Goal: Task Accomplishment & Management: Manage account settings

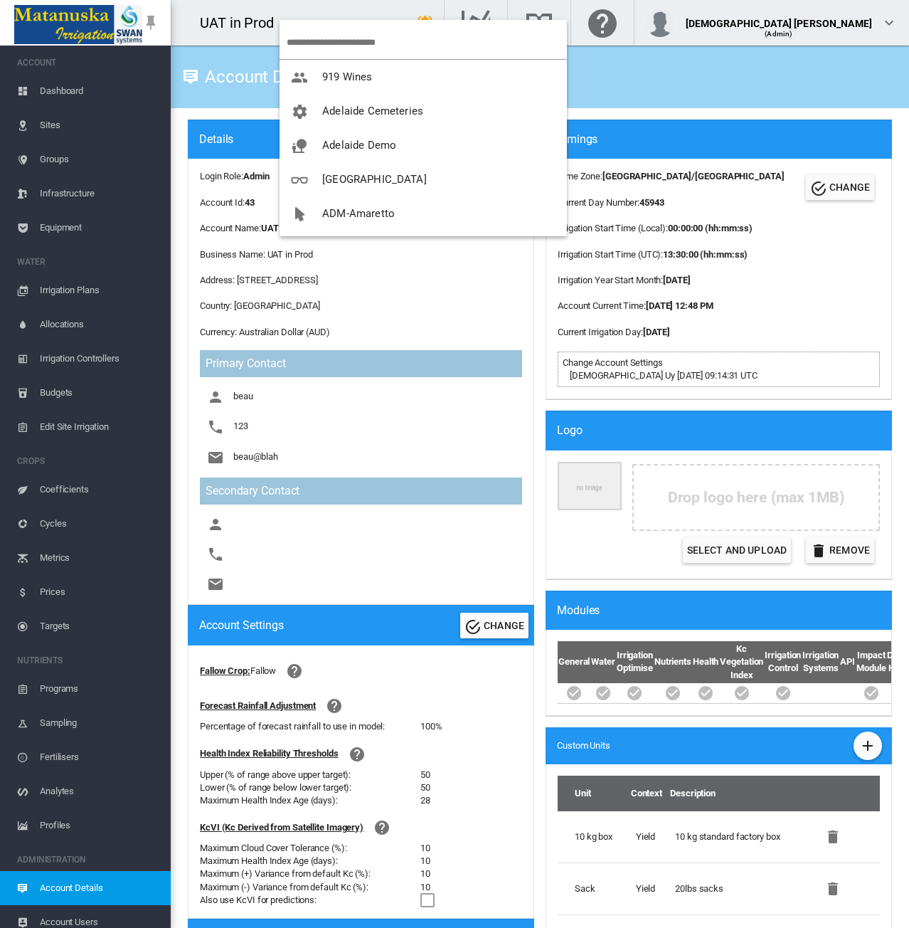
click at [317, 43] on input "search" at bounding box center [427, 42] width 280 height 33
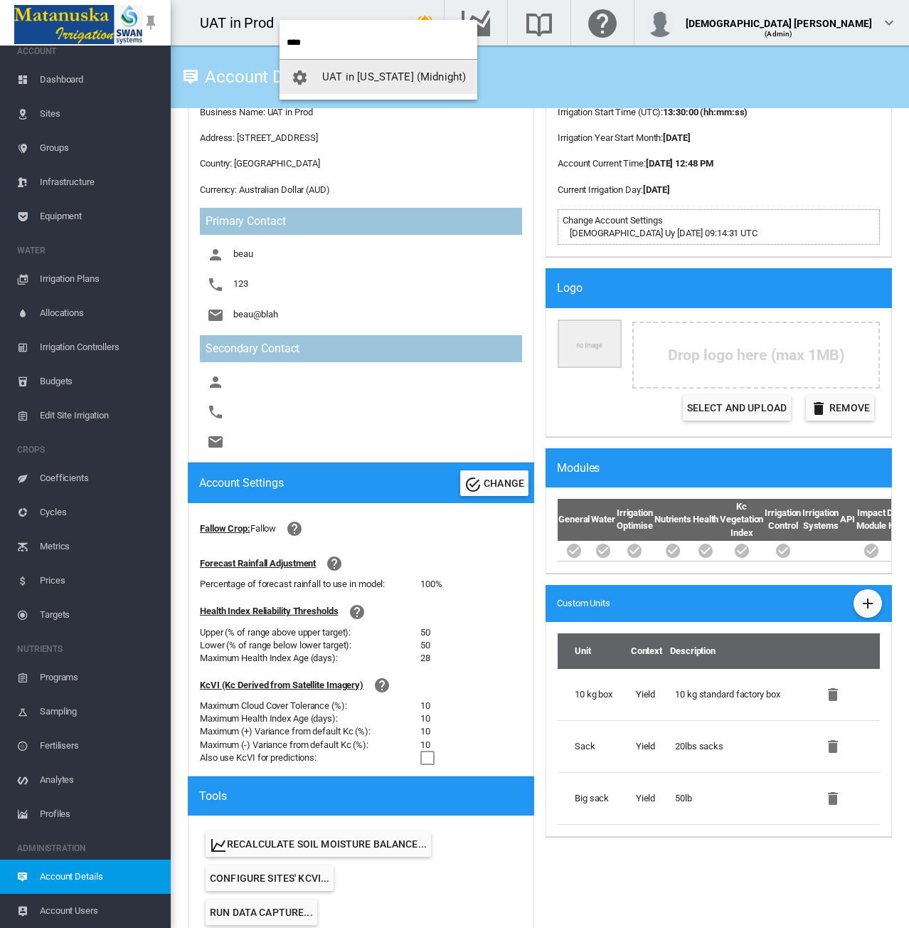
type input "****"
click at [336, 73] on span "UAT in [US_STATE] (Midnight)" at bounding box center [394, 76] width 144 height 13
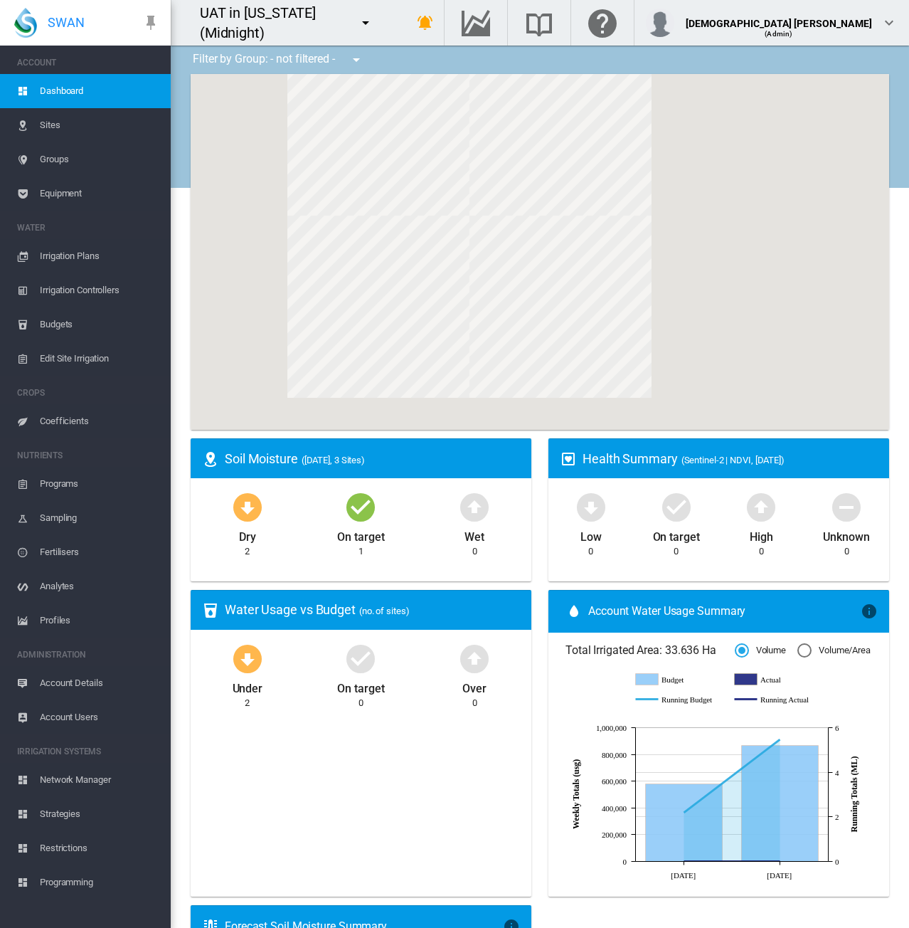
click at [47, 196] on span "Equipment" at bounding box center [100, 193] width 120 height 34
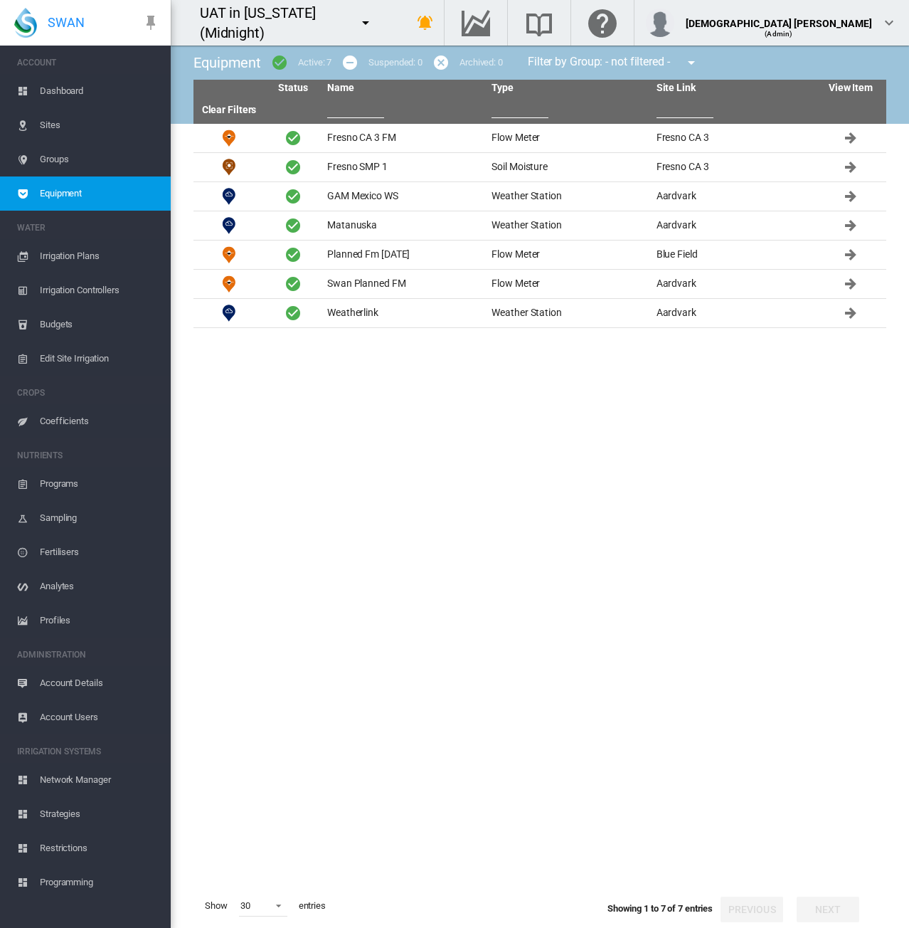
click at [43, 126] on span "Sites" at bounding box center [100, 125] width 120 height 34
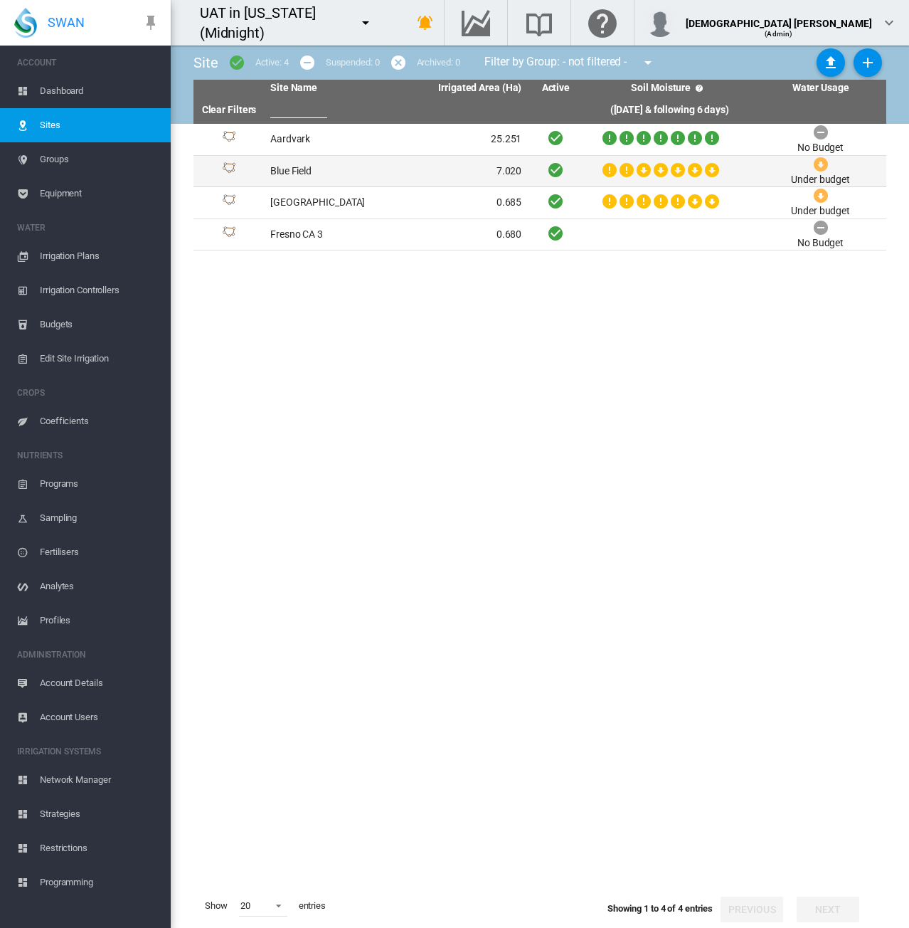
click at [353, 174] on td "Blue Field" at bounding box center [331, 171] width 132 height 31
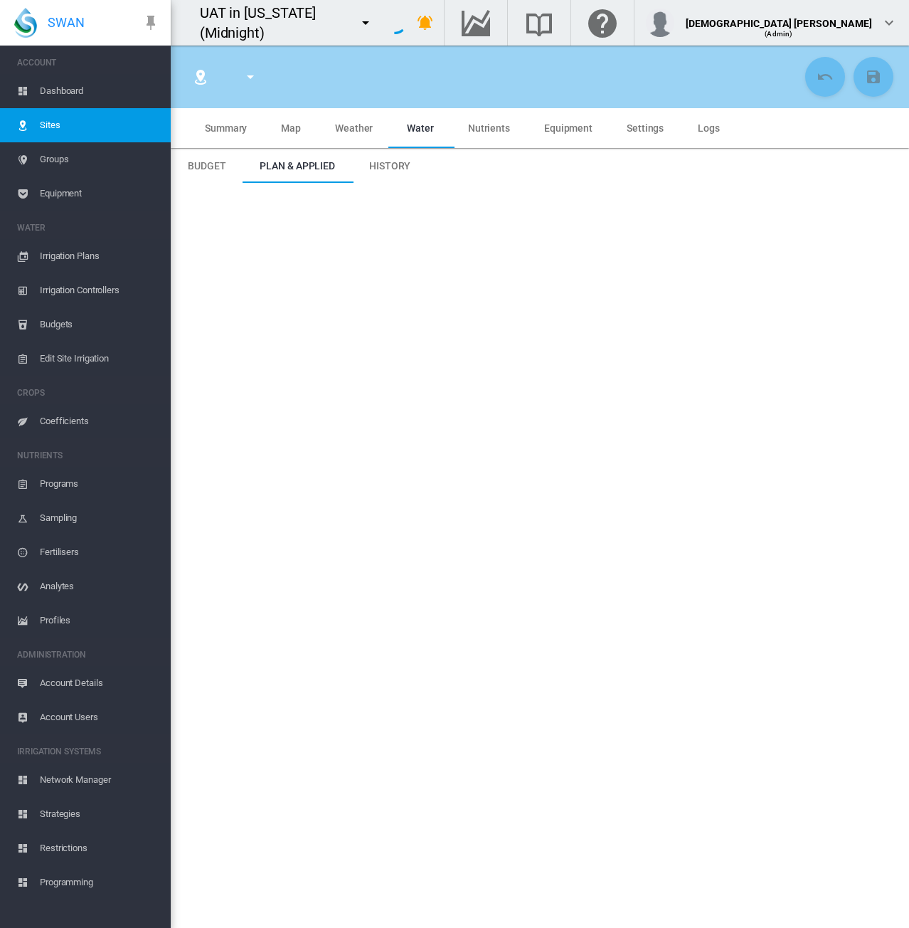
type input "**********"
type input "****"
type input "********"
type input "**********"
type input "**"
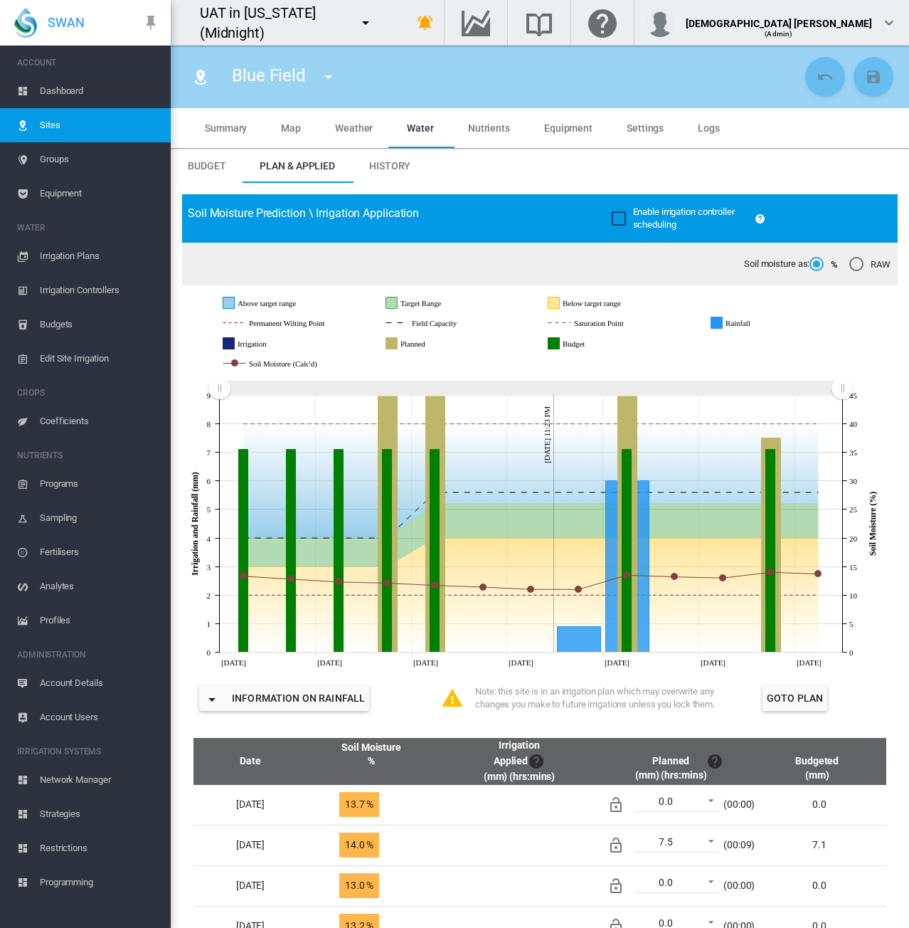
click at [341, 129] on span "Weather" at bounding box center [354, 127] width 38 height 11
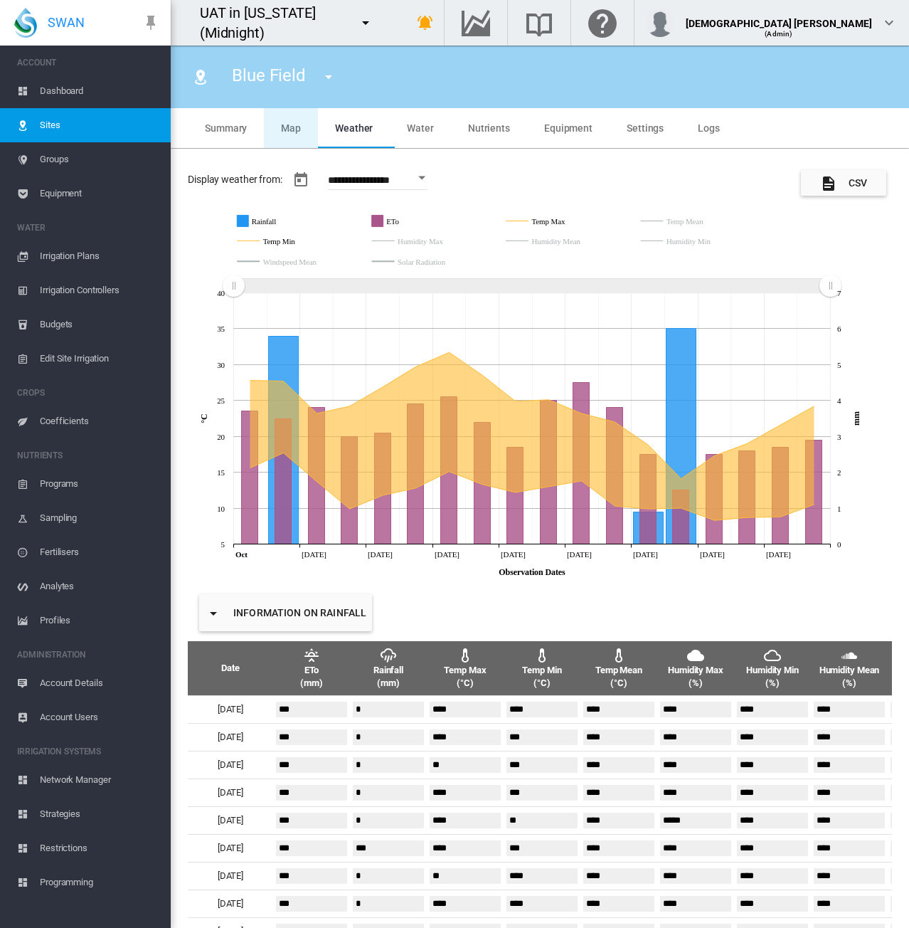
click at [295, 134] on md-tab-item "Map" at bounding box center [291, 128] width 54 height 40
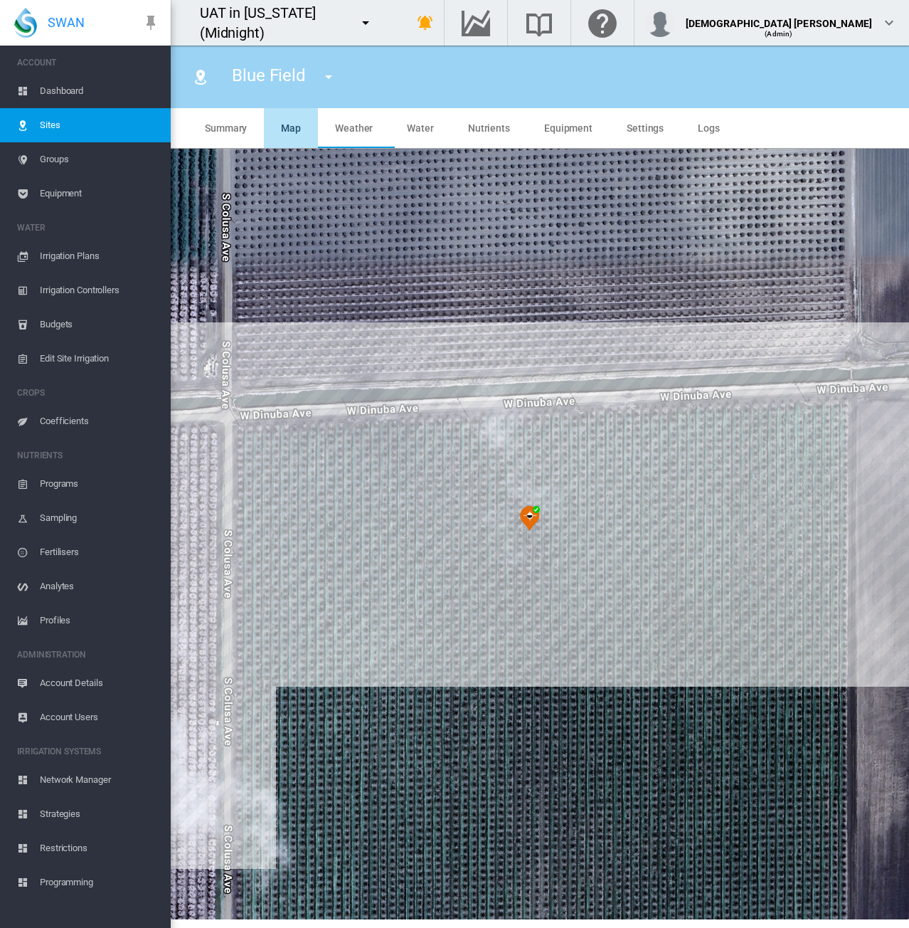
click at [295, 134] on md-tab-item "Map" at bounding box center [291, 128] width 54 height 40
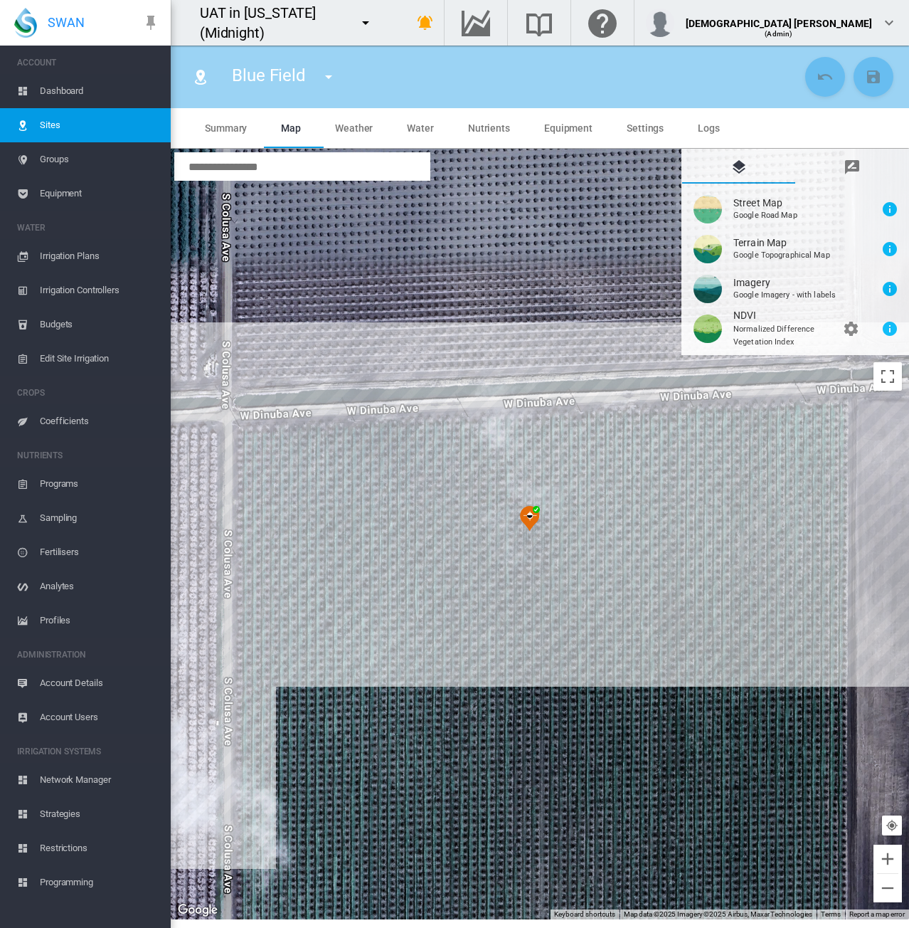
click at [526, 511] on img at bounding box center [530, 519] width 20 height 26
click at [384, 18] on div "UAT in [US_STATE] (Midnight)" at bounding box center [277, 23] width 213 height 46
click at [92, 122] on span "Sites" at bounding box center [100, 125] width 120 height 34
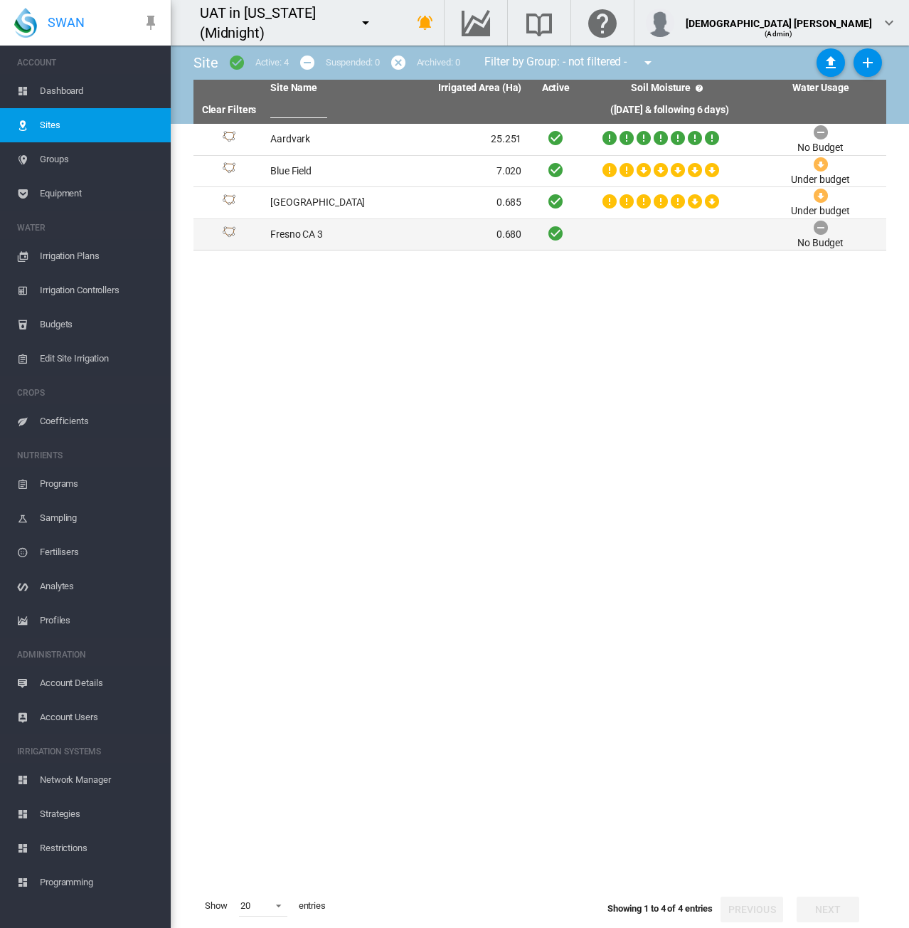
click at [376, 236] on td "Fresno CA 3" at bounding box center [331, 234] width 132 height 31
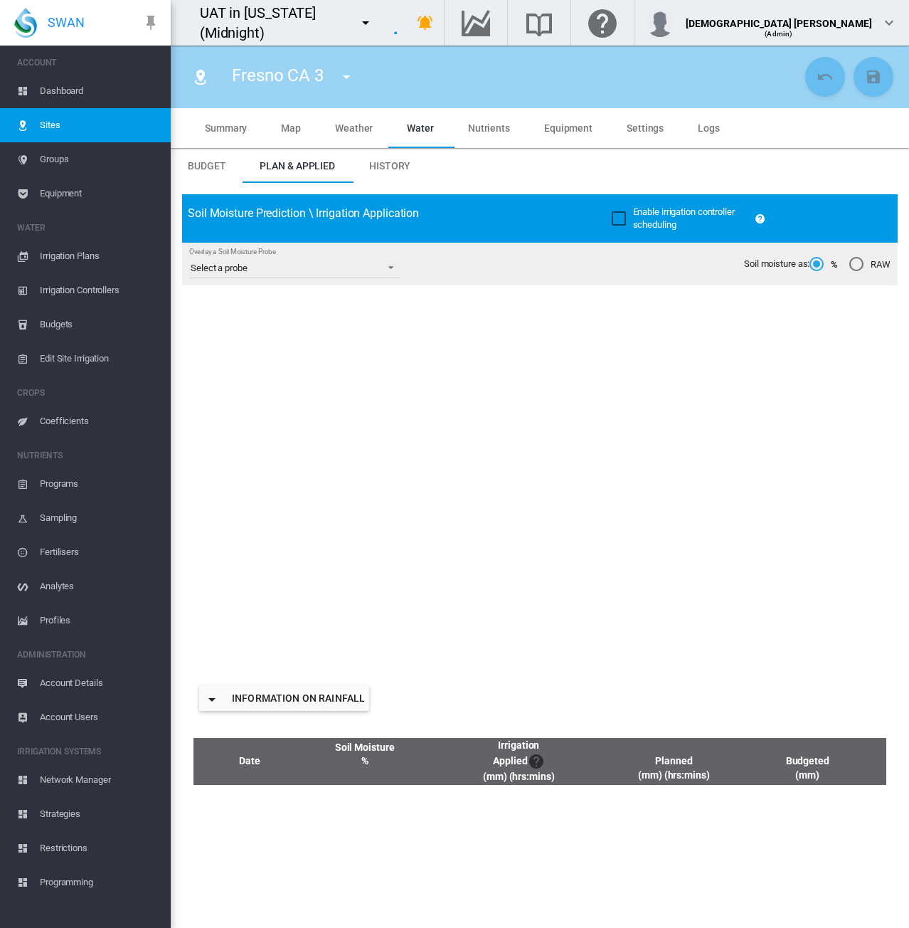
click at [75, 191] on span "Equipment" at bounding box center [100, 193] width 120 height 34
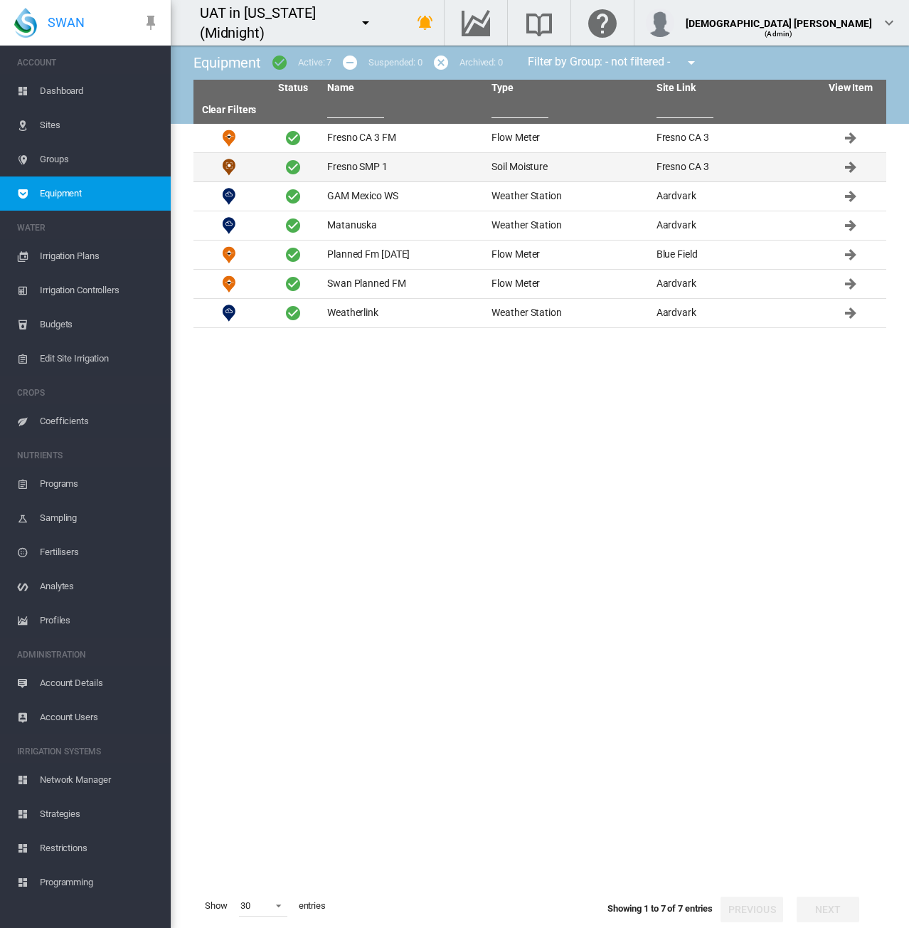
click at [354, 169] on td "Fresno SMP 1" at bounding box center [404, 167] width 164 height 28
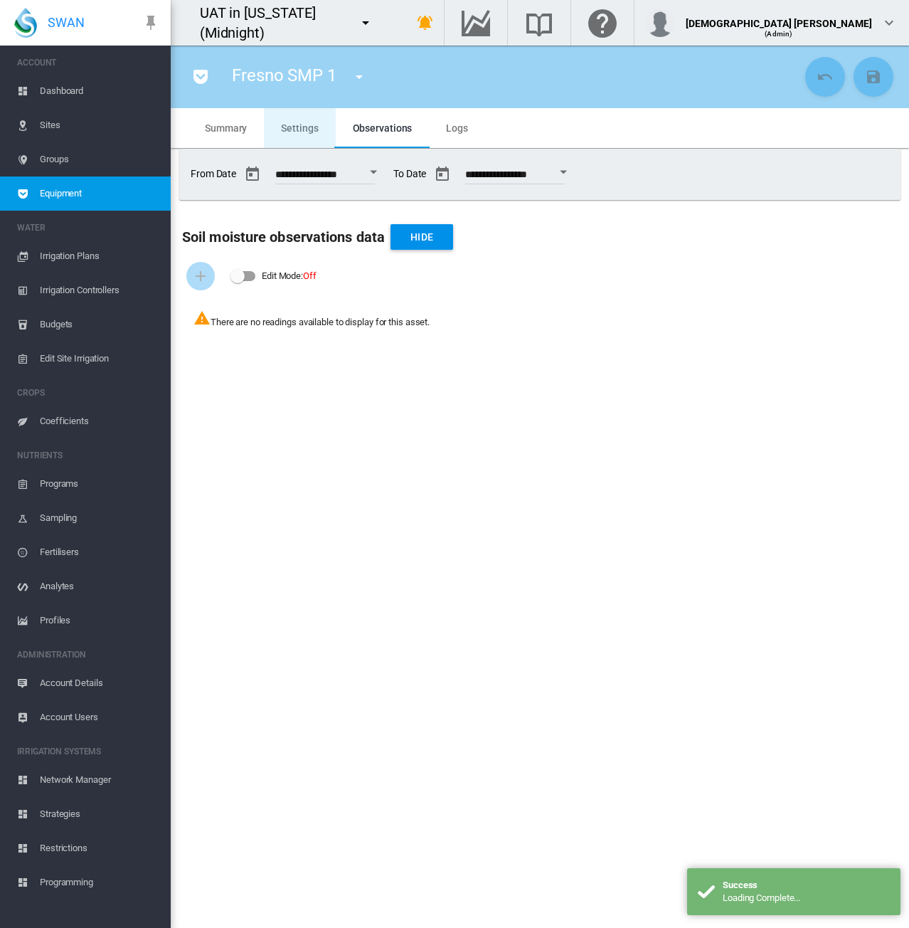
click at [295, 132] on span "Settings" at bounding box center [299, 127] width 37 height 11
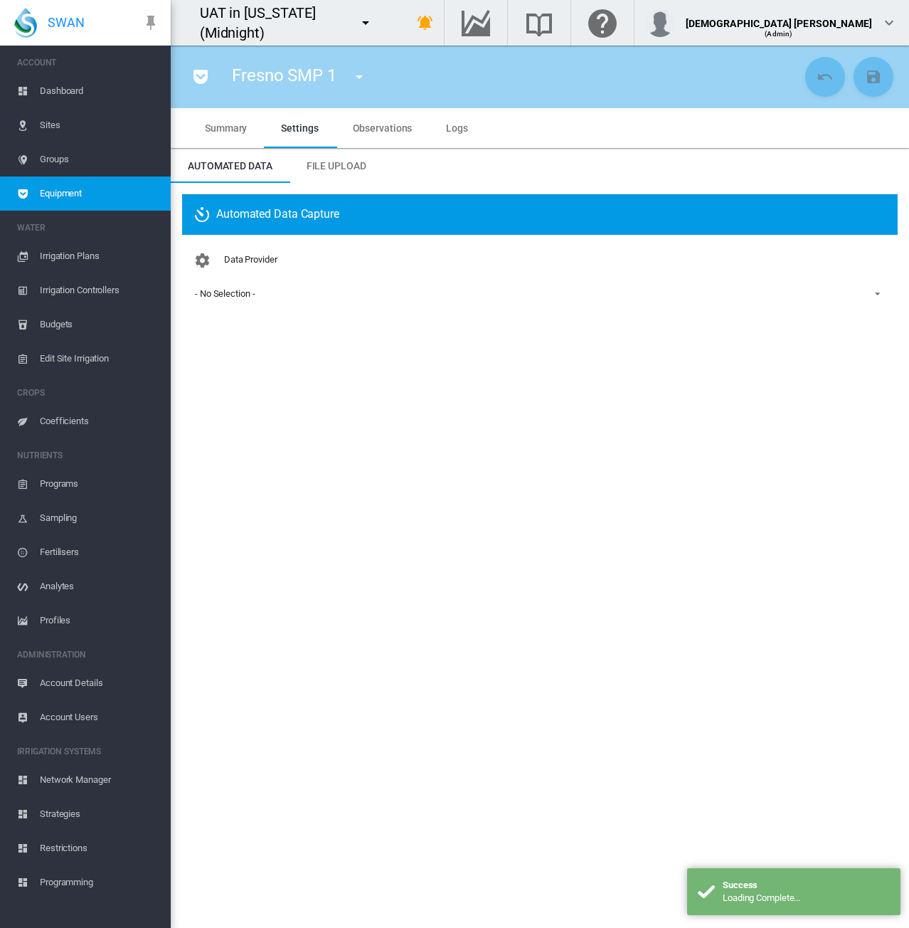
click at [233, 298] on div "- No Selection -" at bounding box center [225, 293] width 60 height 11
click at [408, 218] on md-backdrop at bounding box center [454, 464] width 909 height 928
click at [219, 291] on div "- No Selection -" at bounding box center [225, 293] width 60 height 11
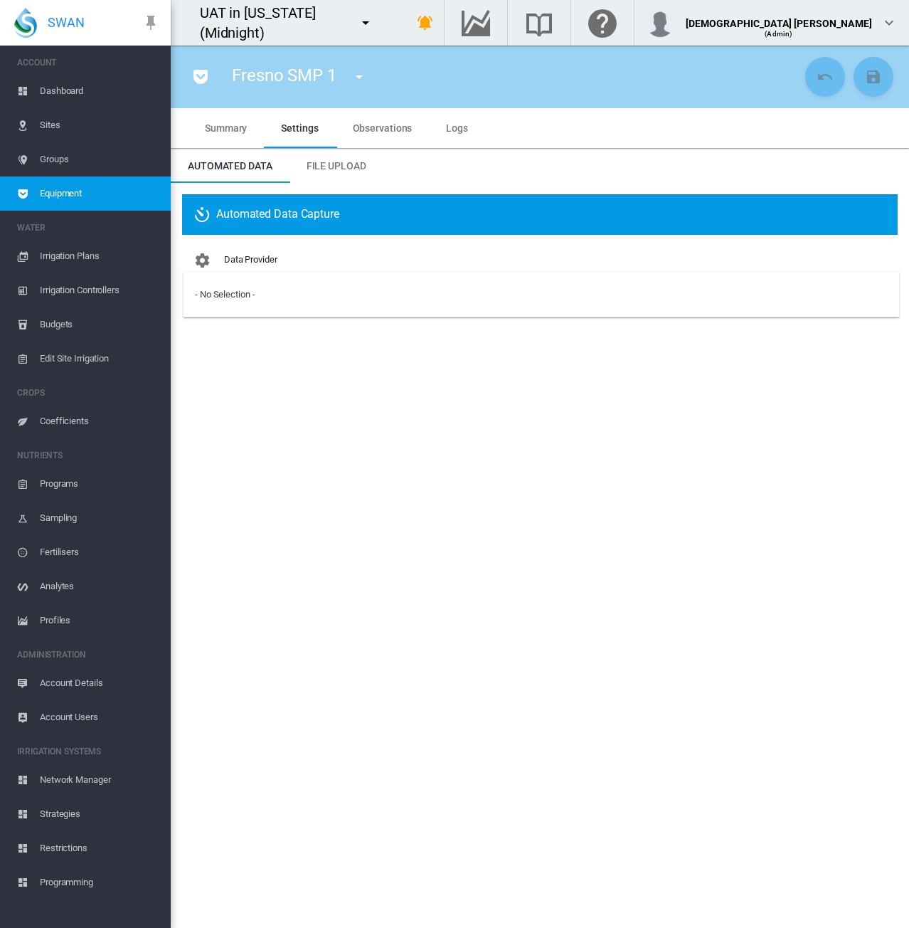
click at [275, 352] on md-backdrop at bounding box center [454, 464] width 909 height 928
click at [201, 70] on md-icon "icon-pocket" at bounding box center [200, 76] width 17 height 17
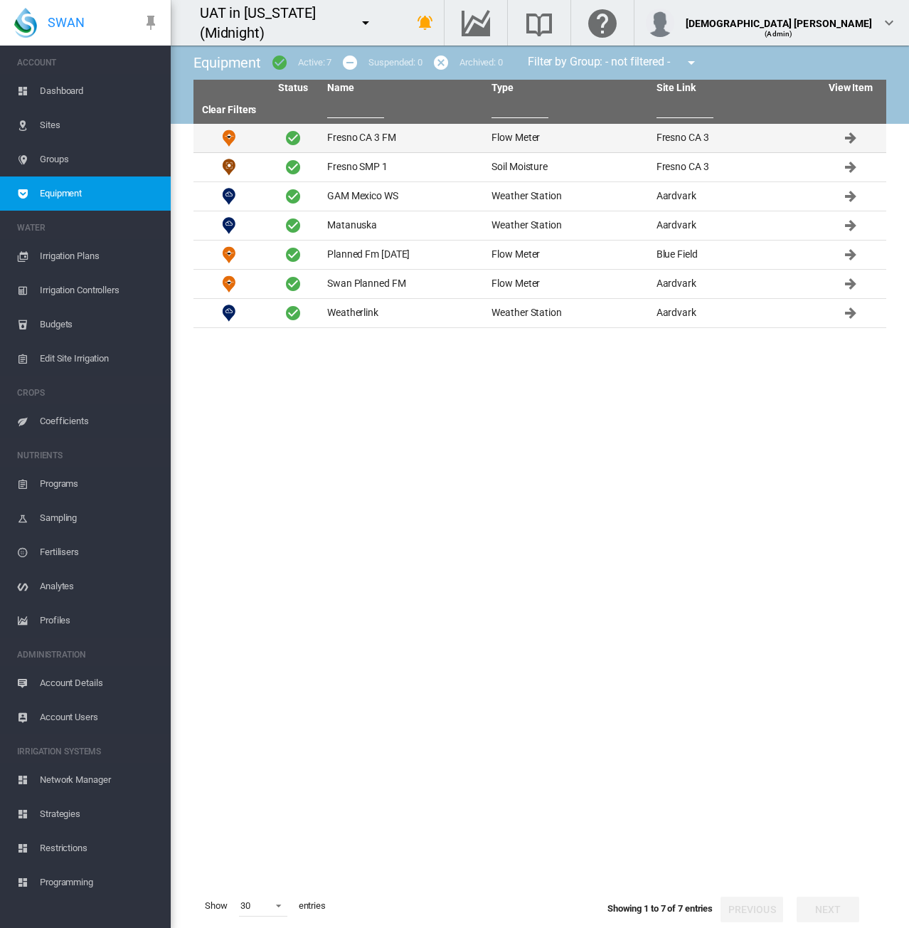
click at [383, 139] on td "Fresno CA 3 FM" at bounding box center [404, 138] width 164 height 28
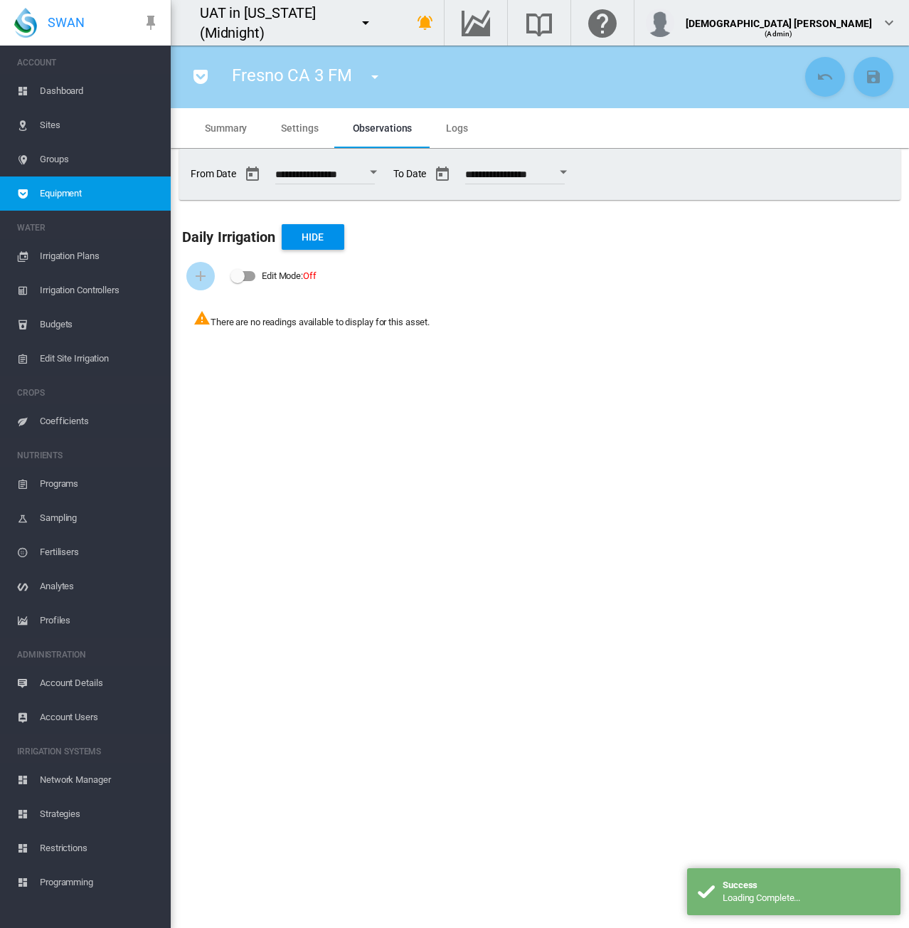
click at [295, 134] on md-tab-item "Settings" at bounding box center [299, 128] width 71 height 40
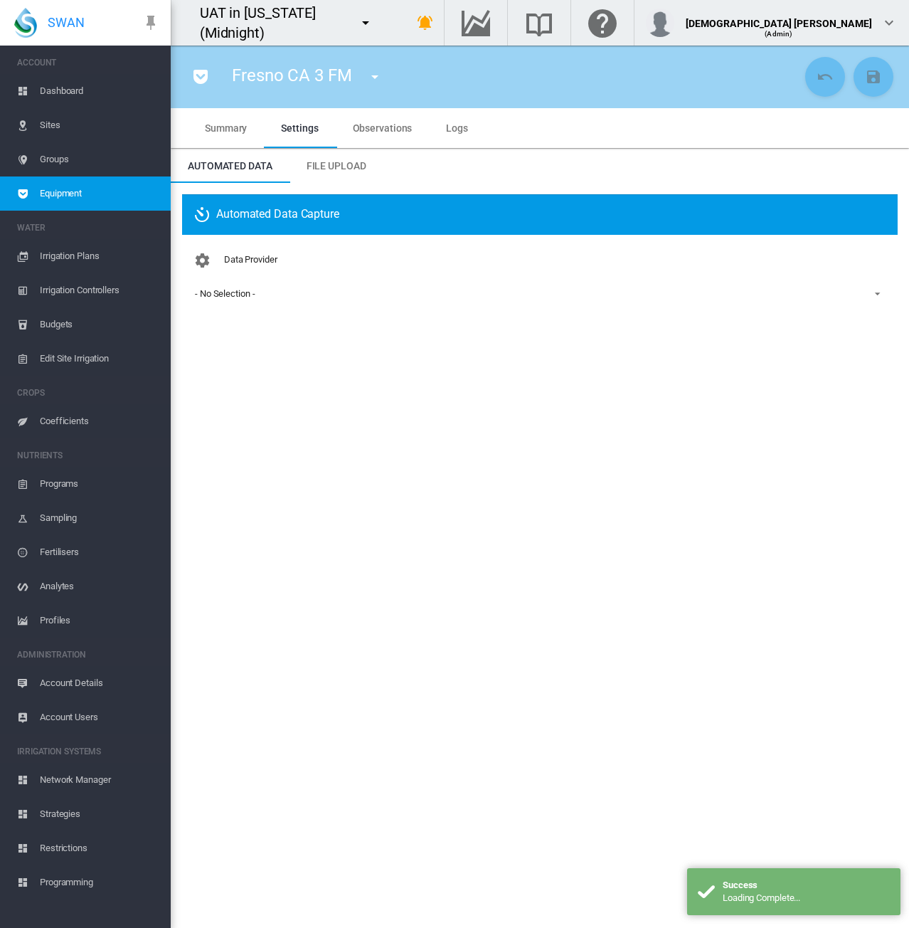
click at [243, 302] on md-select-value "- No Selection -" at bounding box center [540, 293] width 693 height 21
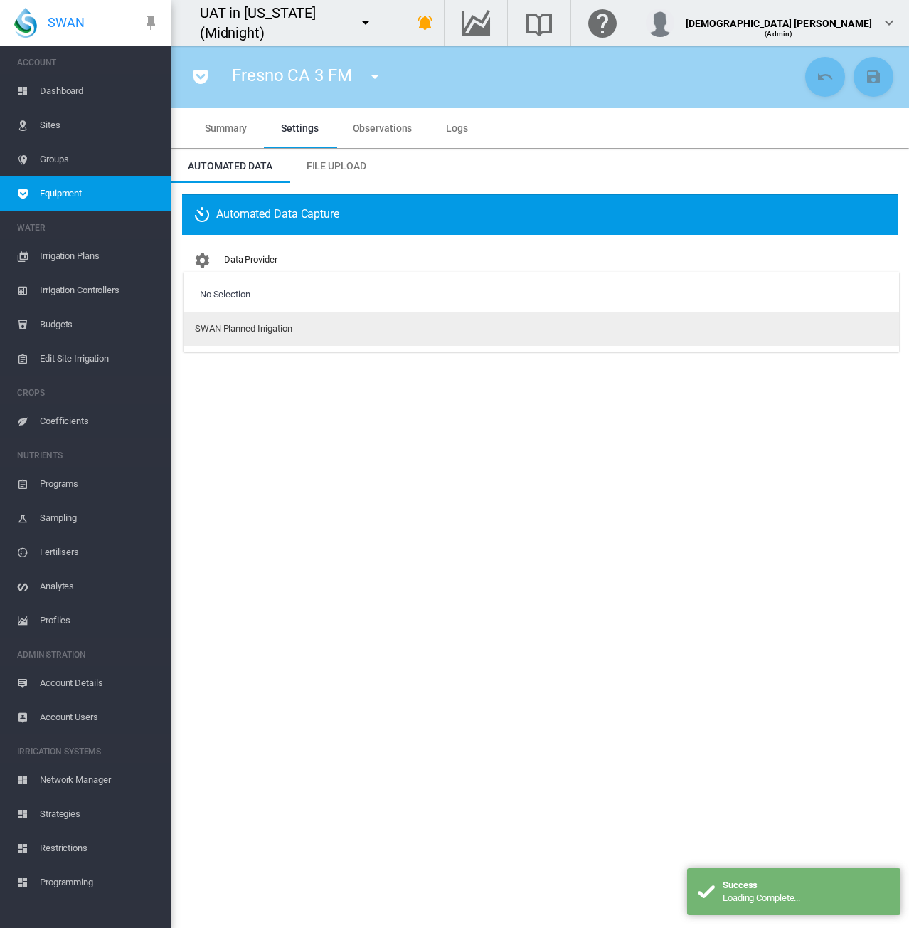
click at [246, 328] on div "SWAN Planned Irrigation" at bounding box center [243, 328] width 97 height 13
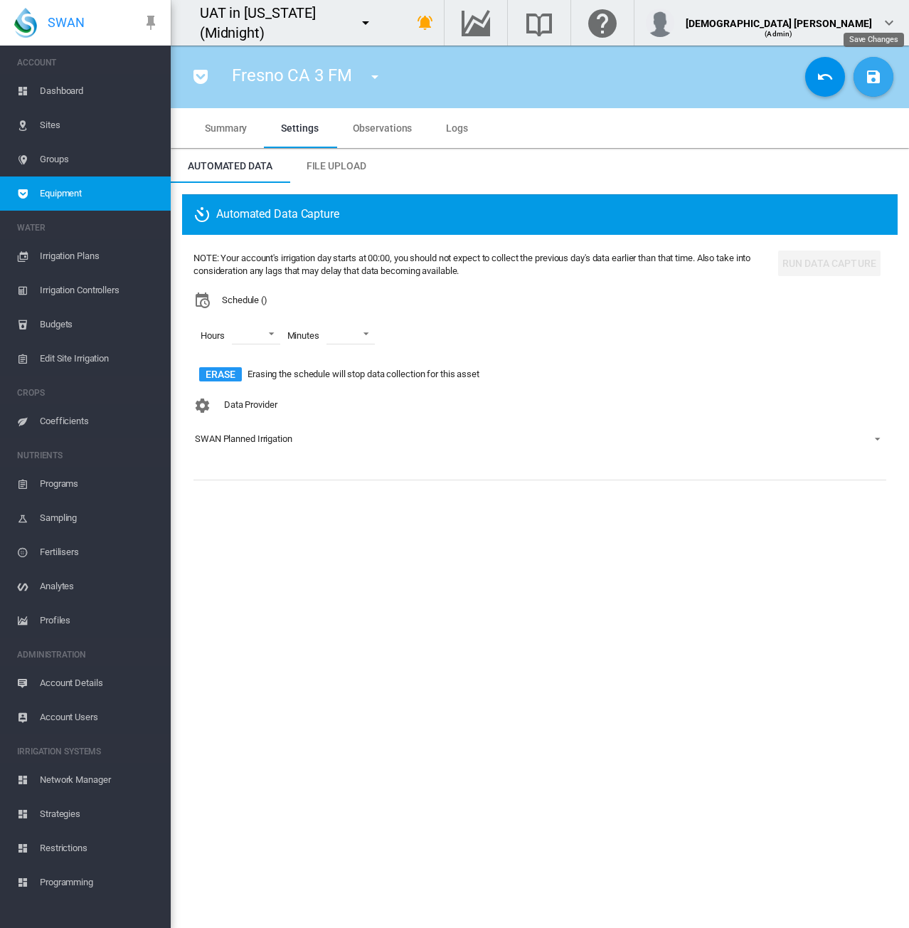
click at [869, 87] on button "Save Changes" at bounding box center [874, 77] width 40 height 40
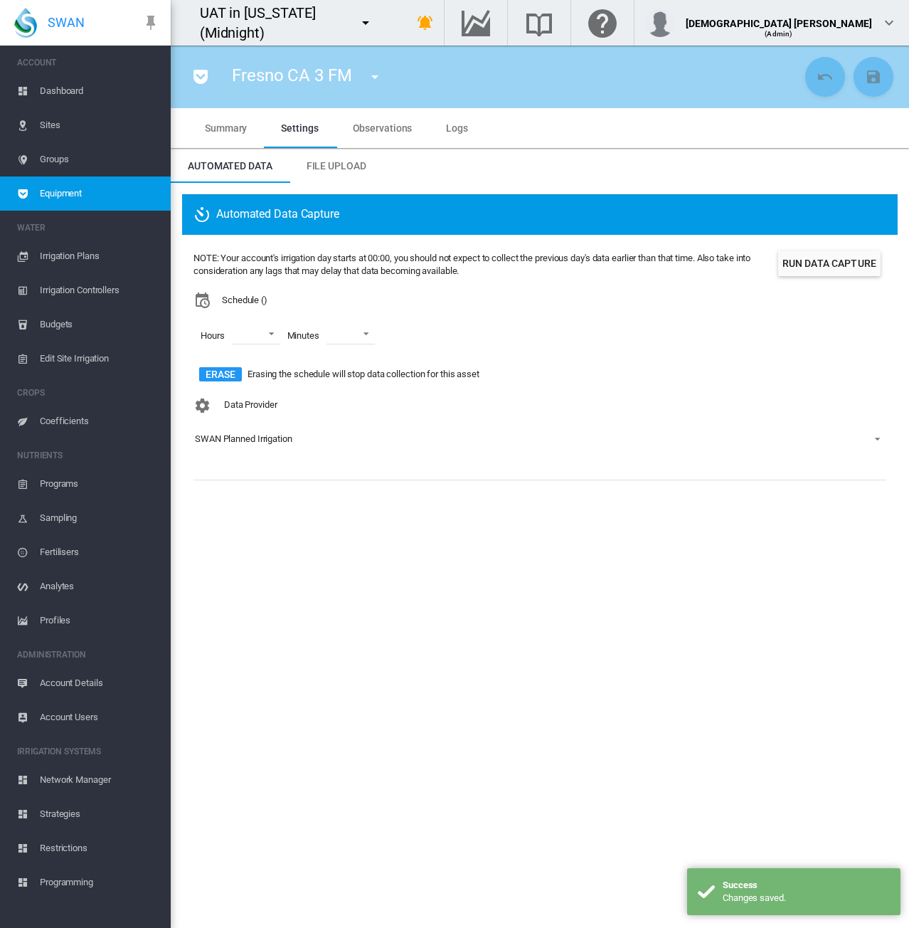
click at [107, 203] on span "Equipment" at bounding box center [100, 193] width 120 height 34
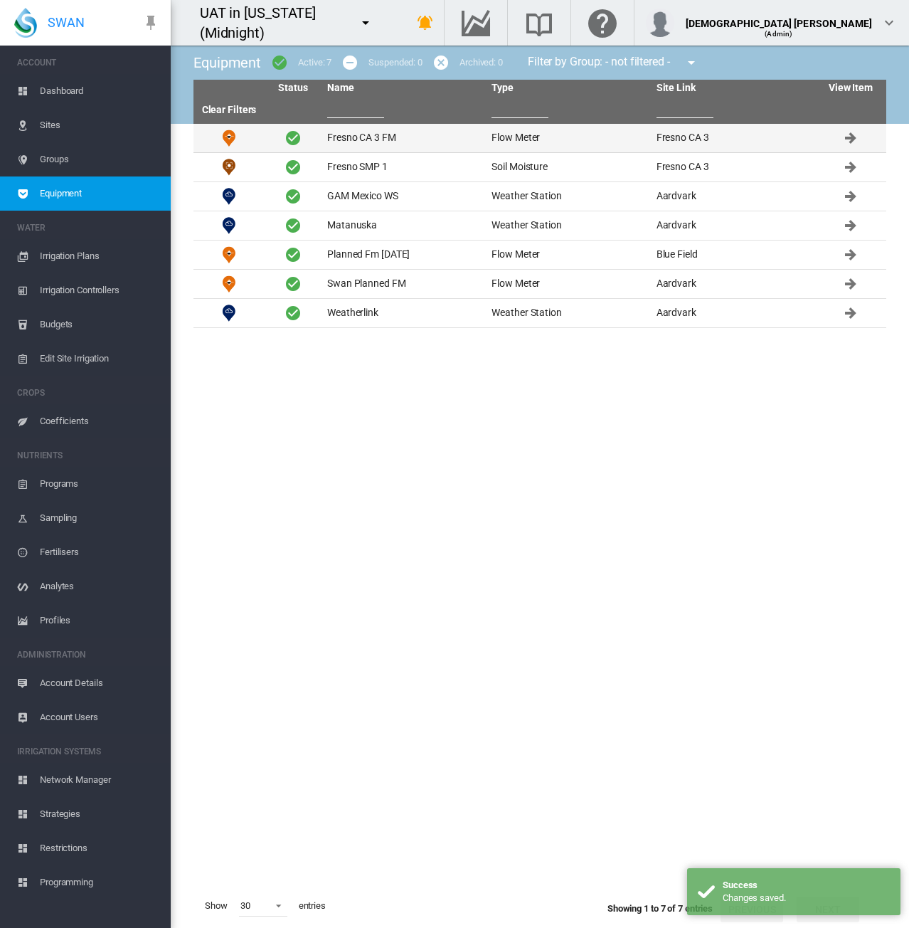
click at [366, 134] on td "Fresno CA 3 FM" at bounding box center [404, 138] width 164 height 28
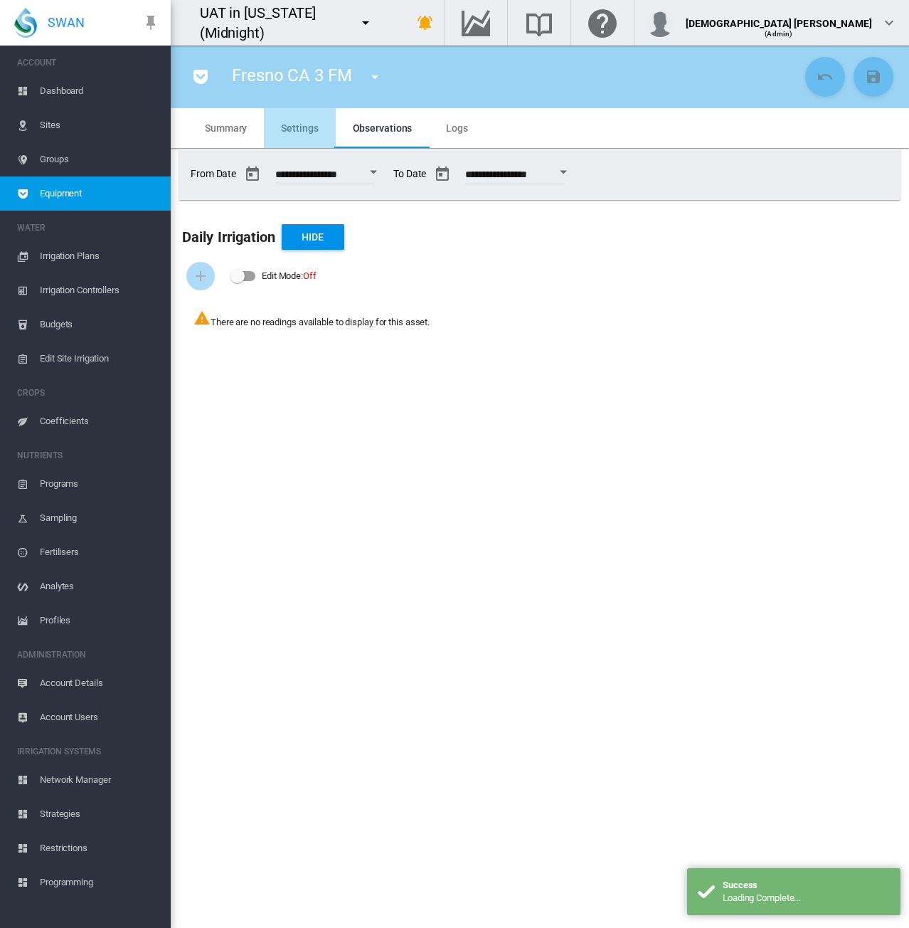
click at [302, 132] on span "Settings" at bounding box center [299, 127] width 37 height 11
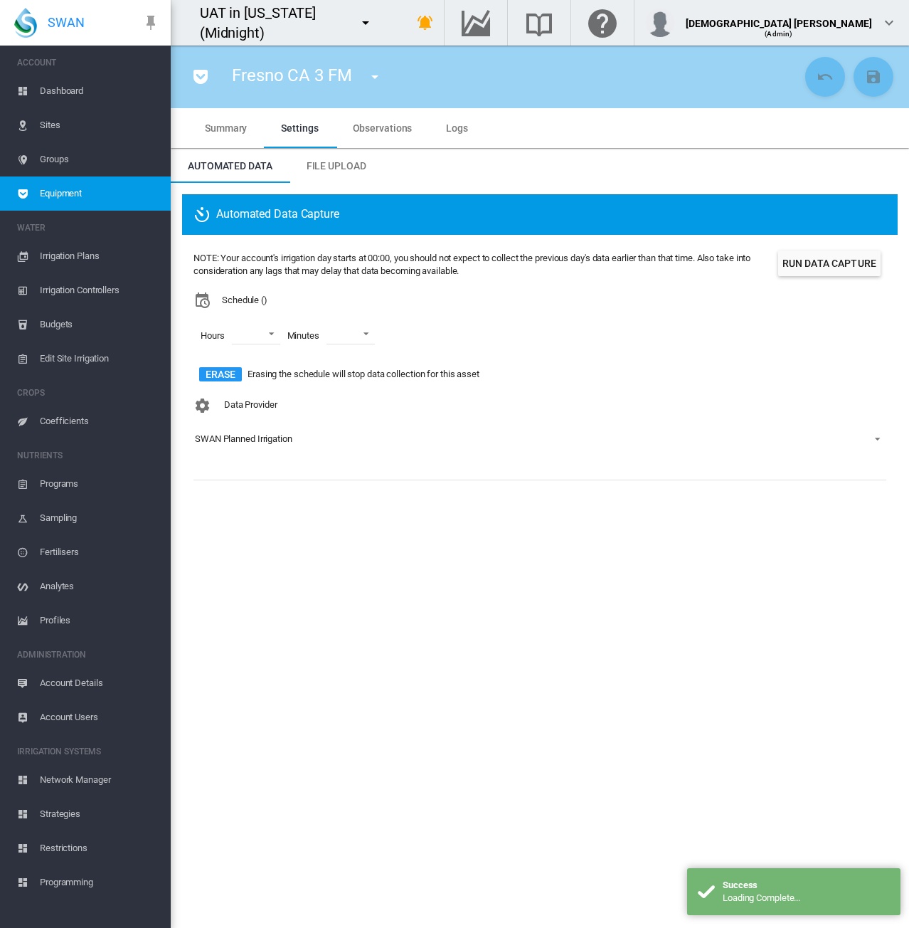
click at [108, 198] on span "Equipment" at bounding box center [100, 193] width 120 height 34
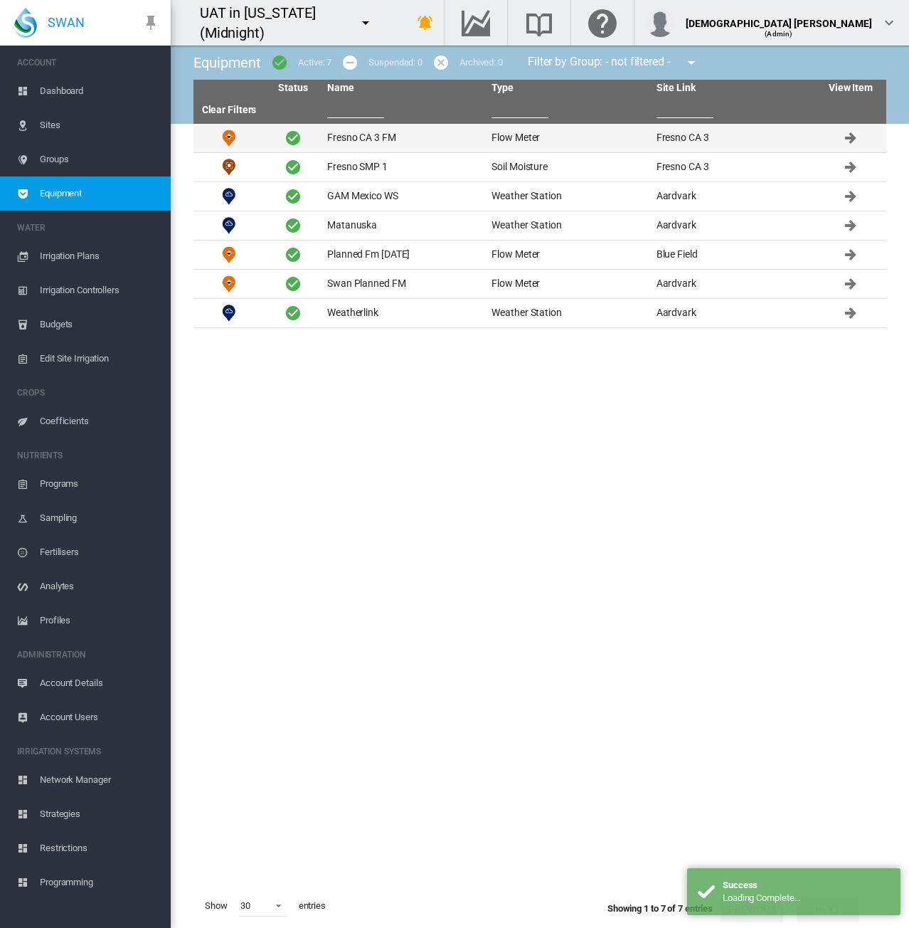
click at [434, 137] on td "Fresno CA 3 FM" at bounding box center [404, 138] width 164 height 28
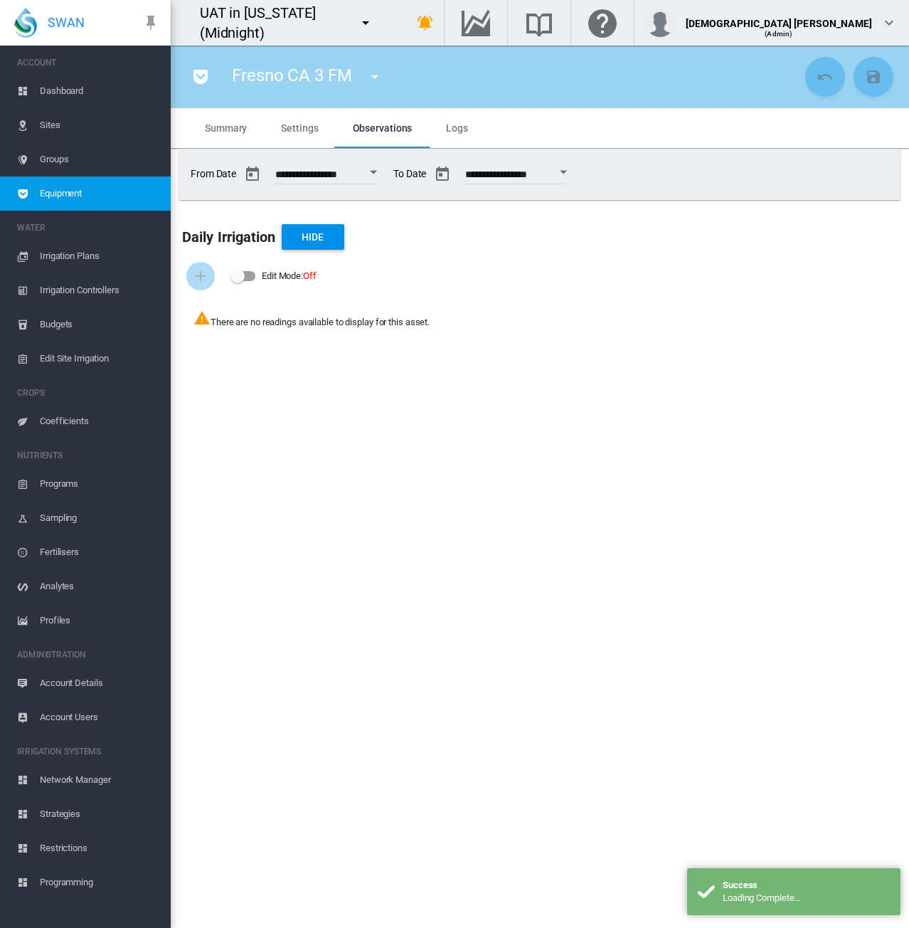
click at [285, 123] on span "Settings" at bounding box center [299, 127] width 37 height 11
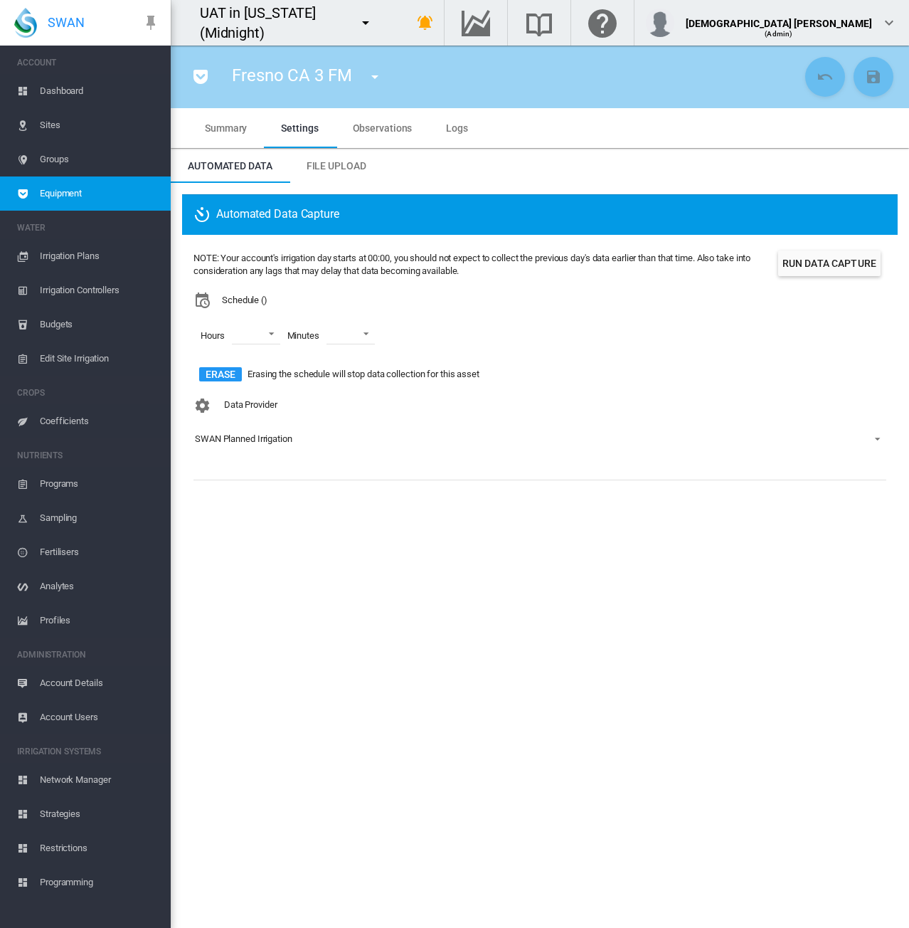
click at [384, 22] on div "UAT in [US_STATE] (Midnight)" at bounding box center [277, 23] width 213 height 46
click at [68, 682] on span "Account Details" at bounding box center [100, 683] width 120 height 34
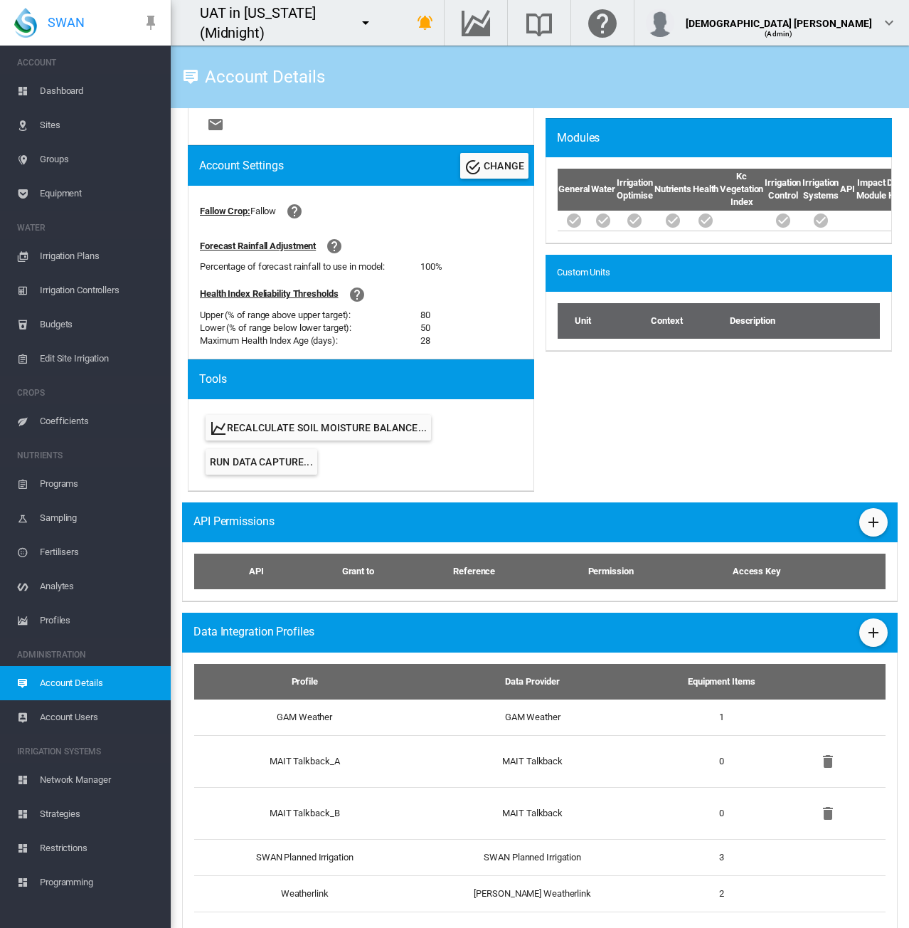
scroll to position [528, 0]
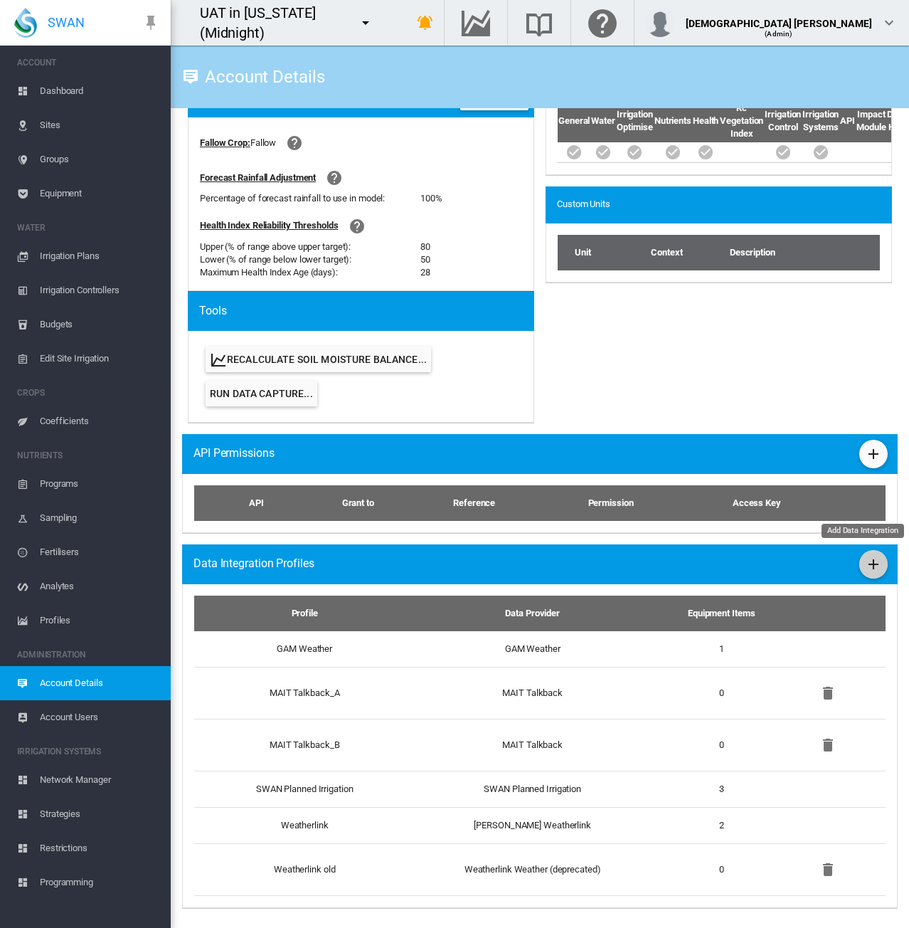
click at [865, 566] on md-icon "icon-plus" at bounding box center [873, 564] width 17 height 17
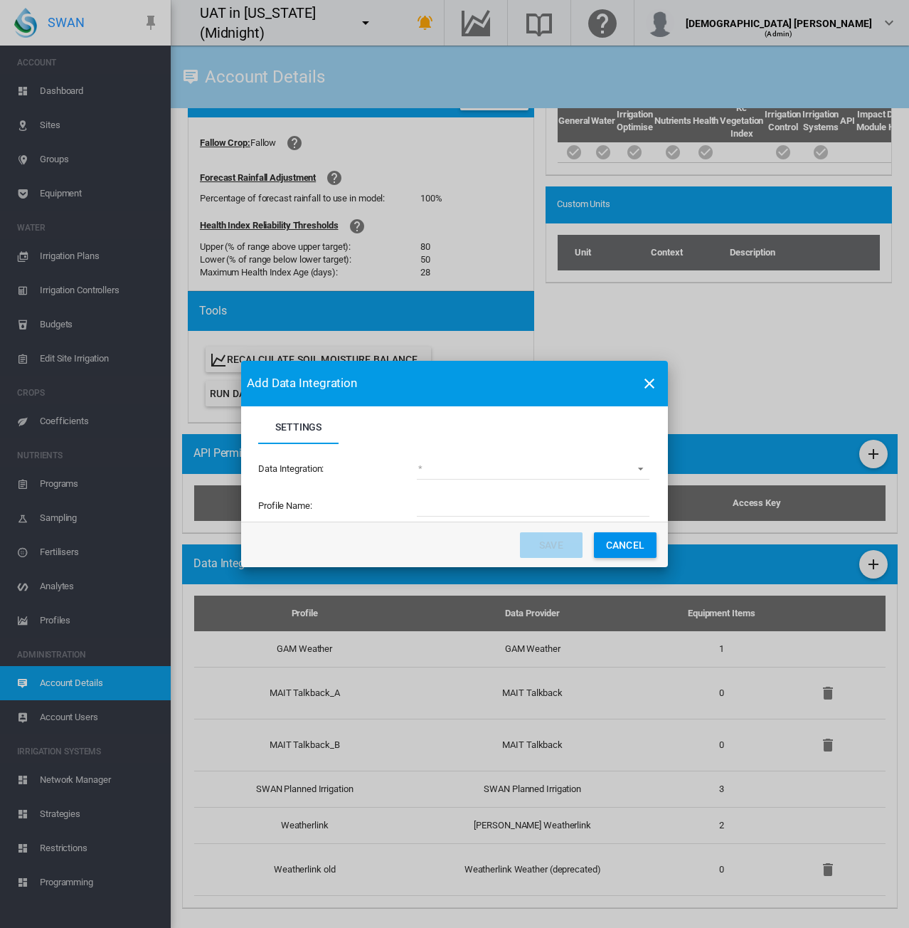
click at [466, 469] on md-select "(deprecated) Toro Lynx Course By Station Adcon Soil Moisture Aquacheck Soil Moi…" at bounding box center [533, 468] width 233 height 21
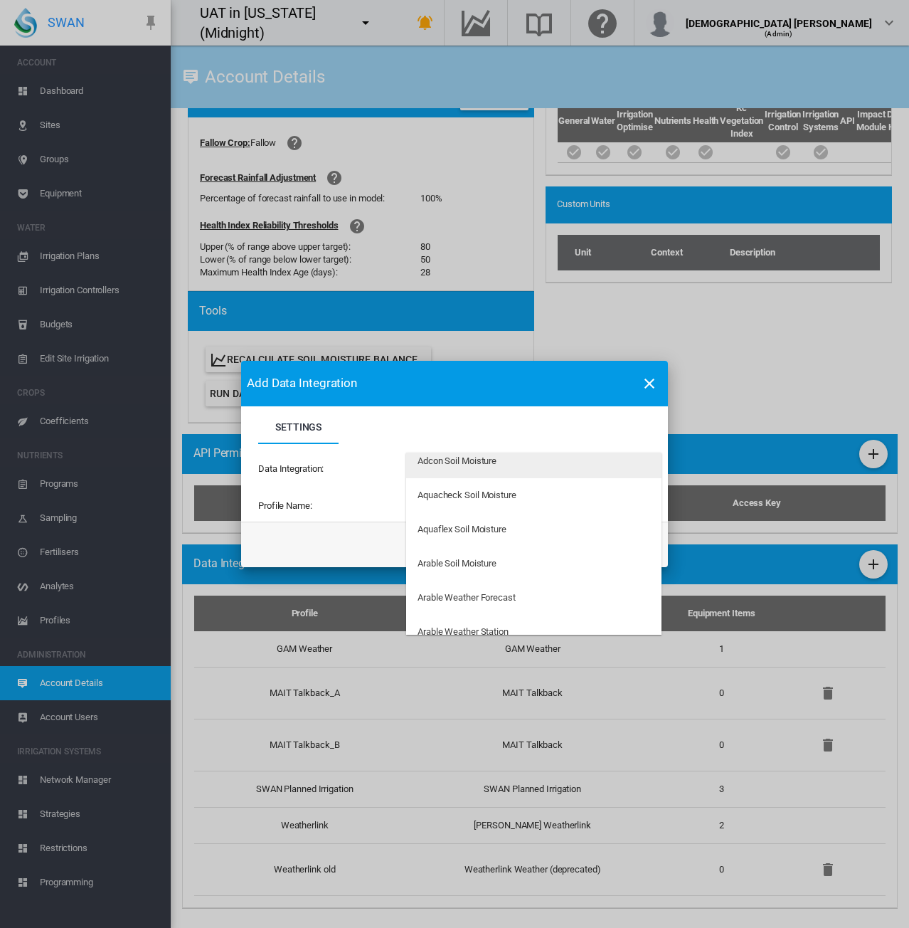
scroll to position [0, 0]
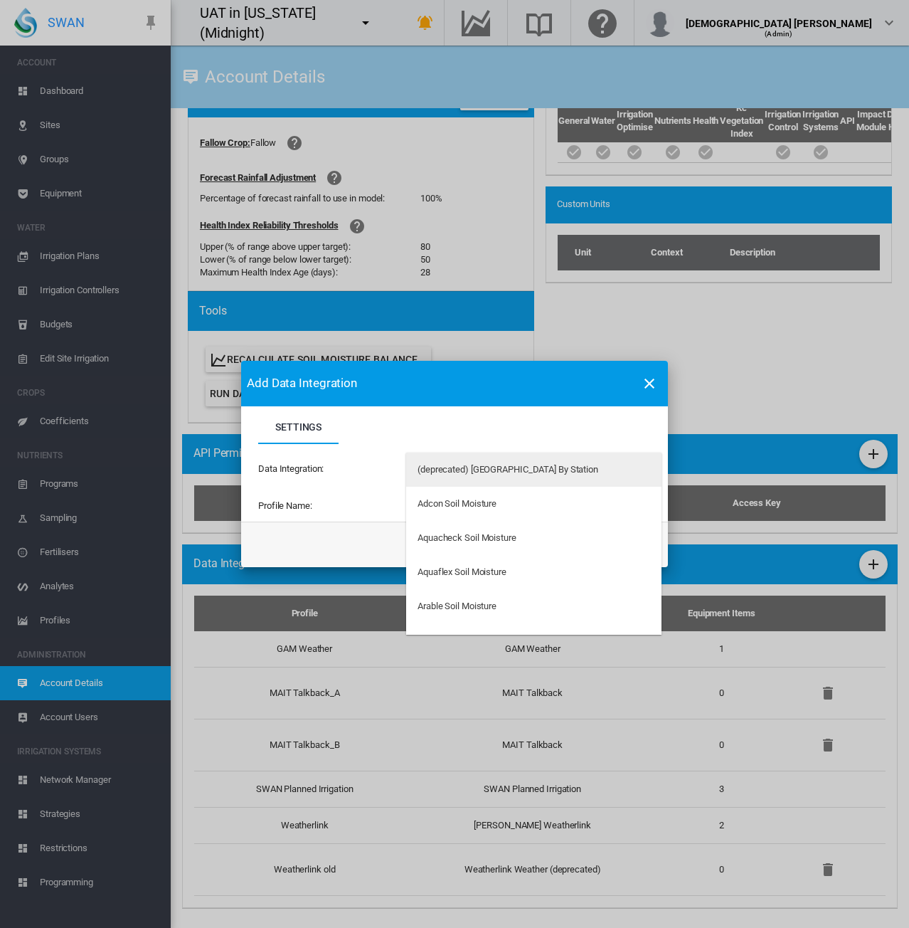
type md-option "34"
type md-option "4179"
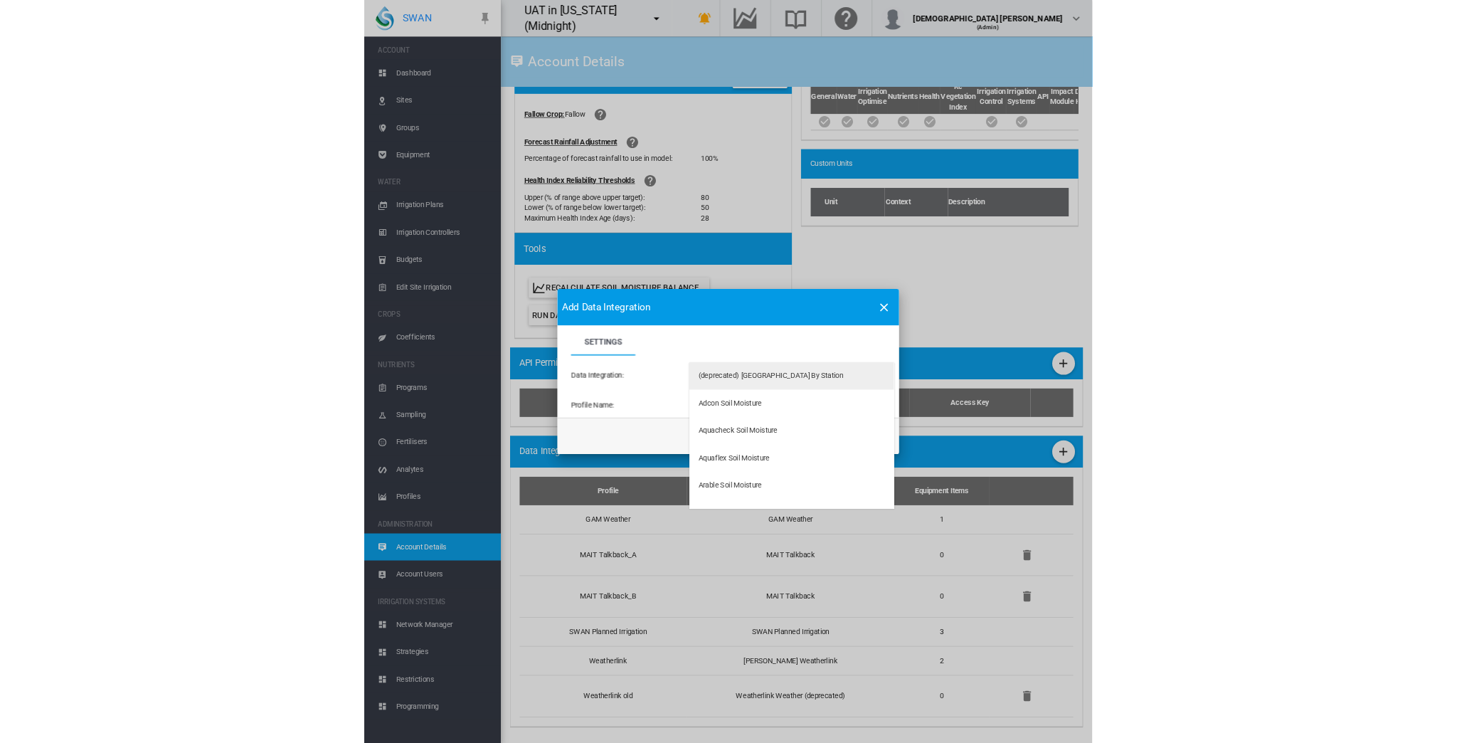
scroll to position [2214, 0]
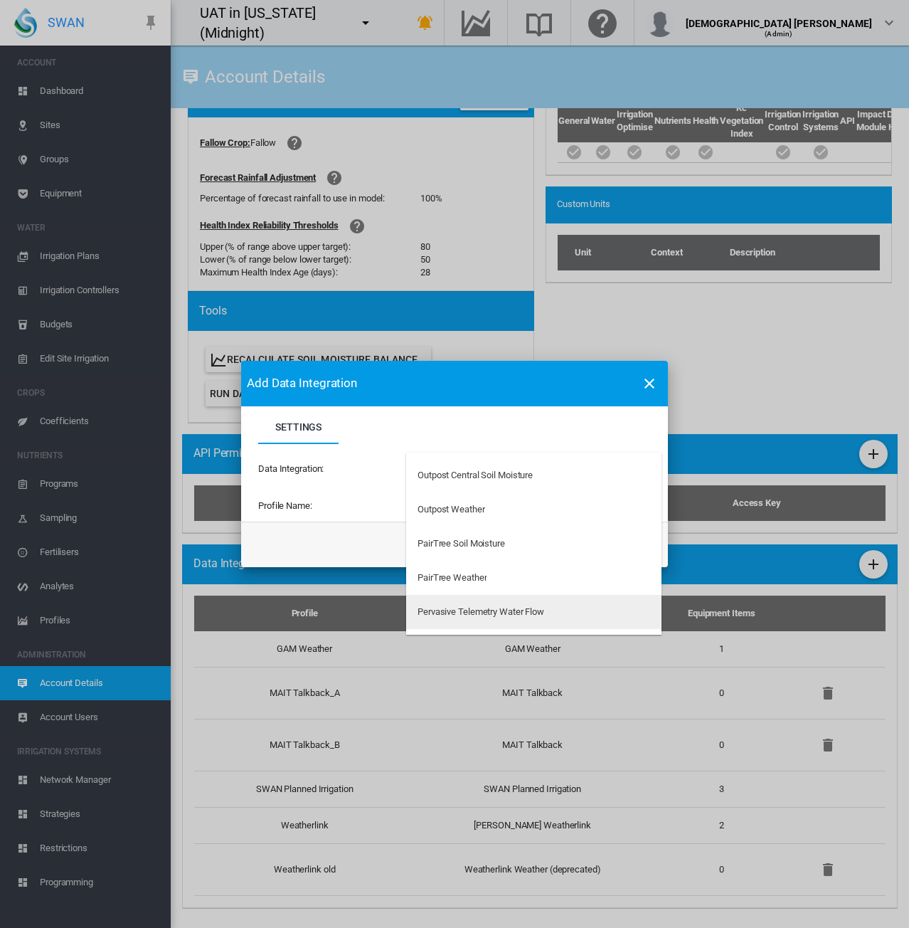
type md-option "167"
click at [460, 610] on div "Pervasive Telemetry Water Flow" at bounding box center [481, 611] width 127 height 13
type input "**********"
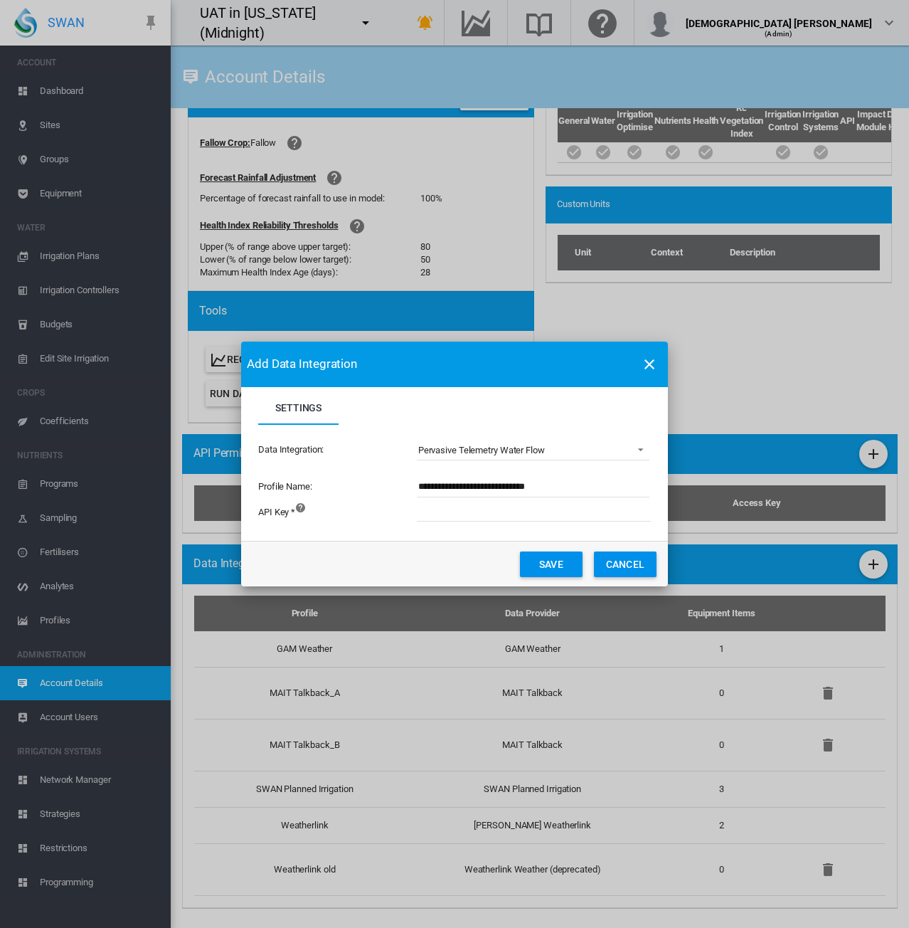
click at [444, 507] on input "Settings Settings ..." at bounding box center [612, 510] width 391 height 21
type input "*******"
click at [545, 565] on button "Save" at bounding box center [551, 564] width 63 height 26
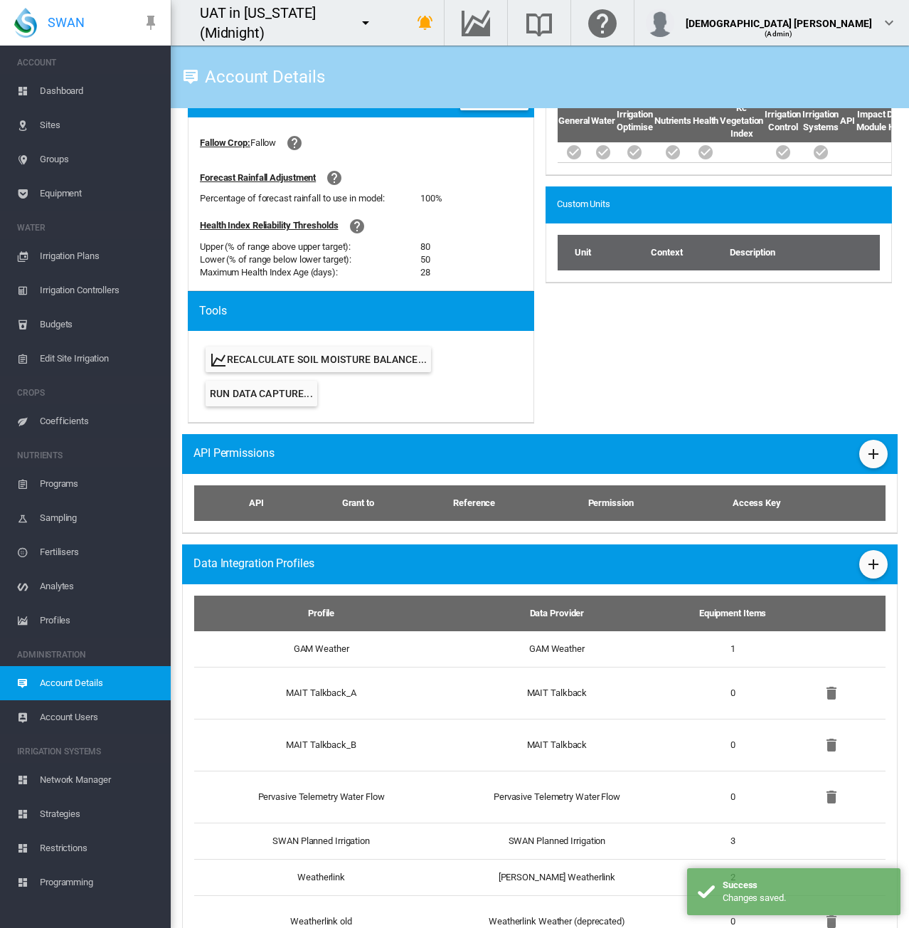
click at [51, 193] on span "Equipment" at bounding box center [100, 193] width 120 height 34
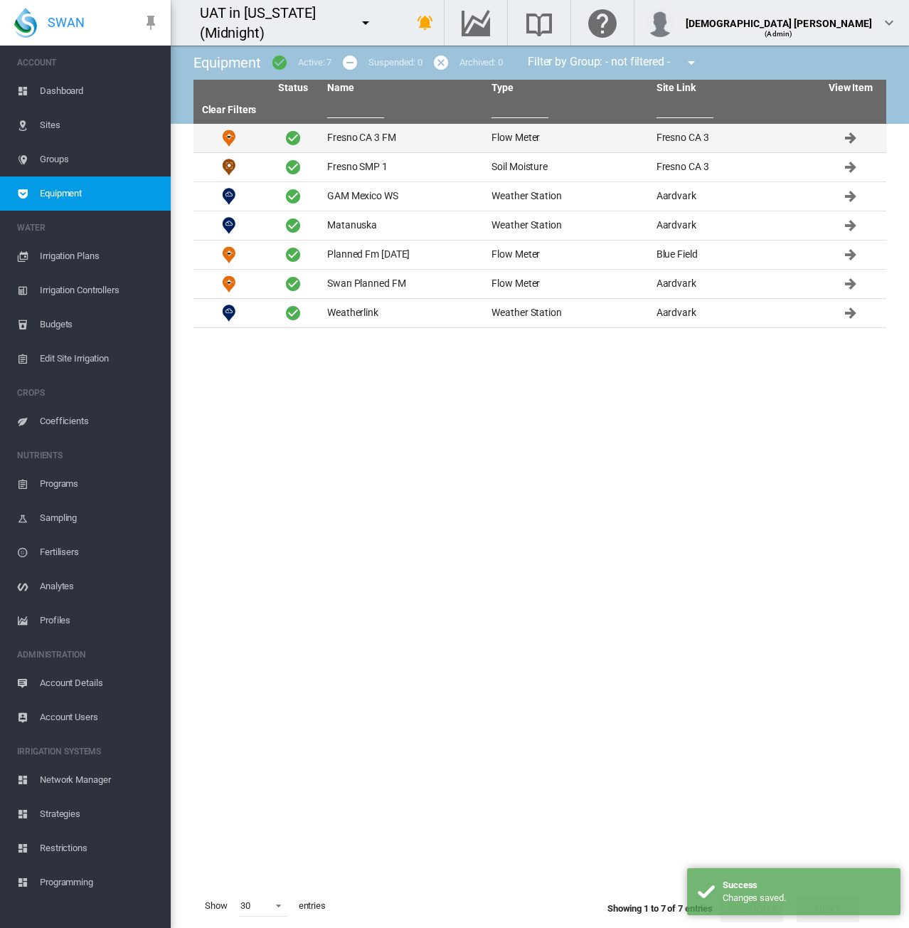
click at [366, 143] on td "Fresno CA 3 FM" at bounding box center [404, 138] width 164 height 28
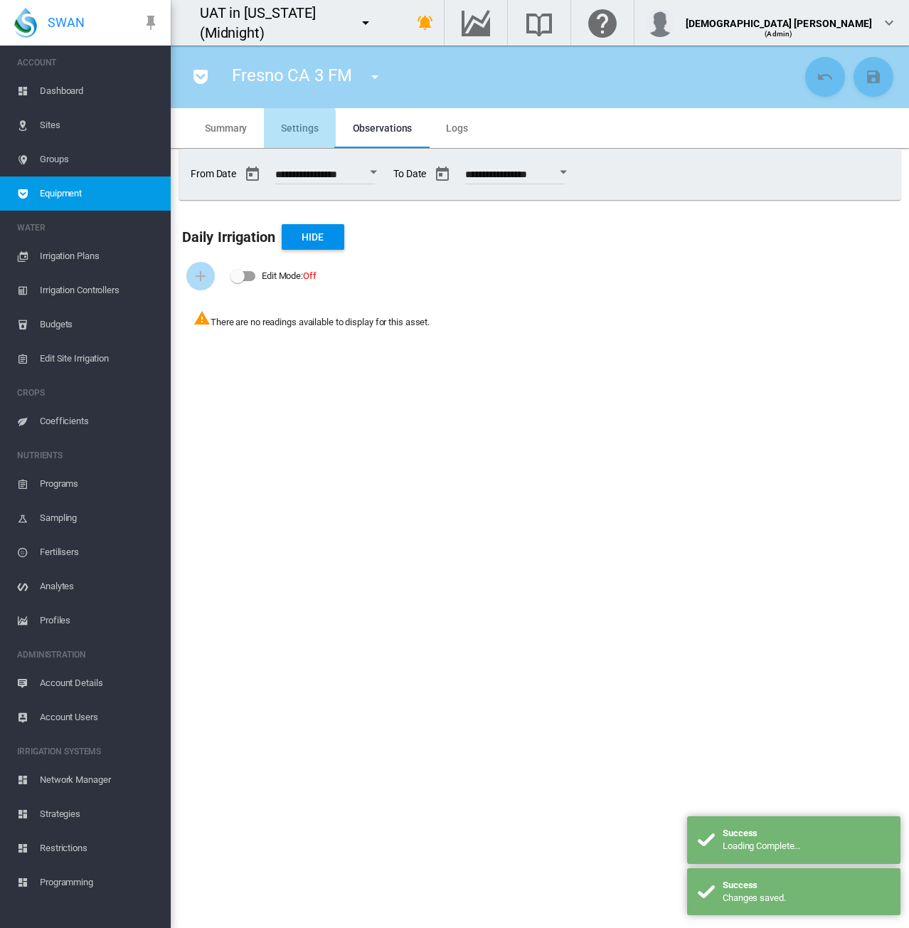
click at [295, 133] on md-tab-item "Settings" at bounding box center [299, 128] width 71 height 40
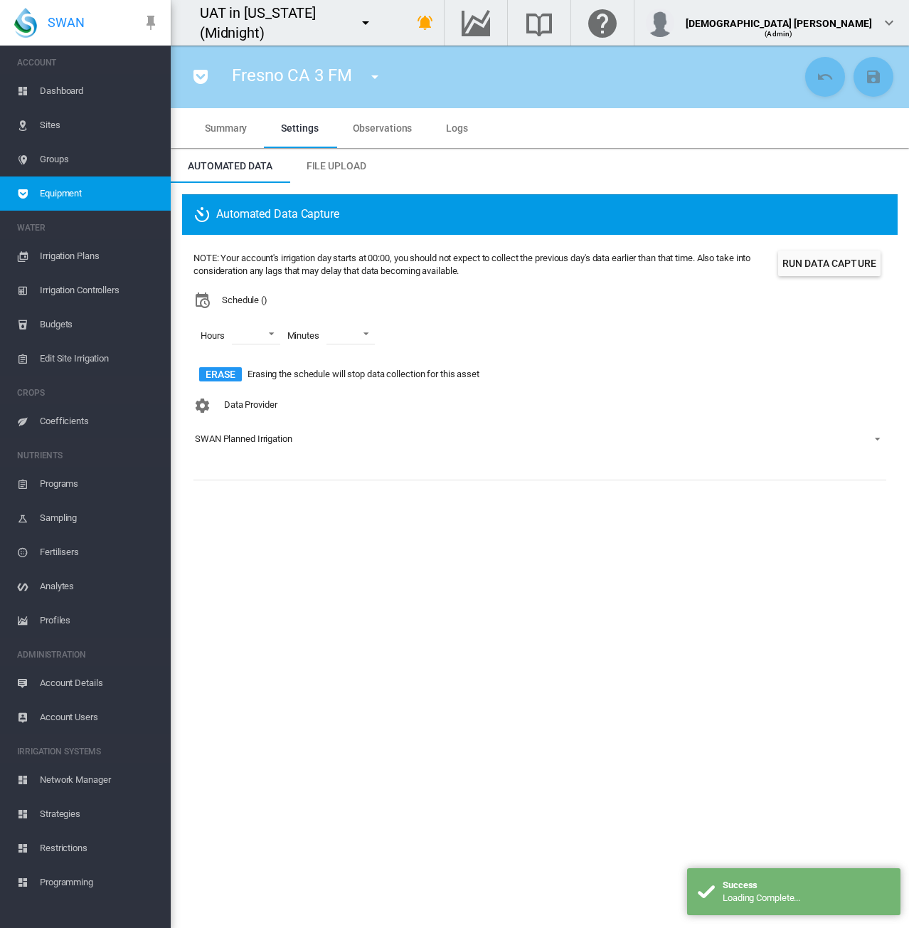
click at [248, 439] on div "SWAN Planned Irrigation" at bounding box center [243, 438] width 97 height 11
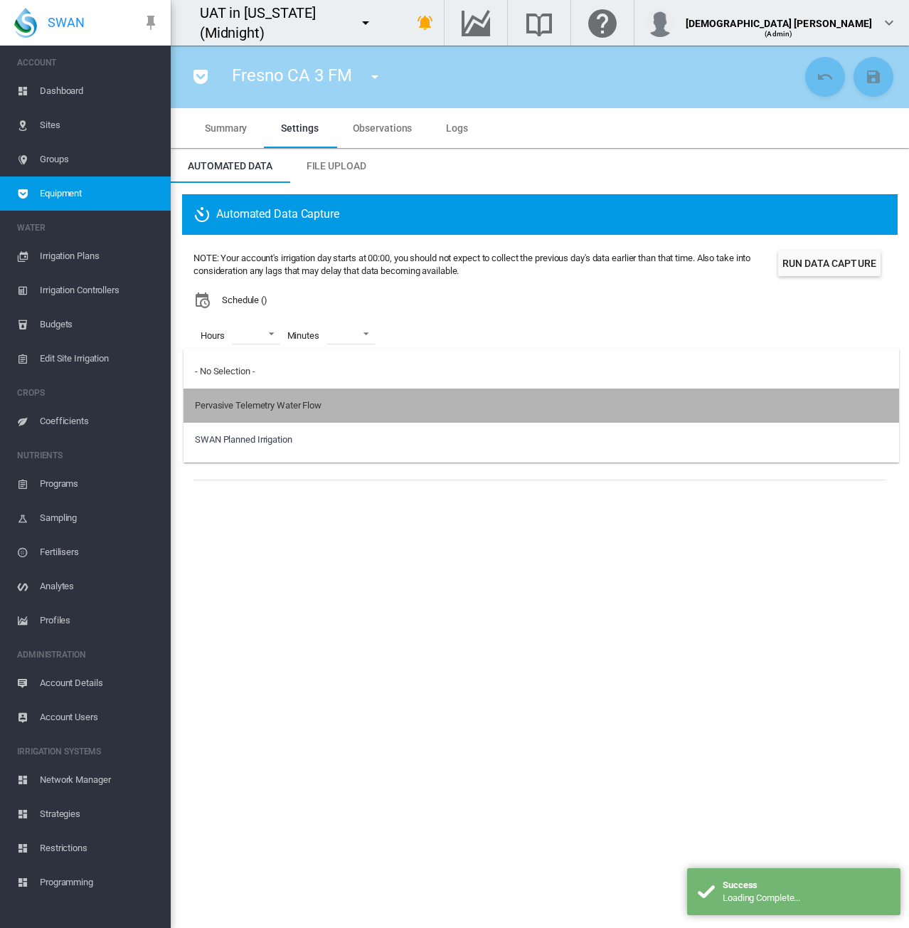
click at [238, 400] on div "Pervasive Telemetry Water Flow" at bounding box center [258, 405] width 127 height 13
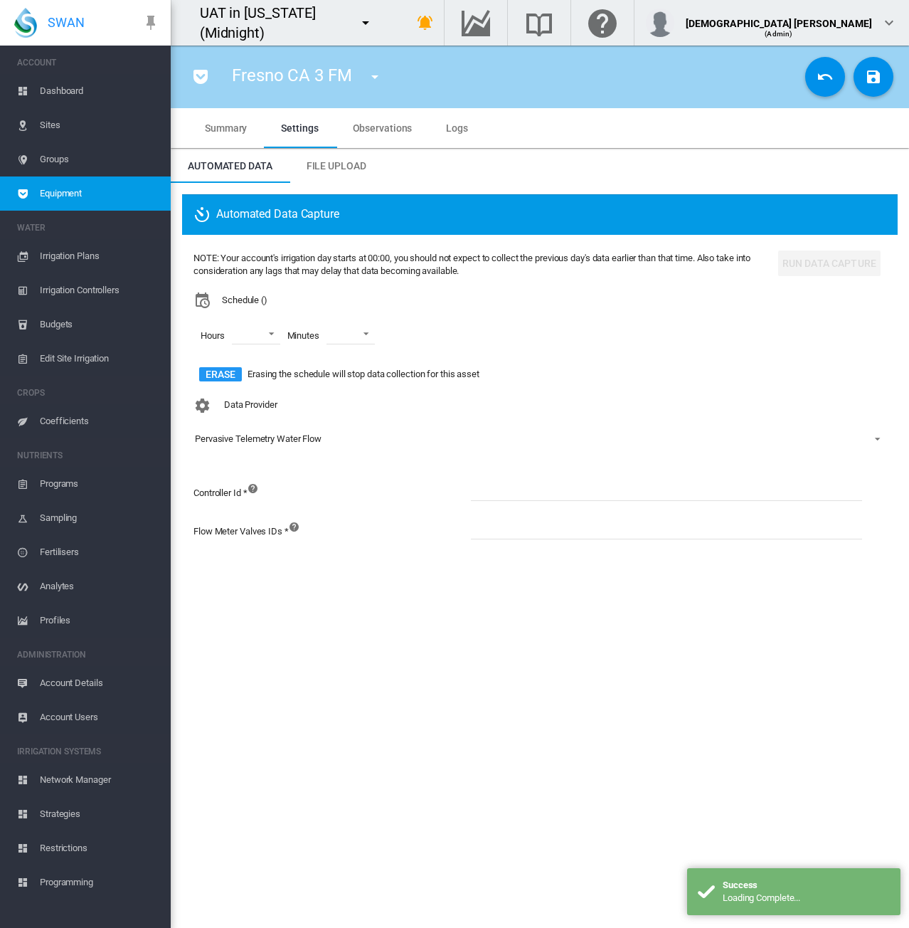
click at [502, 482] on input at bounding box center [666, 489] width 391 height 21
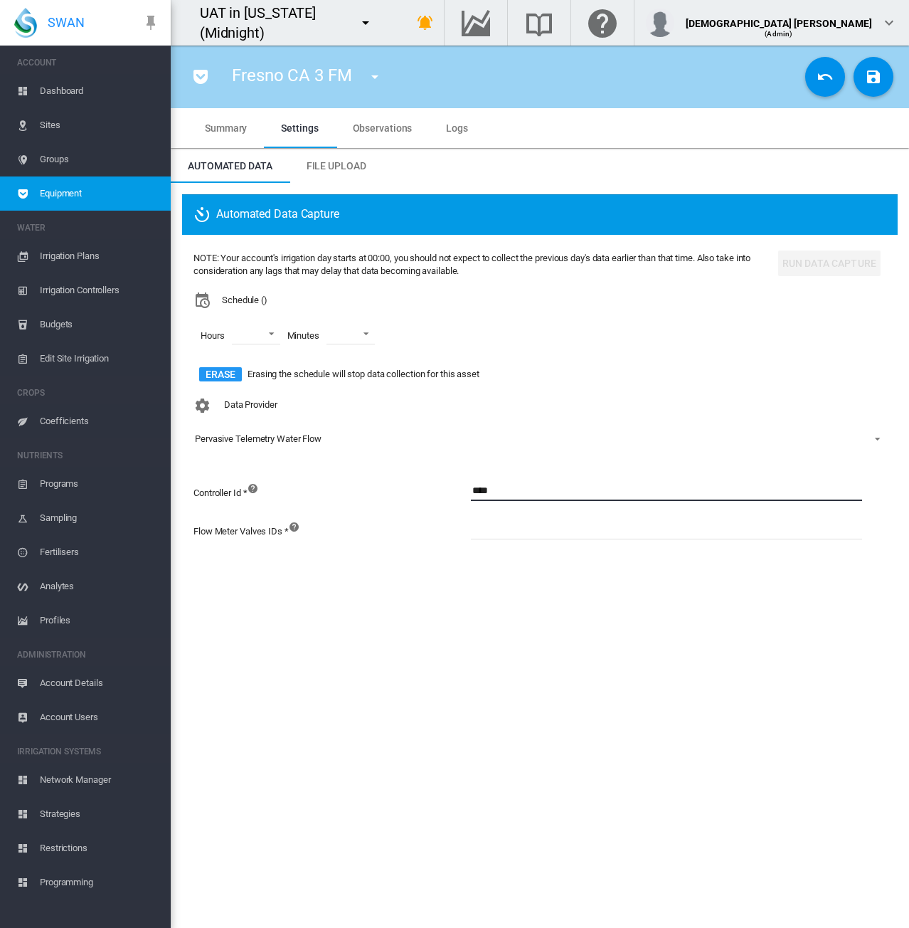
type input "****"
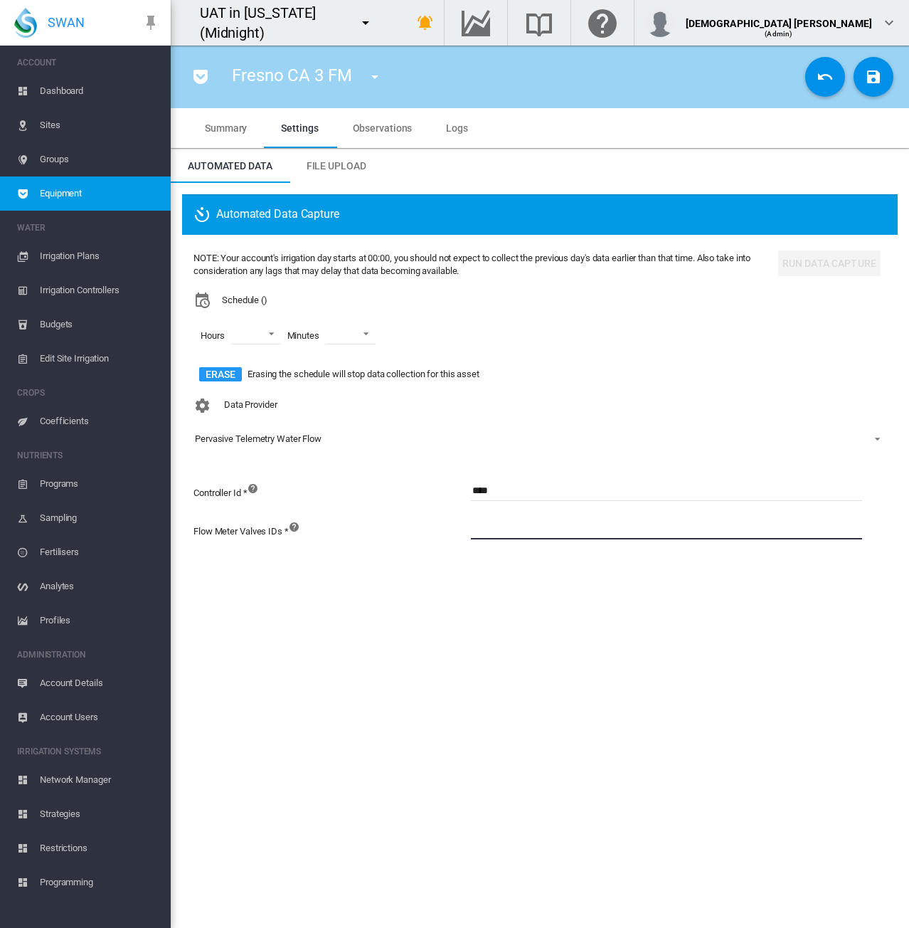
click at [488, 528] on input at bounding box center [666, 528] width 391 height 21
type input "*"
click at [873, 86] on button "Save Changes" at bounding box center [874, 77] width 40 height 40
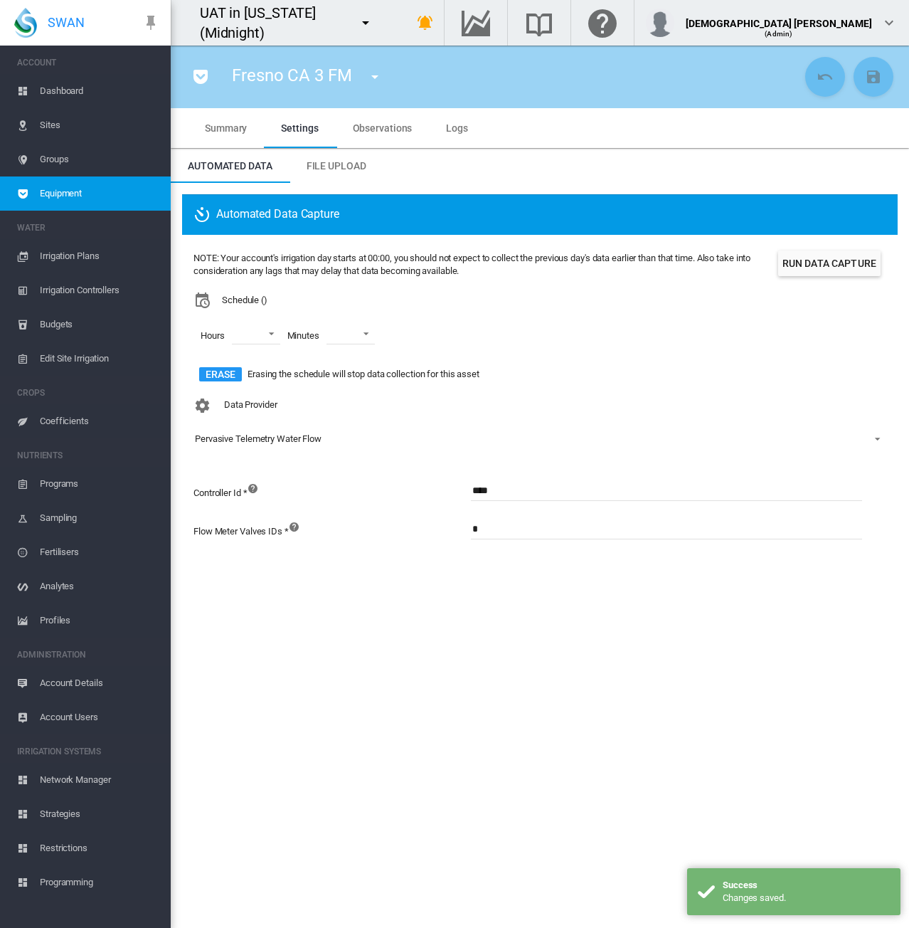
click at [116, 195] on span "Equipment" at bounding box center [100, 193] width 120 height 34
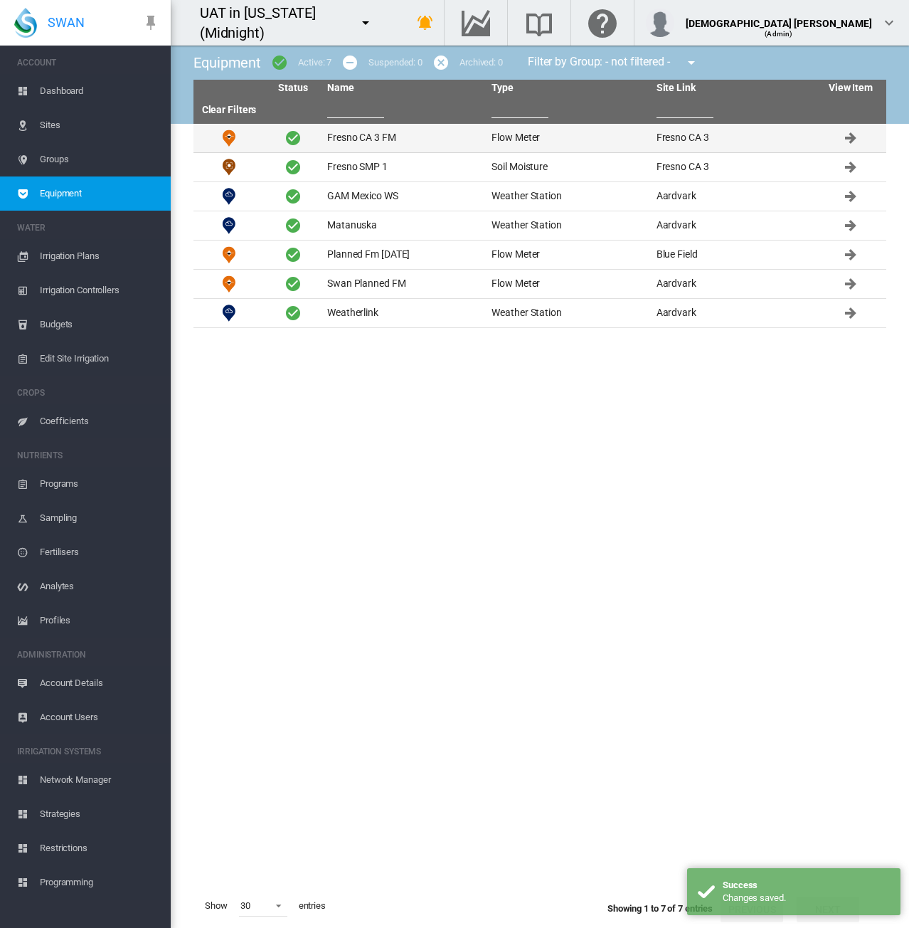
click at [359, 138] on td "Fresno CA 3 FM" at bounding box center [404, 138] width 164 height 28
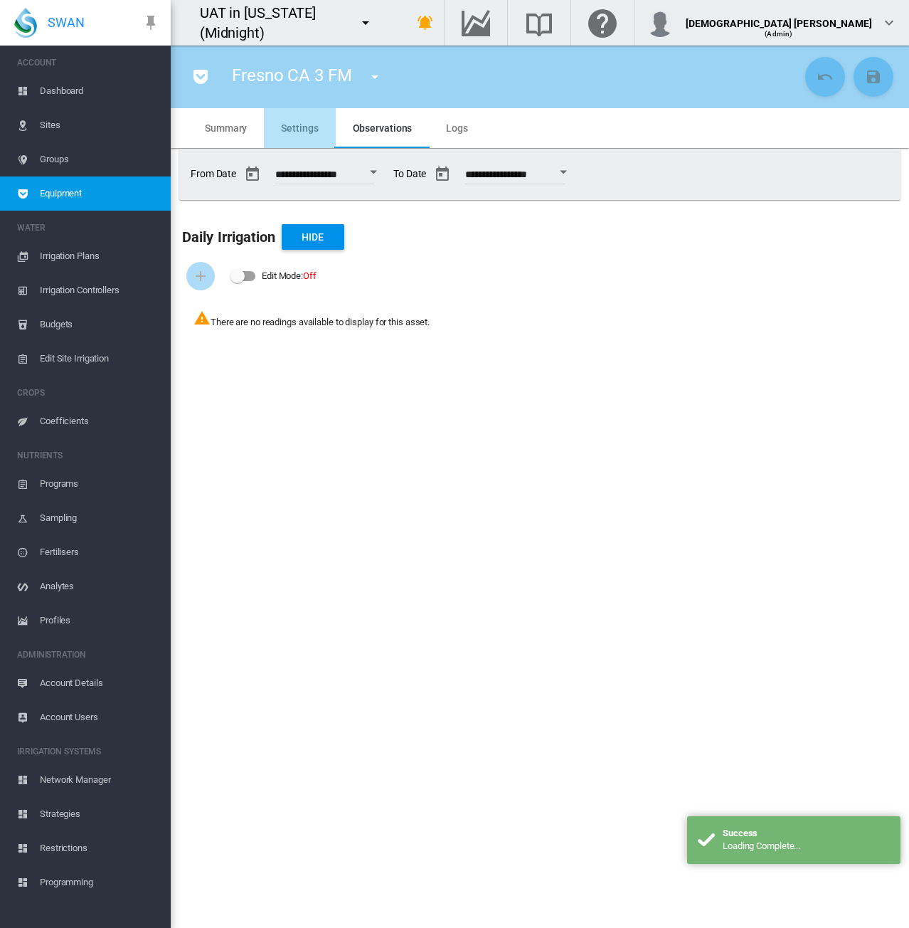
click at [303, 132] on span "Settings" at bounding box center [299, 127] width 37 height 11
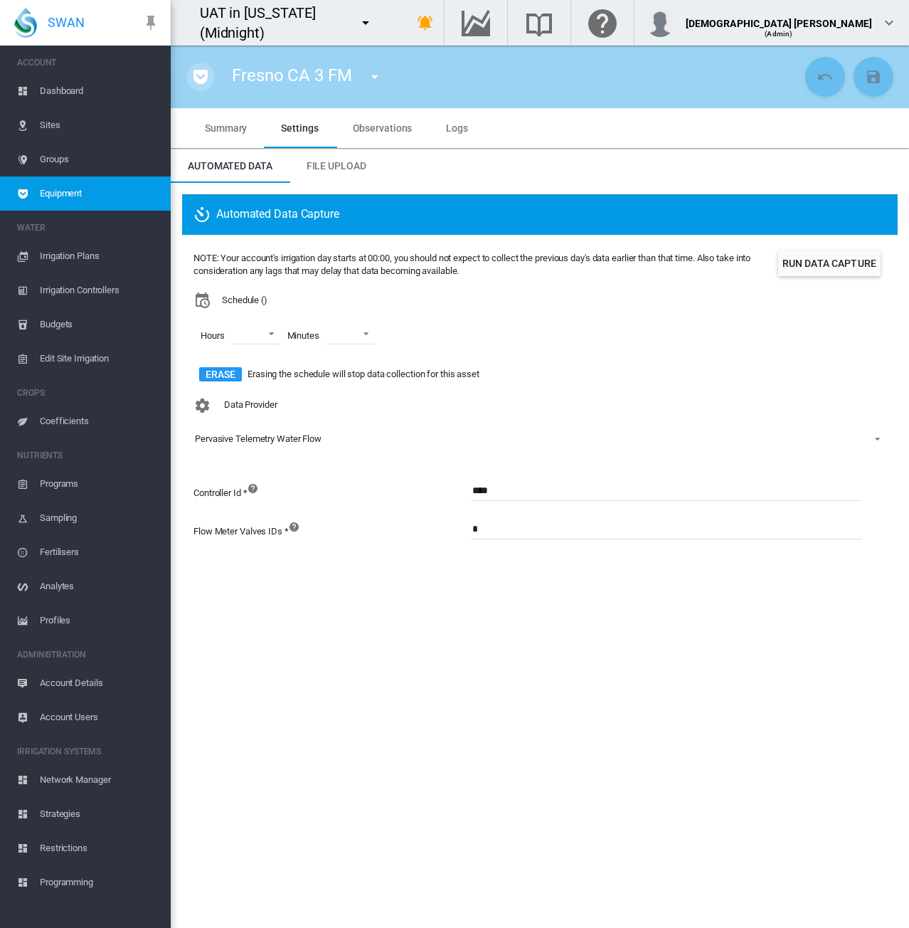
click at [196, 80] on md-icon "icon-pocket" at bounding box center [200, 76] width 17 height 17
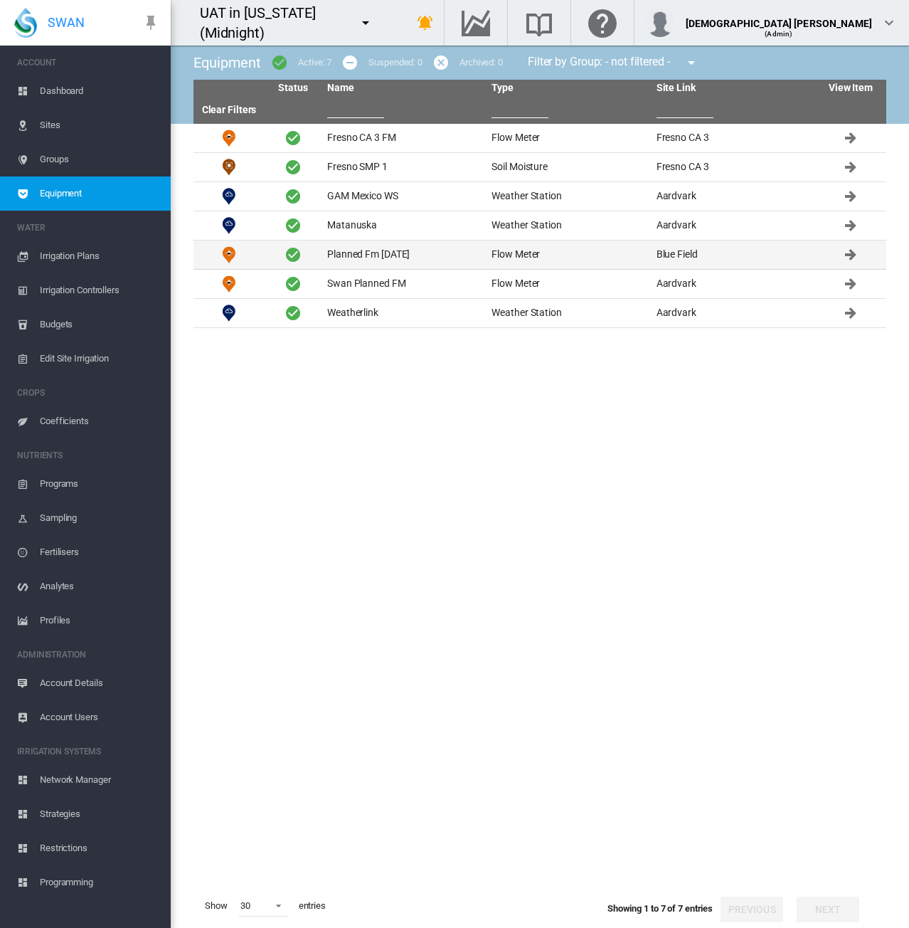
click at [401, 250] on td "Planned Fm [DATE]" at bounding box center [404, 254] width 164 height 28
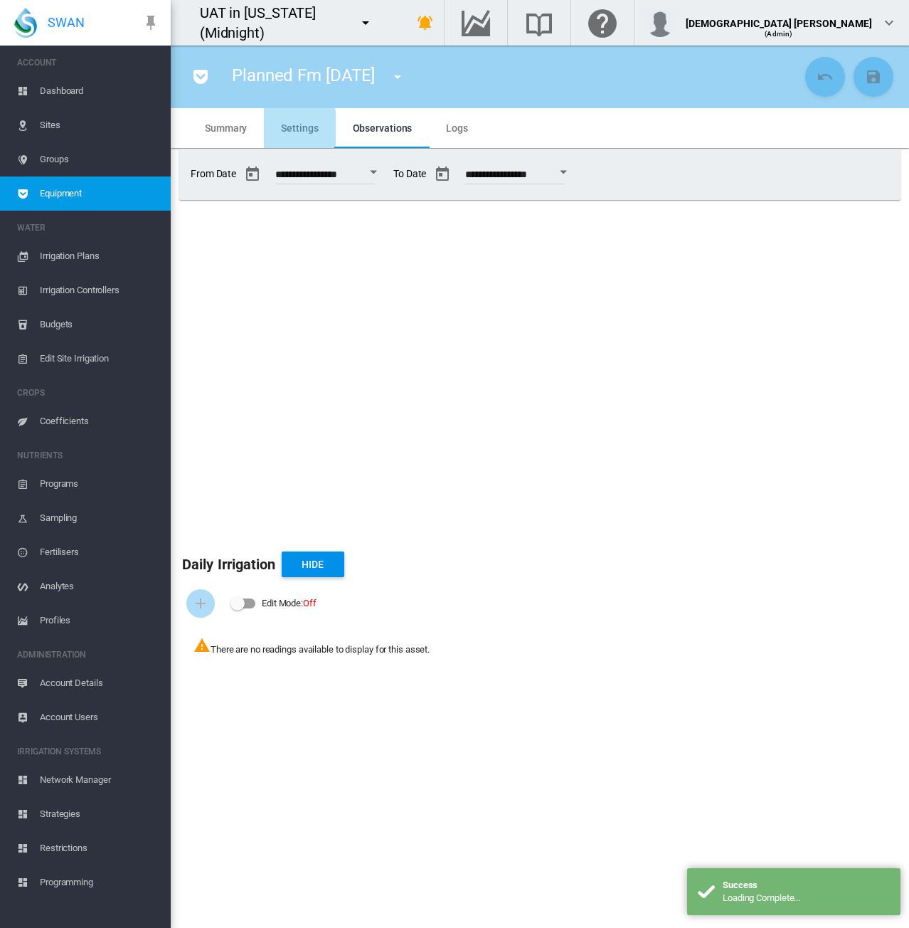
click at [287, 128] on span "Settings" at bounding box center [299, 127] width 37 height 11
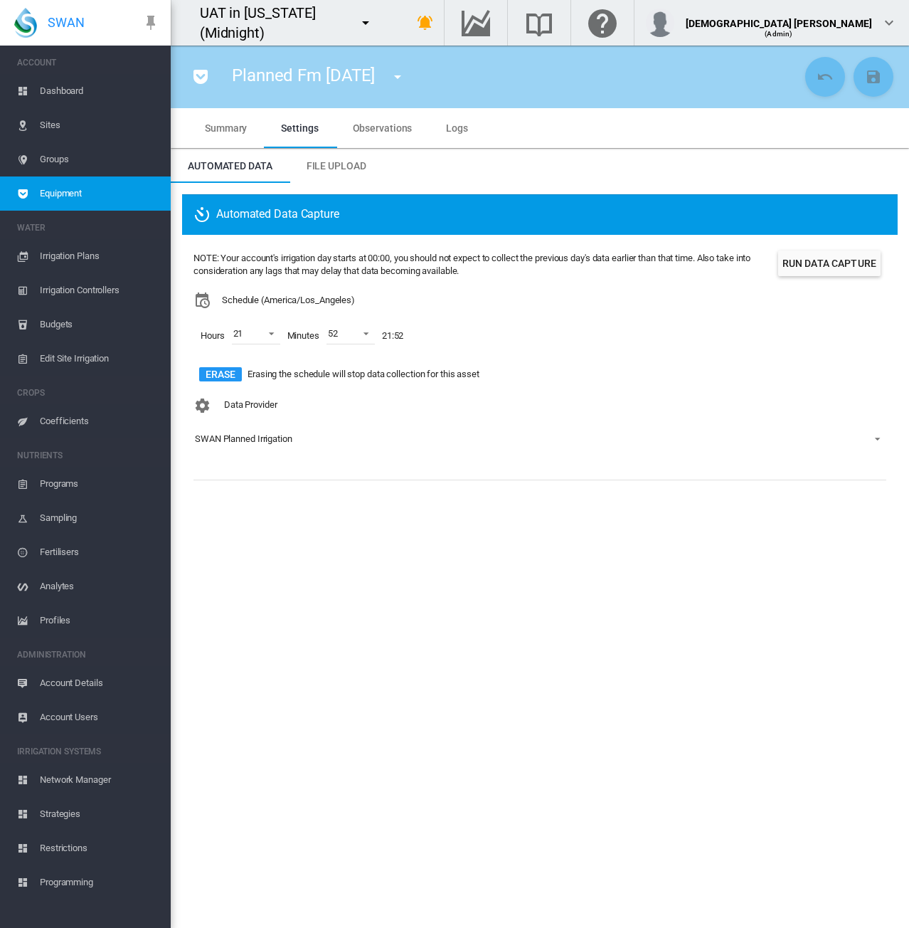
click at [104, 193] on span "Equipment" at bounding box center [100, 193] width 120 height 34
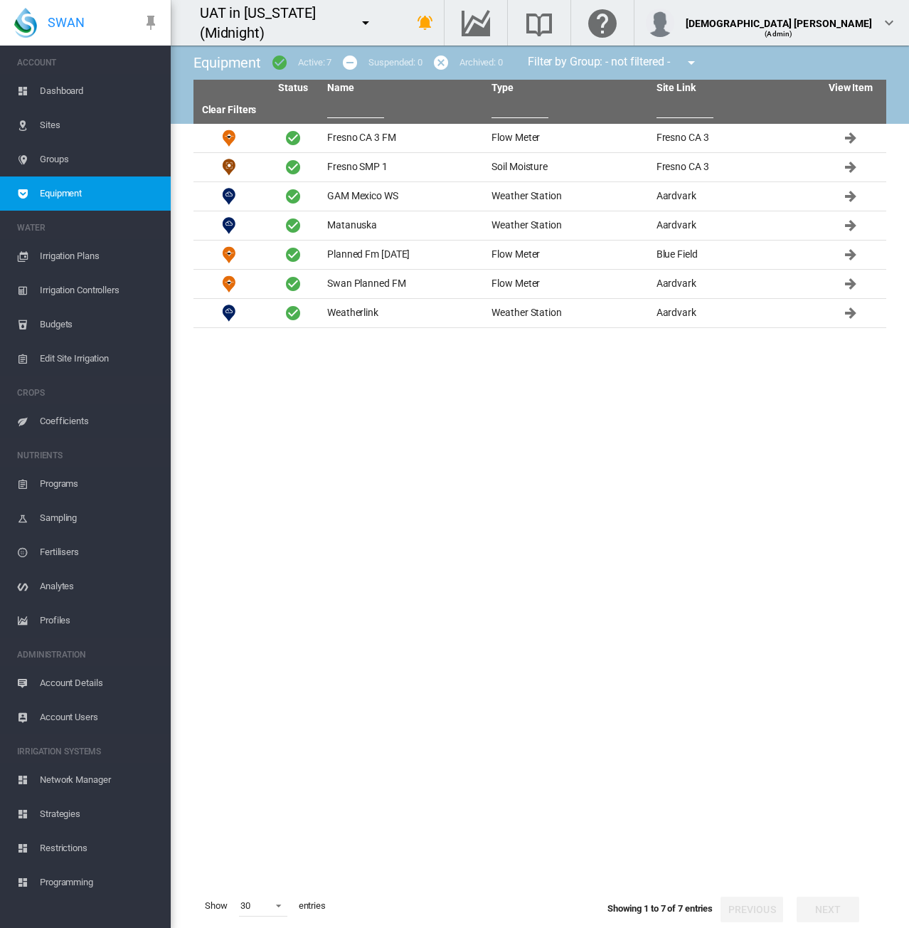
click at [702, 527] on tbody "Fresno CA 3 FM Flow Meter [GEOGRAPHIC_DATA] CA 3 Aardvark" at bounding box center [540, 504] width 693 height 760
click at [741, 474] on tbody "Fresno CA 3 FM Flow Meter [GEOGRAPHIC_DATA] CA 3 Aardvark" at bounding box center [540, 504] width 693 height 760
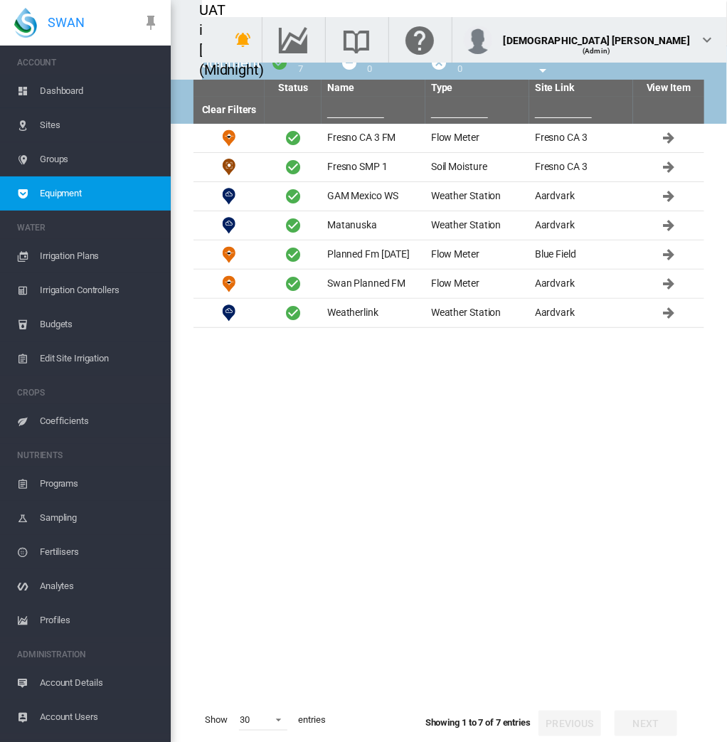
click at [598, 393] on tbody "Fresno CA 3 FM Flow Meter [GEOGRAPHIC_DATA] CA 3 Aardvark" at bounding box center [449, 411] width 511 height 574
click at [612, 431] on tbody "Fresno CA 3 FM Flow Meter [GEOGRAPHIC_DATA] CA 3 Aardvark" at bounding box center [449, 411] width 511 height 574
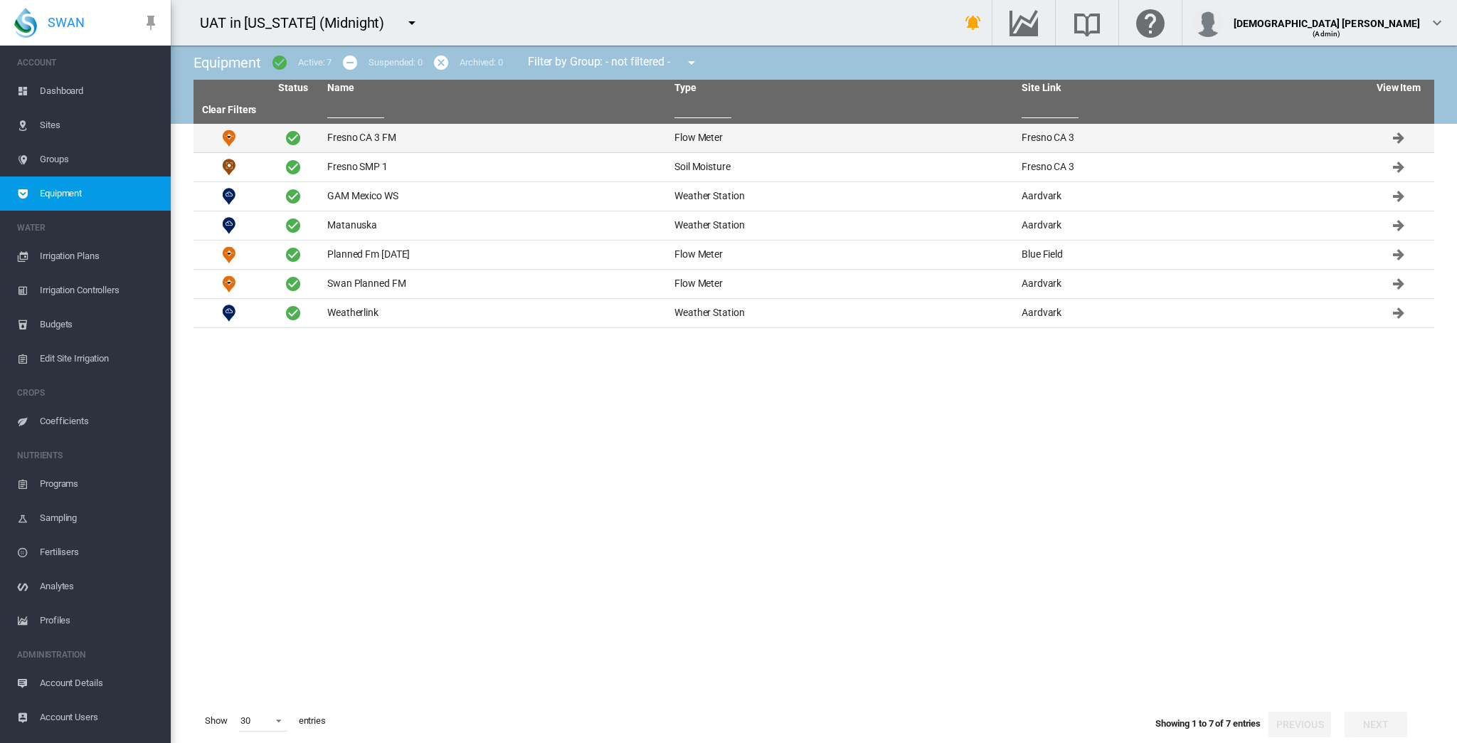
click at [438, 142] on td "Fresno CA 3 FM" at bounding box center [495, 138] width 347 height 28
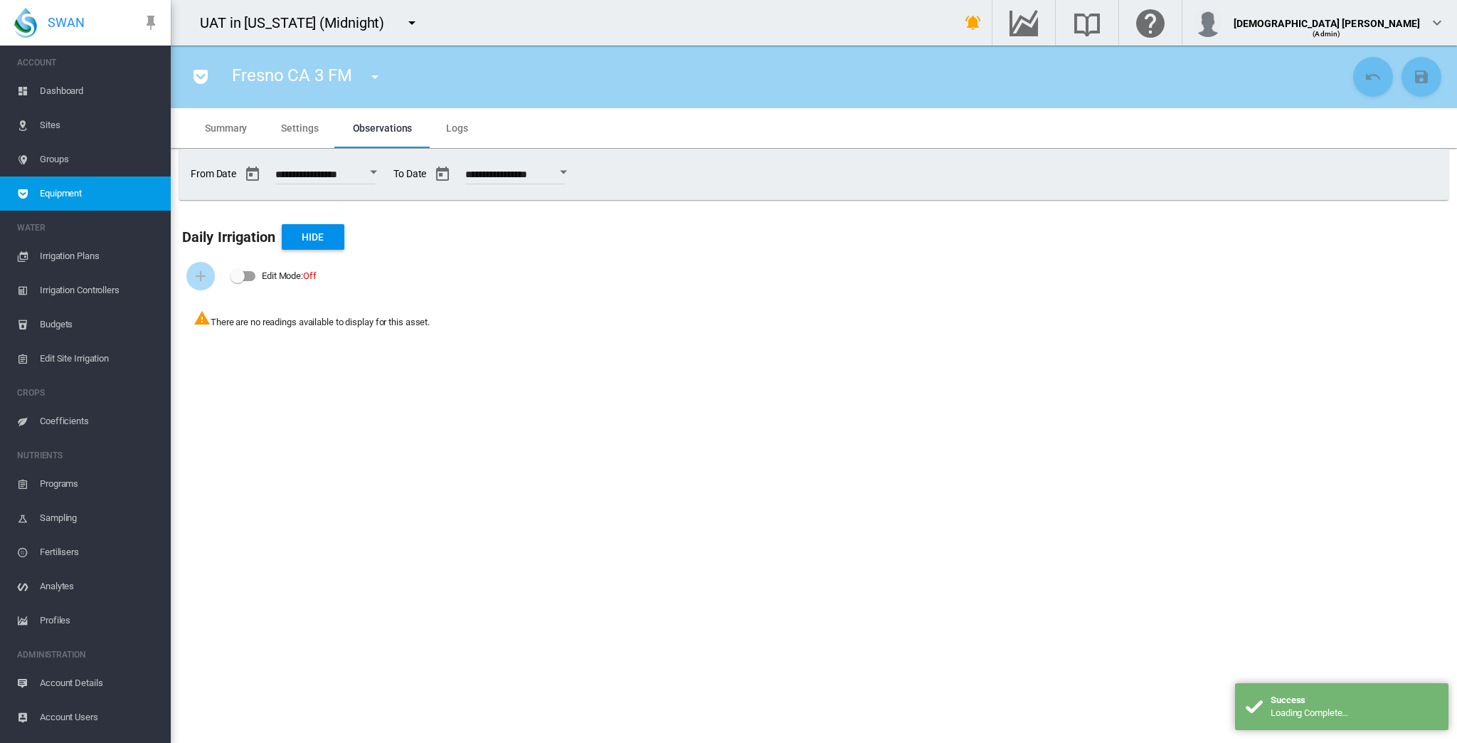
click at [275, 125] on md-tab-item "Settings" at bounding box center [299, 128] width 71 height 40
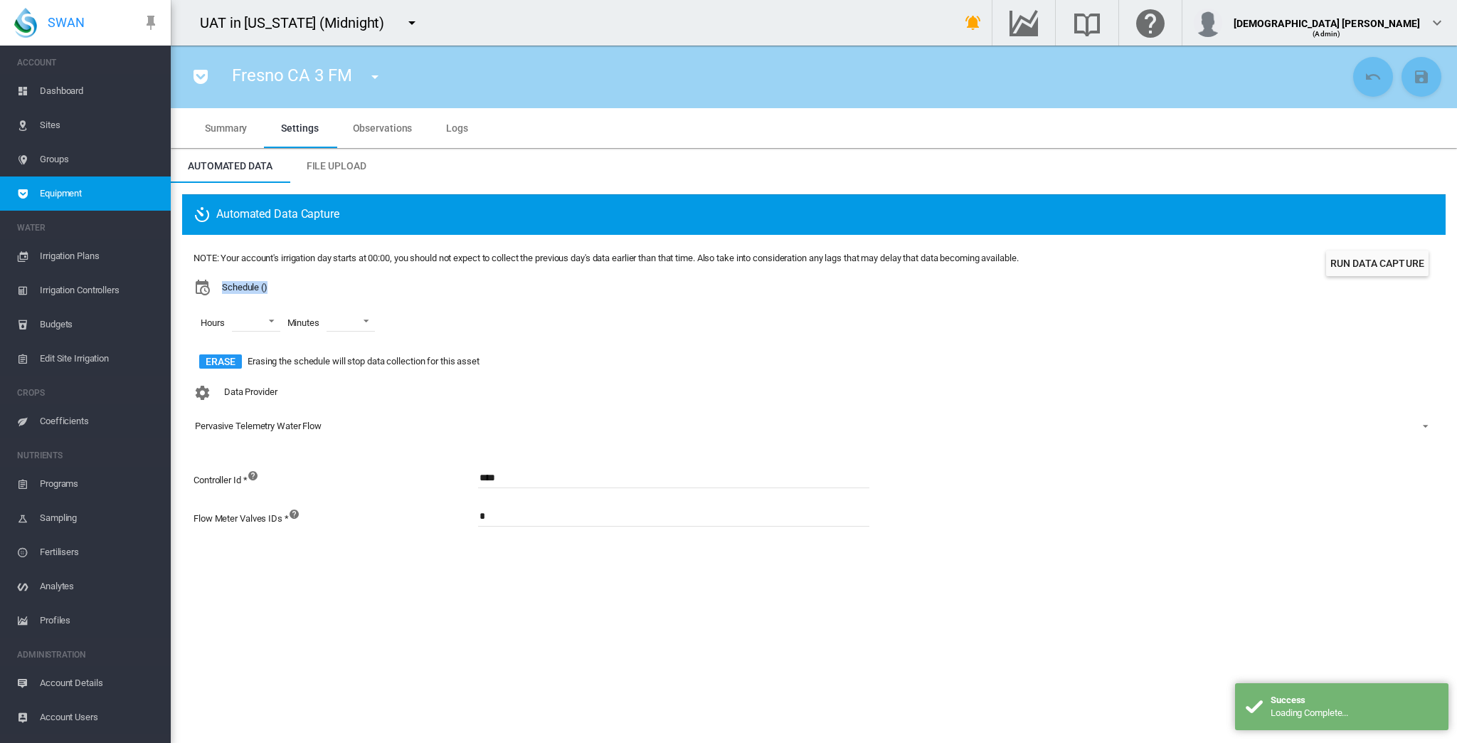
drag, startPoint x: 272, startPoint y: 285, endPoint x: 214, endPoint y: 288, distance: 58.4
click at [214, 288] on div "Schedule ()" at bounding box center [606, 287] width 825 height 17
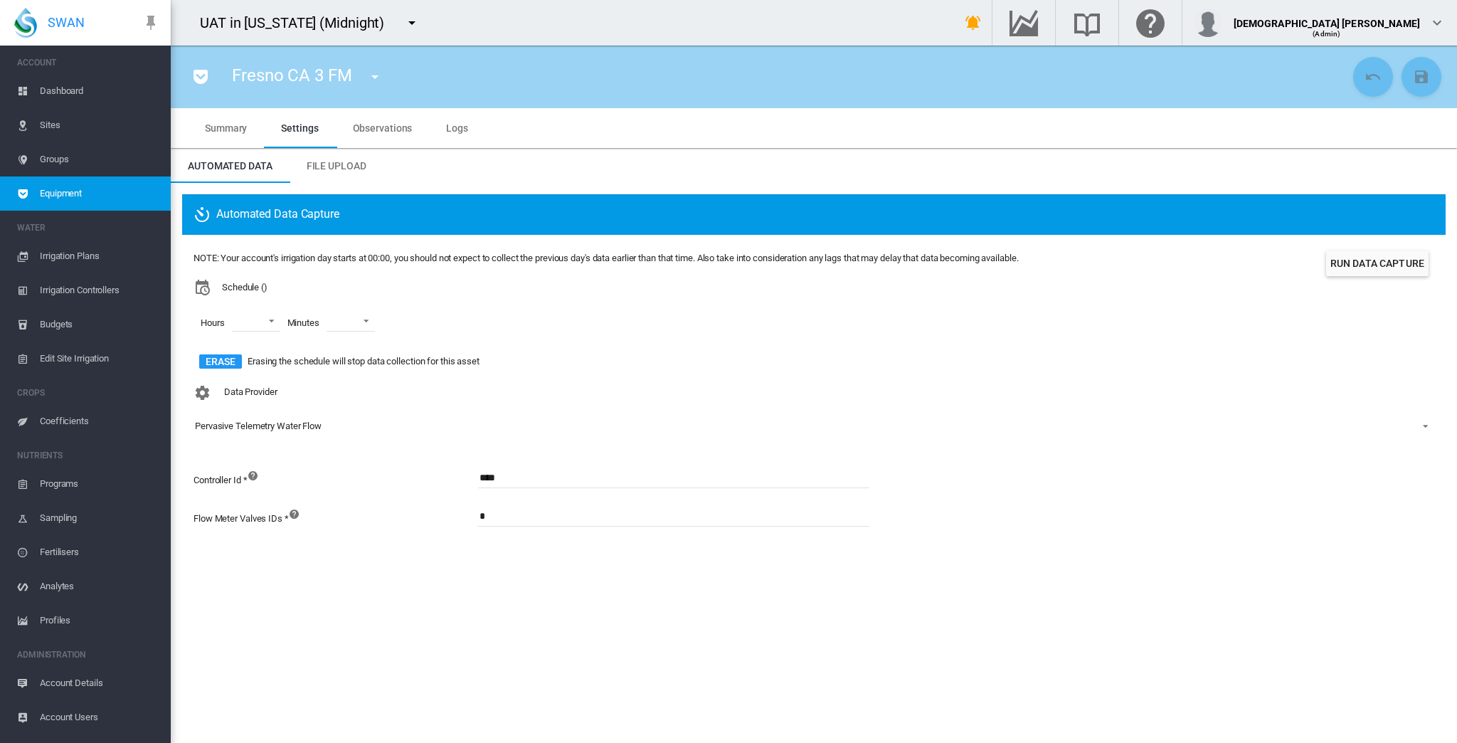
click at [256, 428] on div "Pervasive Telemetry Water Flow" at bounding box center [258, 425] width 127 height 11
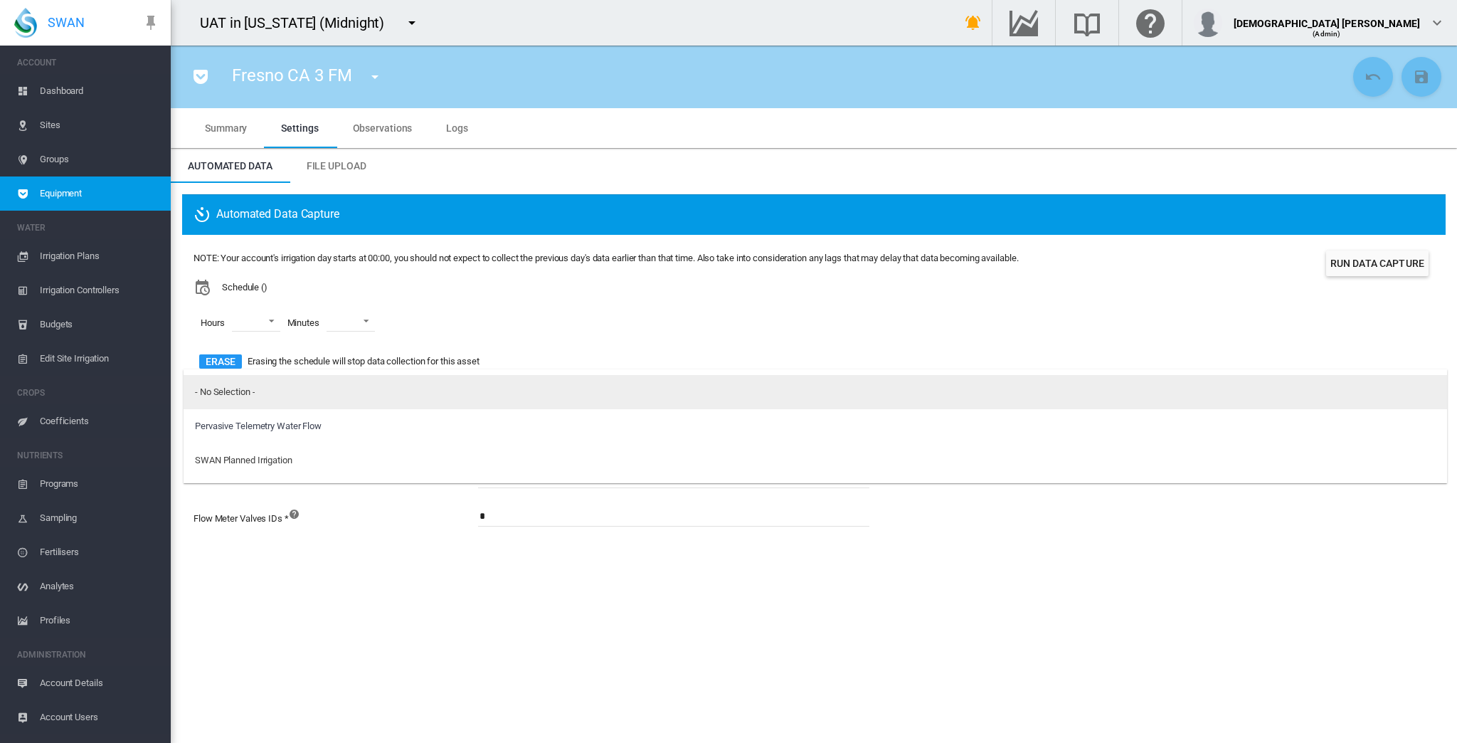
click at [225, 392] on div "- No Selection -" at bounding box center [225, 392] width 60 height 13
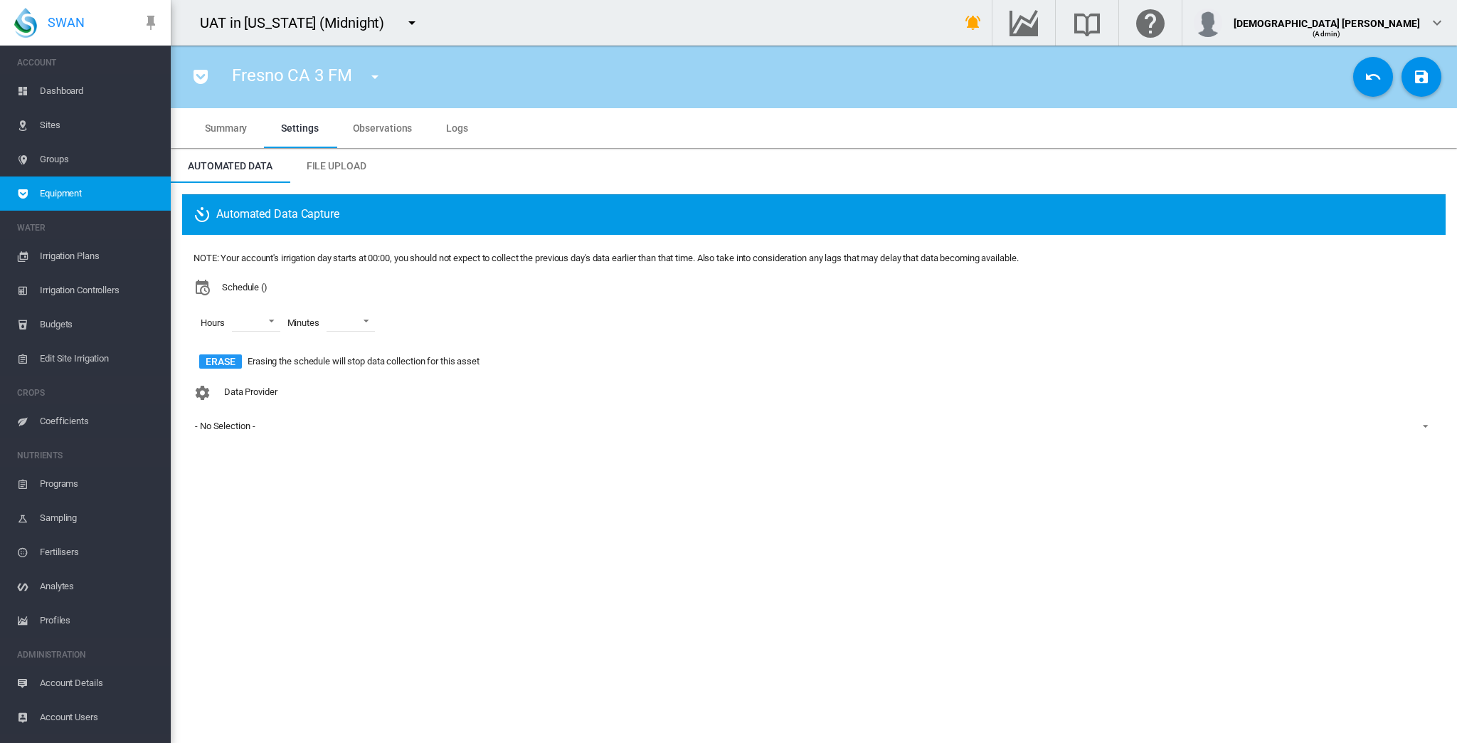
click at [231, 390] on span "Data Provider" at bounding box center [250, 392] width 53 height 11
click at [238, 428] on div "- No Selection -" at bounding box center [225, 425] width 60 height 11
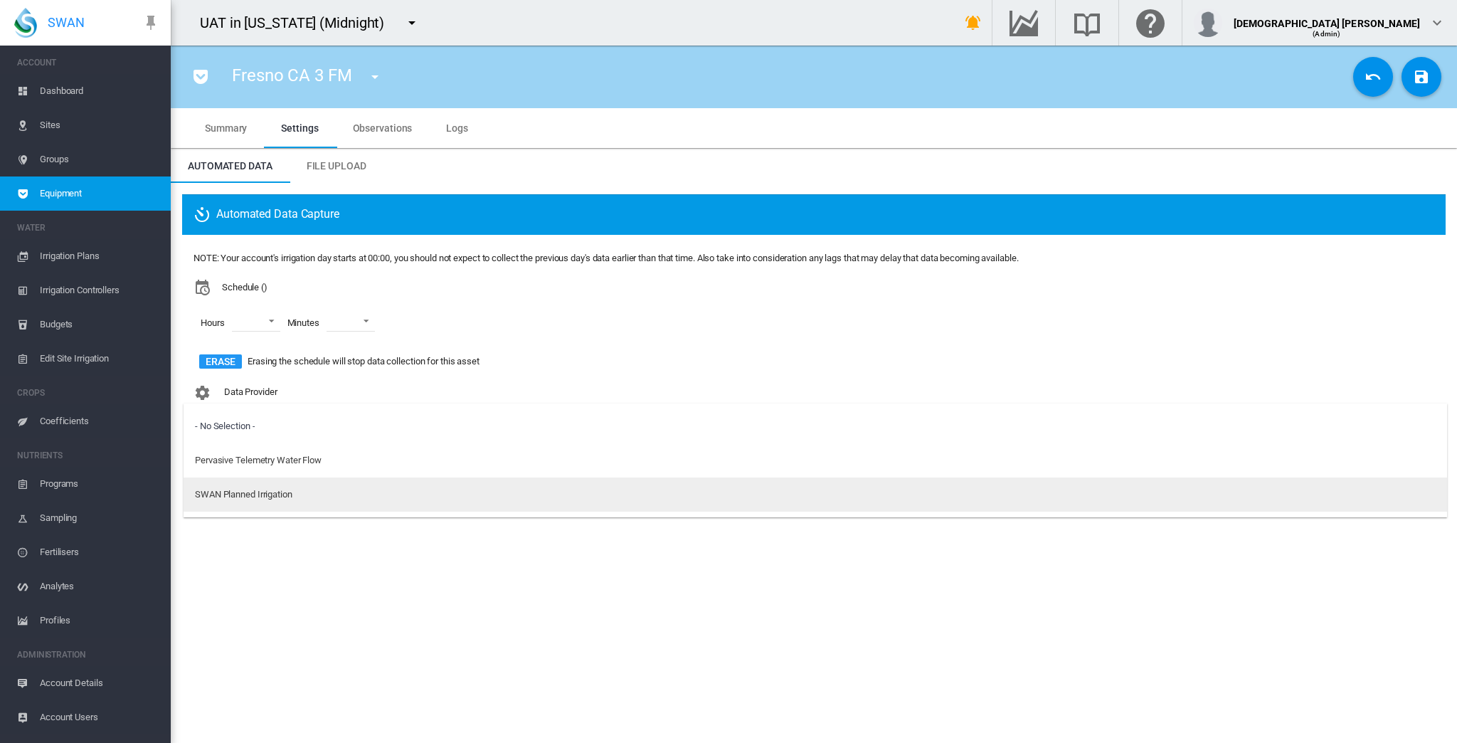
click at [245, 484] on md-option "SWAN Planned Irrigation" at bounding box center [815, 494] width 1263 height 34
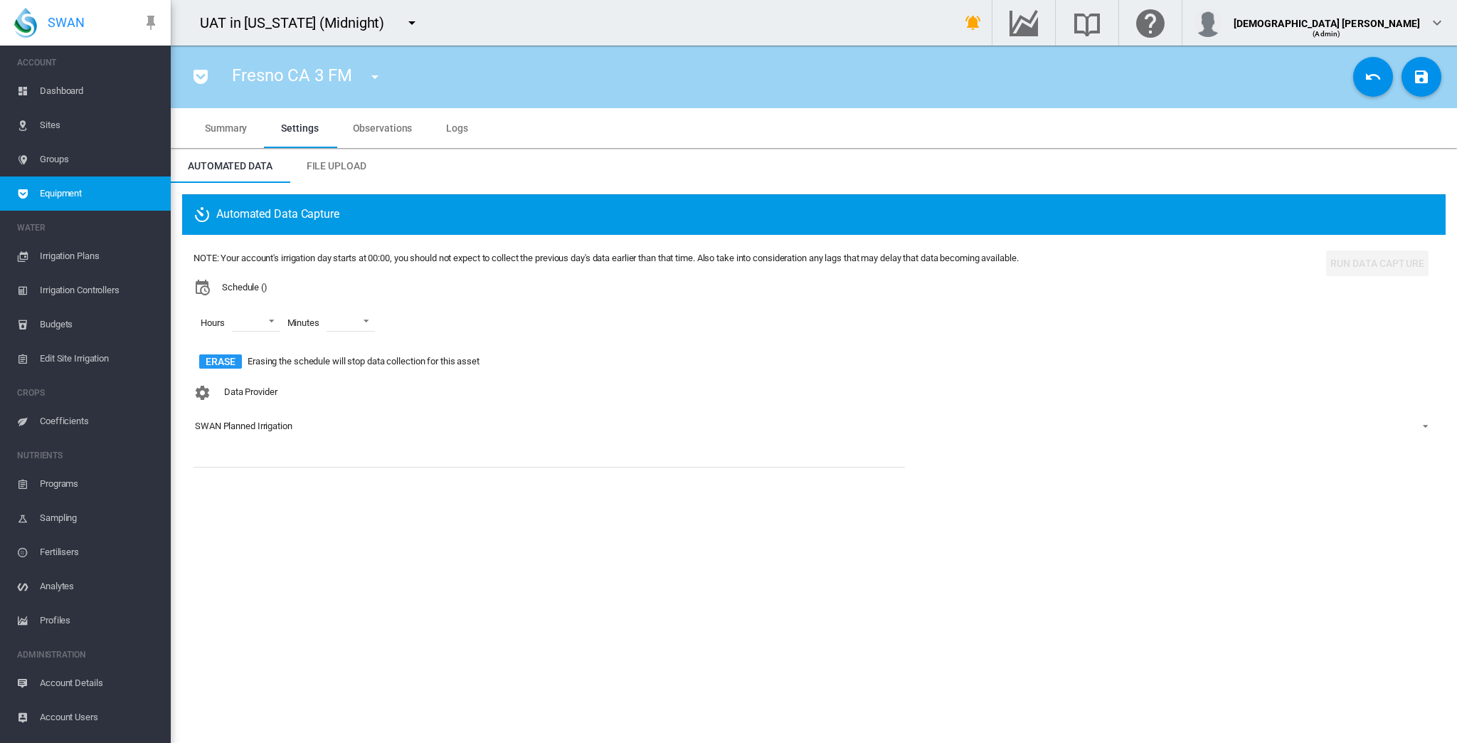
click at [265, 287] on span "Schedule ()" at bounding box center [245, 287] width 46 height 13
drag, startPoint x: 265, startPoint y: 291, endPoint x: 241, endPoint y: 292, distance: 23.5
click at [241, 292] on span "Schedule ()" at bounding box center [245, 287] width 46 height 13
click at [262, 288] on span "Schedule ()" at bounding box center [245, 287] width 46 height 13
click at [270, 426] on div "SWAN Planned Irrigation" at bounding box center [243, 425] width 97 height 11
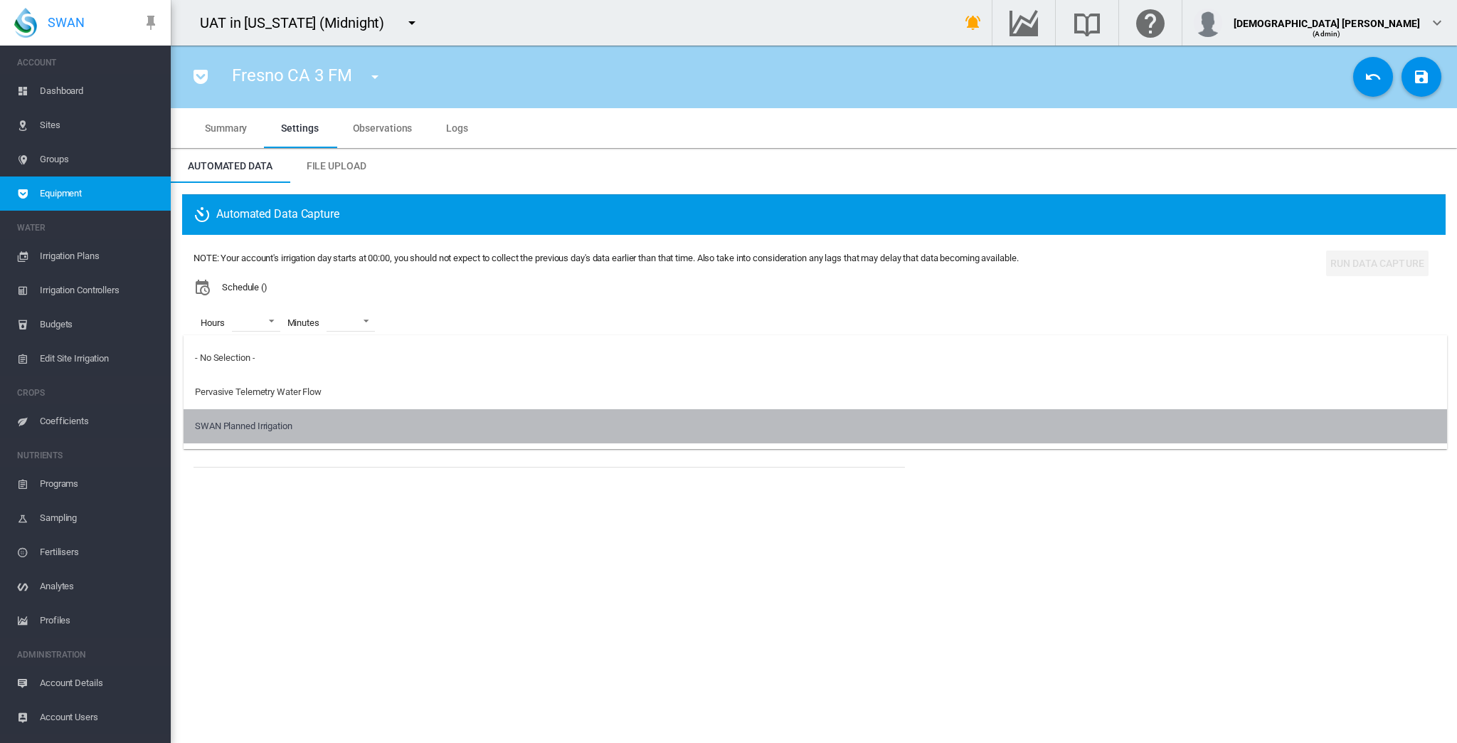
click at [252, 432] on div "SWAN Planned Irrigation" at bounding box center [243, 426] width 97 height 13
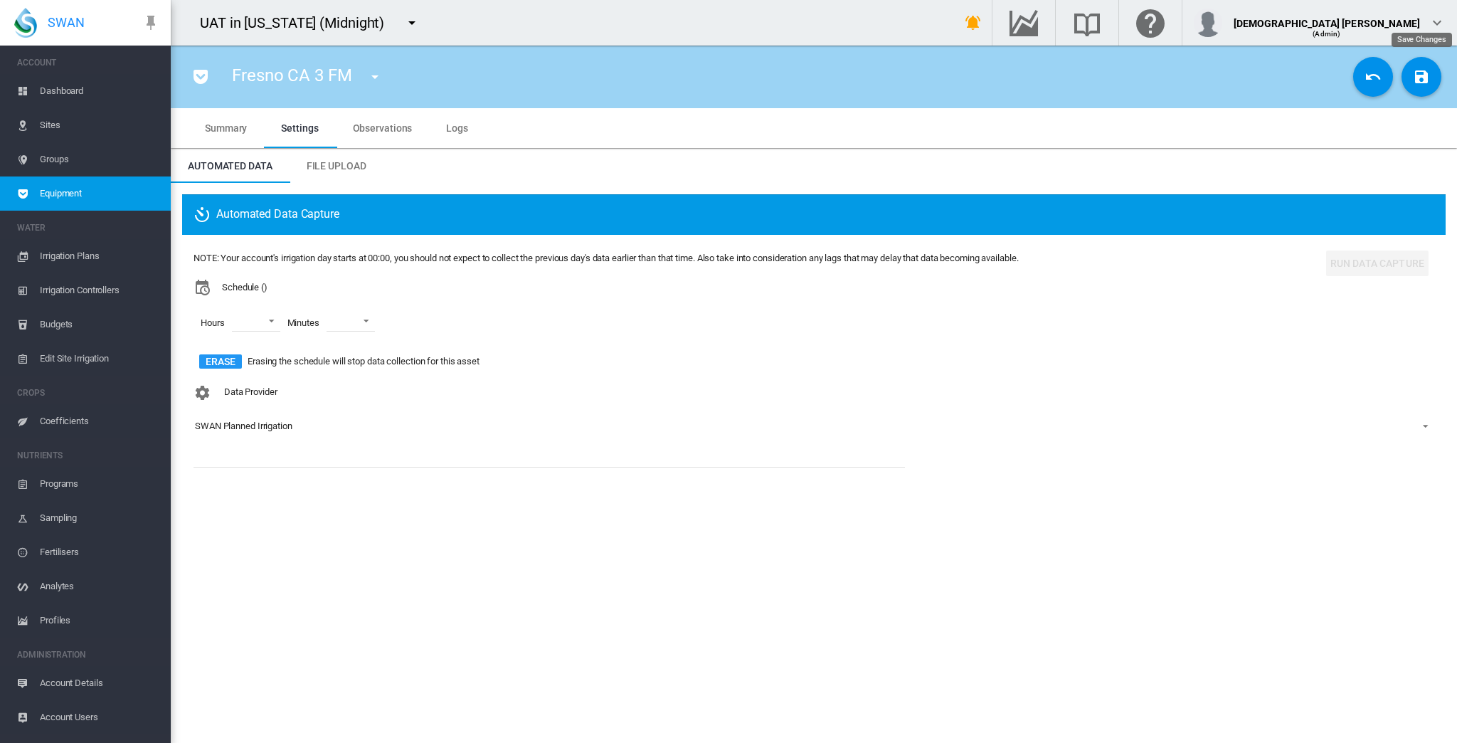
click at [908, 78] on md-icon "icon-content-save" at bounding box center [1421, 76] width 17 height 17
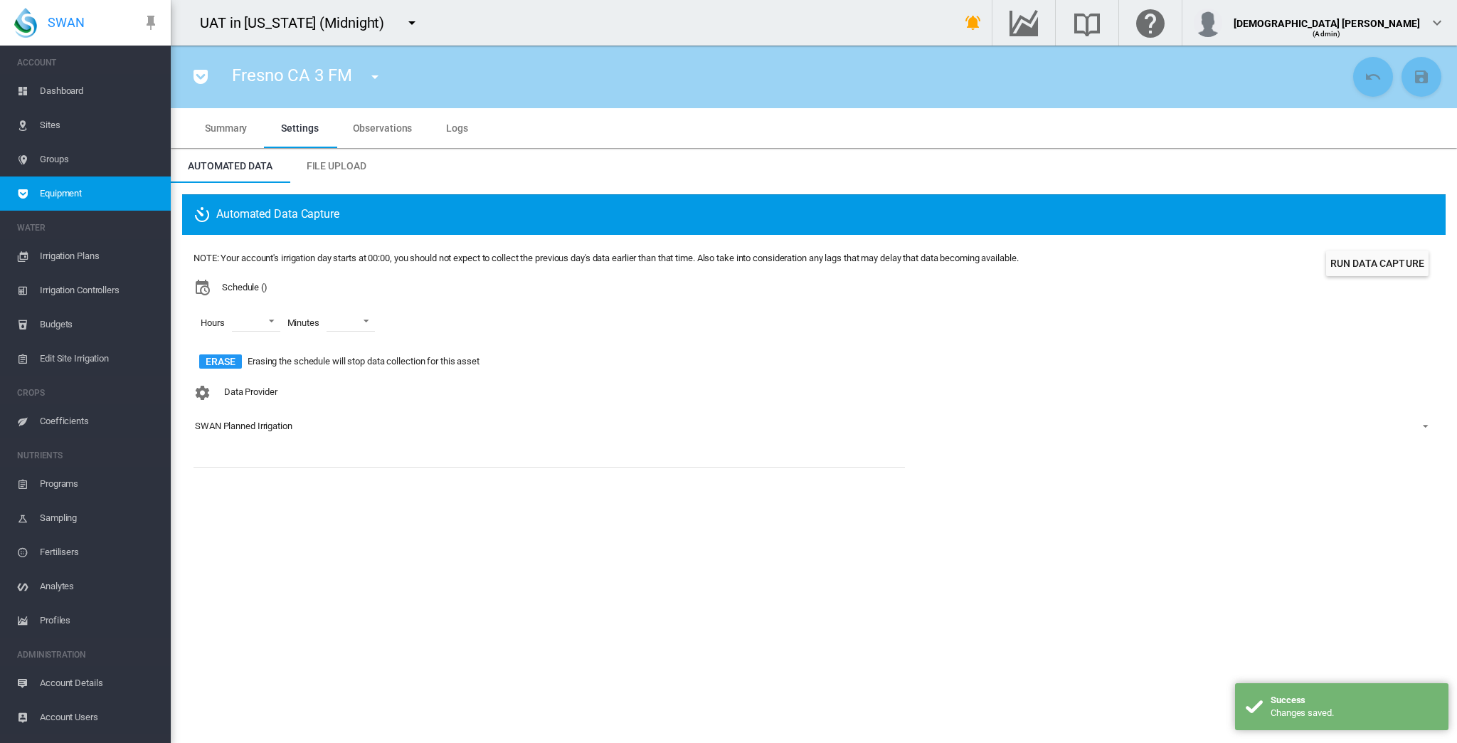
click at [198, 72] on md-icon "icon-pocket" at bounding box center [200, 76] width 17 height 17
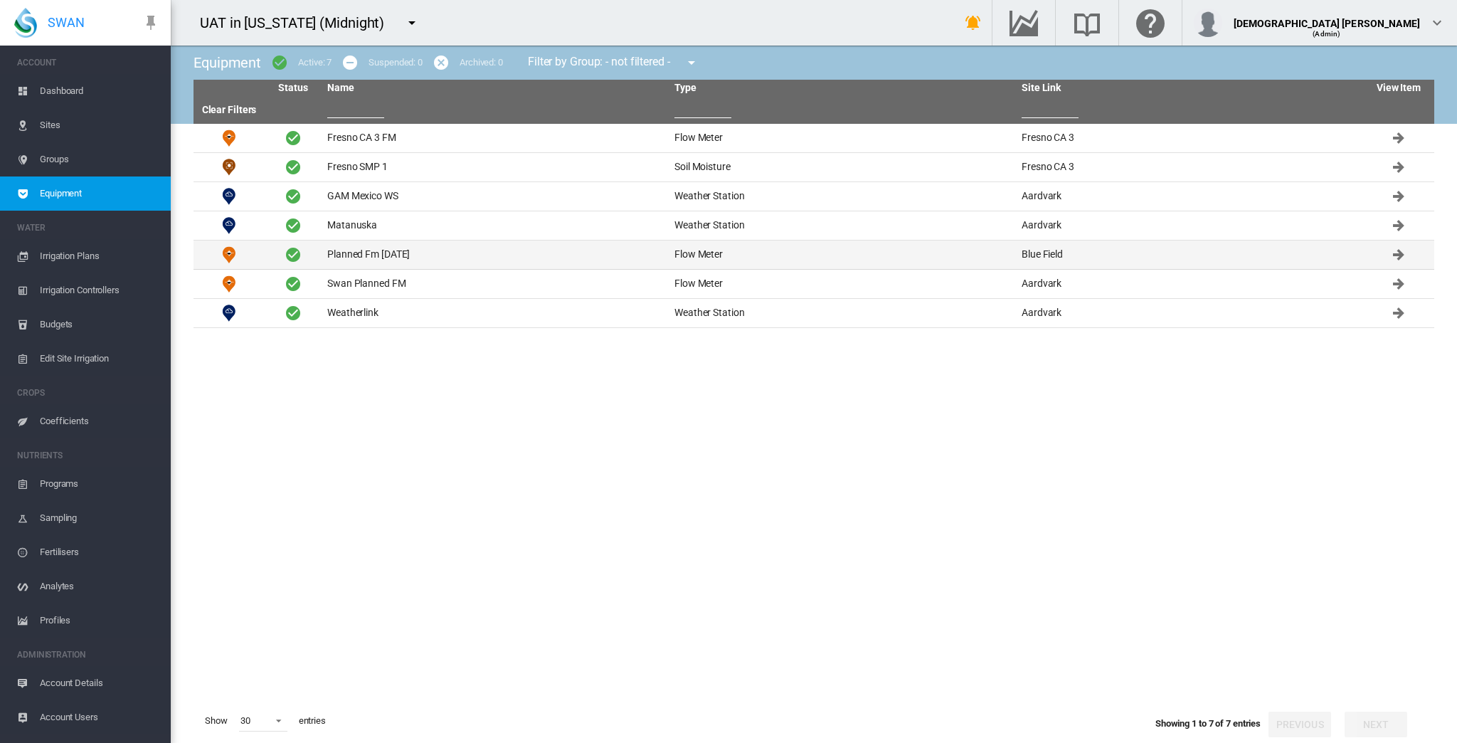
click at [412, 257] on td "Planned Fm [DATE]" at bounding box center [495, 254] width 347 height 28
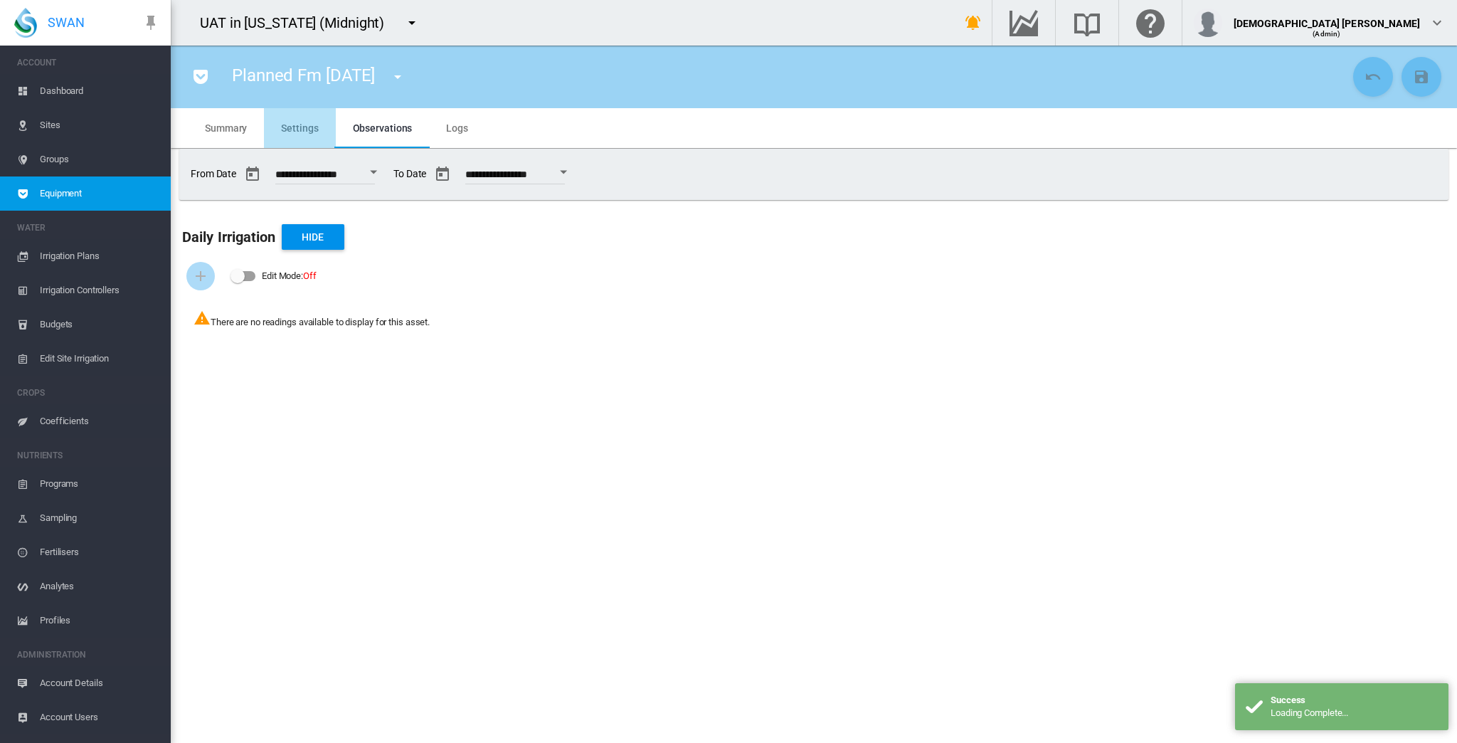
click at [300, 127] on span "Settings" at bounding box center [299, 127] width 37 height 11
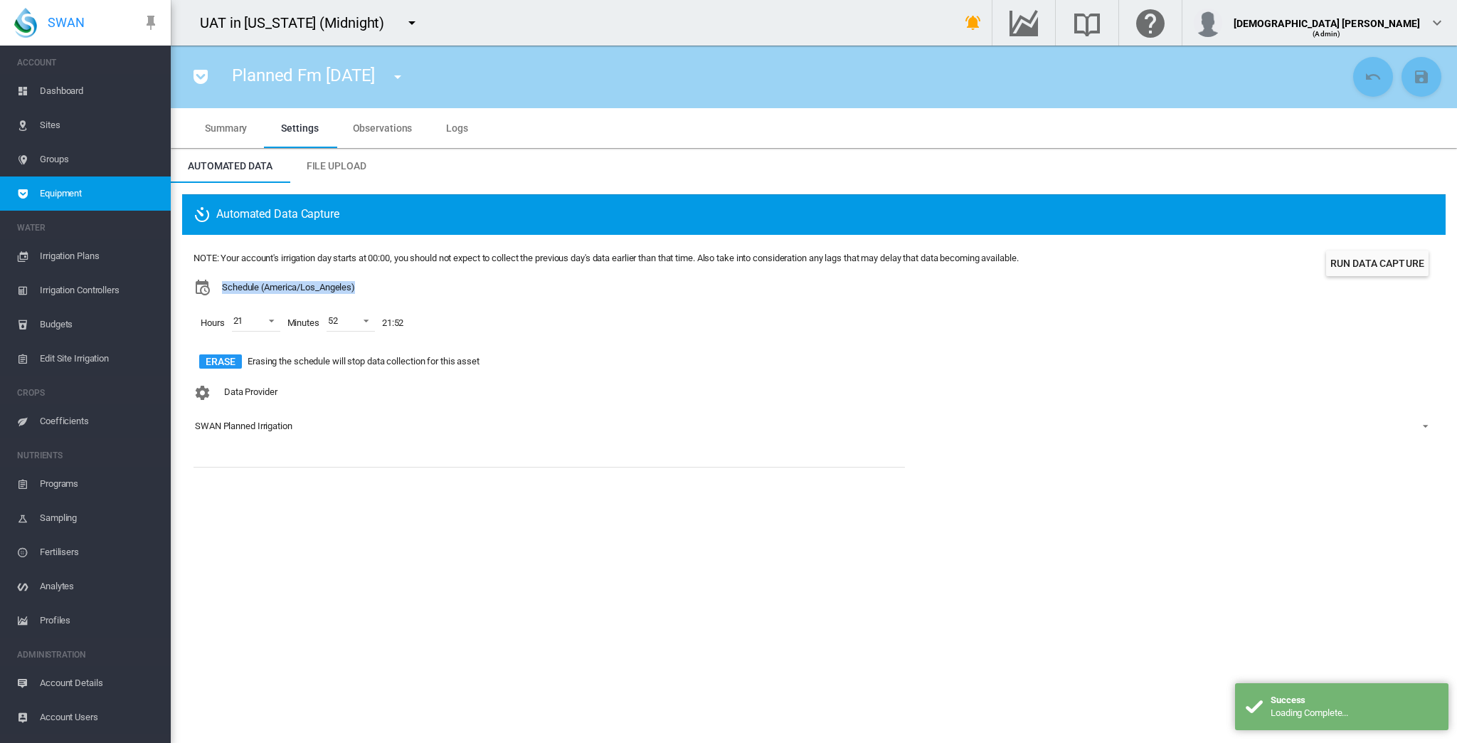
drag, startPoint x: 375, startPoint y: 288, endPoint x: 216, endPoint y: 285, distance: 158.7
click at [216, 285] on div "Schedule (America/Los_Angeles)" at bounding box center [606, 287] width 825 height 17
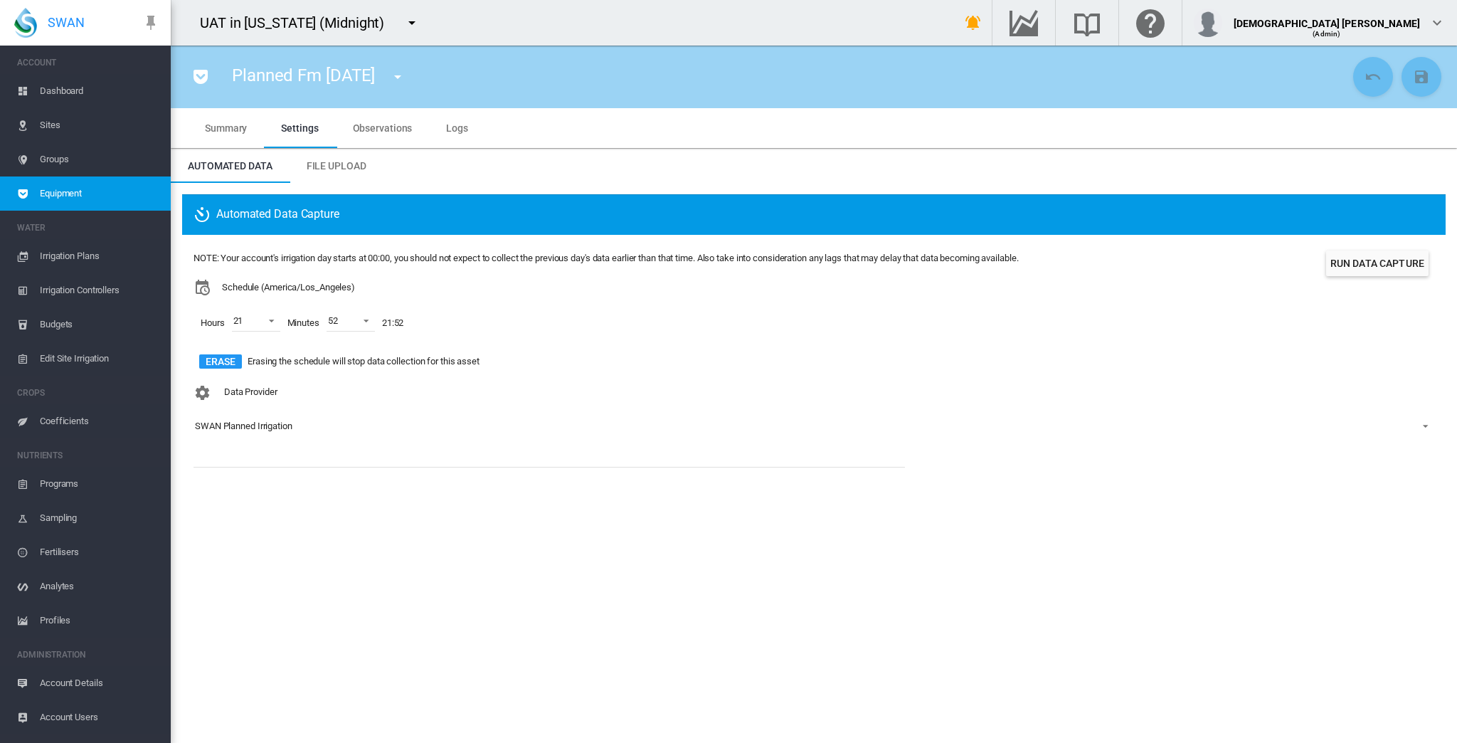
click at [416, 297] on div "Hours 21 00 01 02 03 04 05 06 07 08 09 10 11 12 13 14 15 16 17 18 19 20 21 22 2…" at bounding box center [606, 323] width 825 height 54
drag, startPoint x: 287, startPoint y: 282, endPoint x: 383, endPoint y: 277, distance: 96.2
click at [383, 277] on div "NOTE: Your account's irrigation day starts at 00:00, you should not expect to c…" at bounding box center [606, 312] width 825 height 121
click at [384, 131] on span "Observations" at bounding box center [383, 127] width 60 height 11
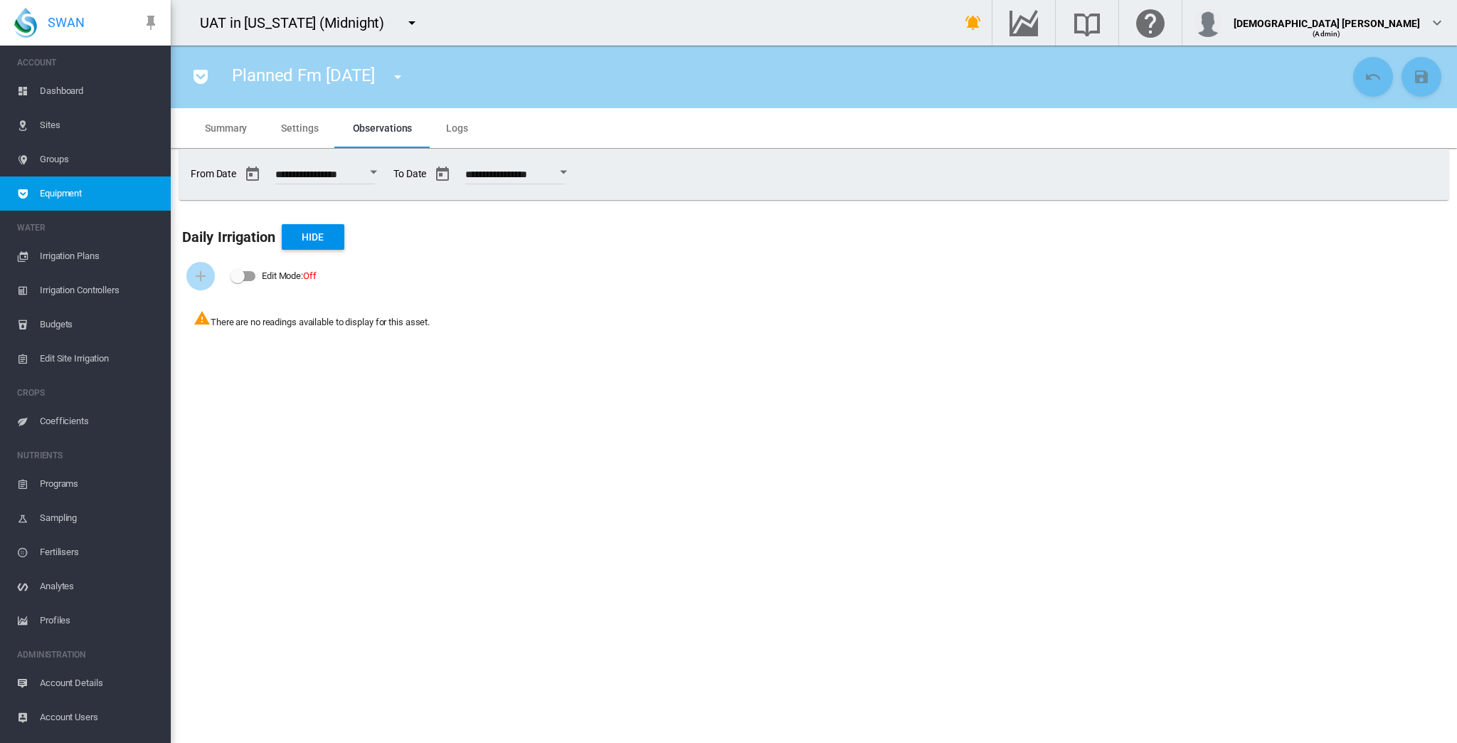
click at [300, 134] on span "Settings" at bounding box center [299, 127] width 37 height 11
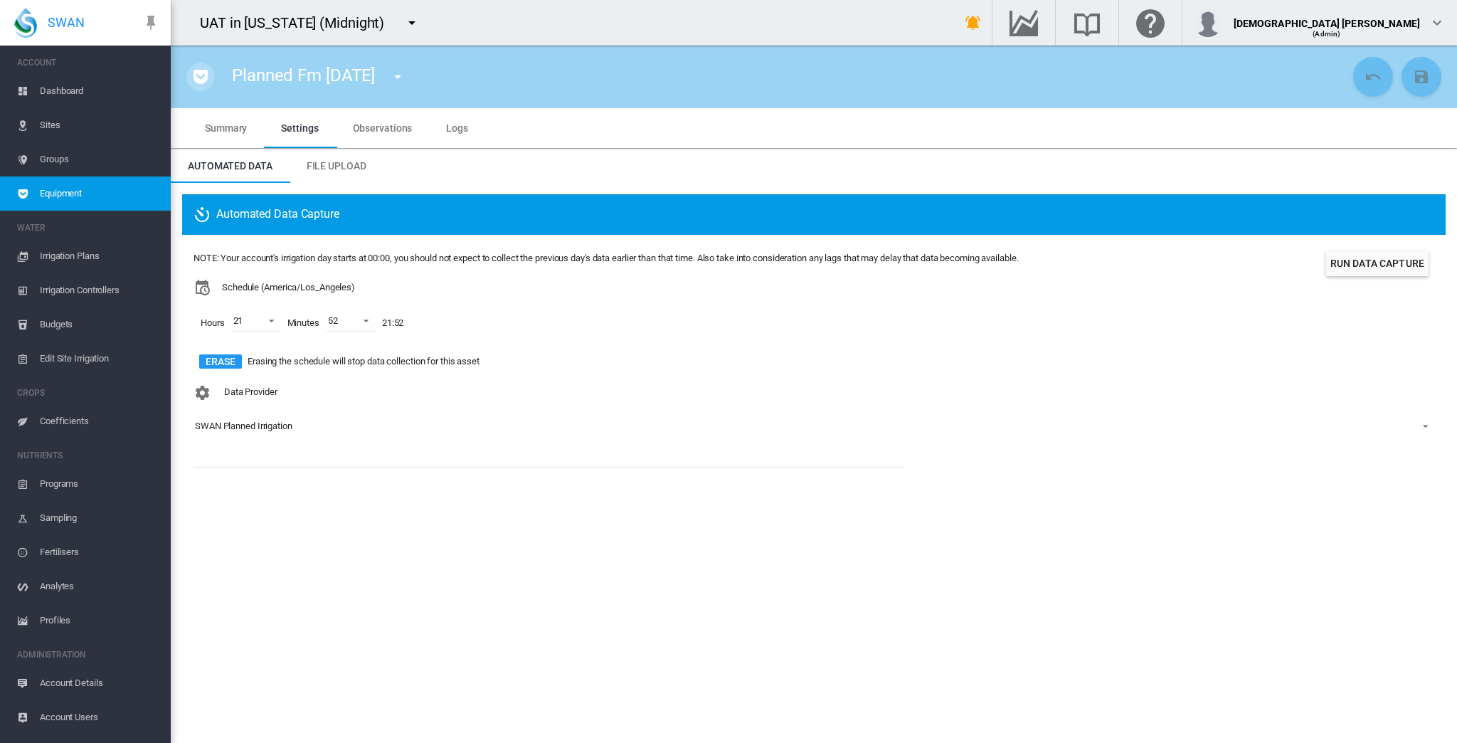
click at [206, 78] on md-icon "icon-pocket" at bounding box center [200, 76] width 17 height 17
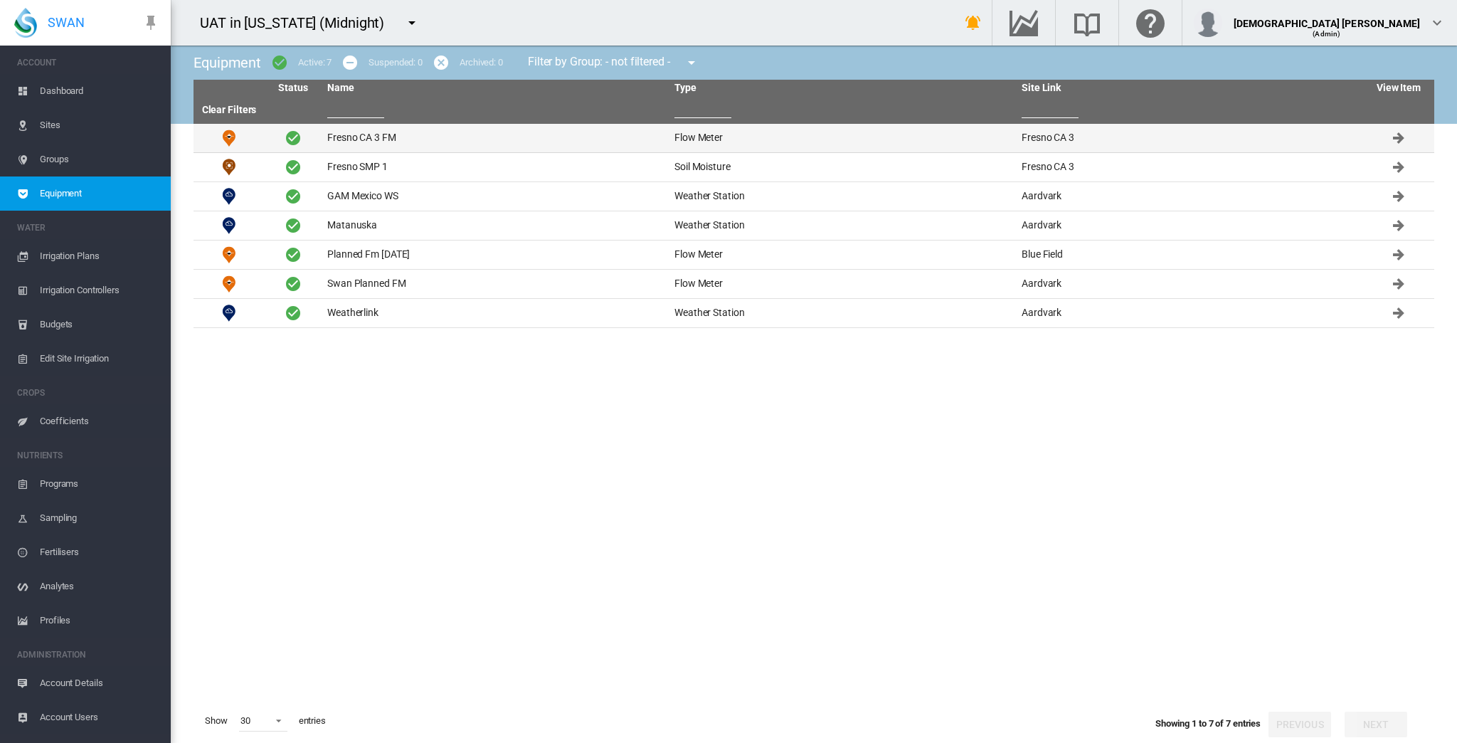
click at [370, 142] on td "Fresno CA 3 FM" at bounding box center [495, 138] width 347 height 28
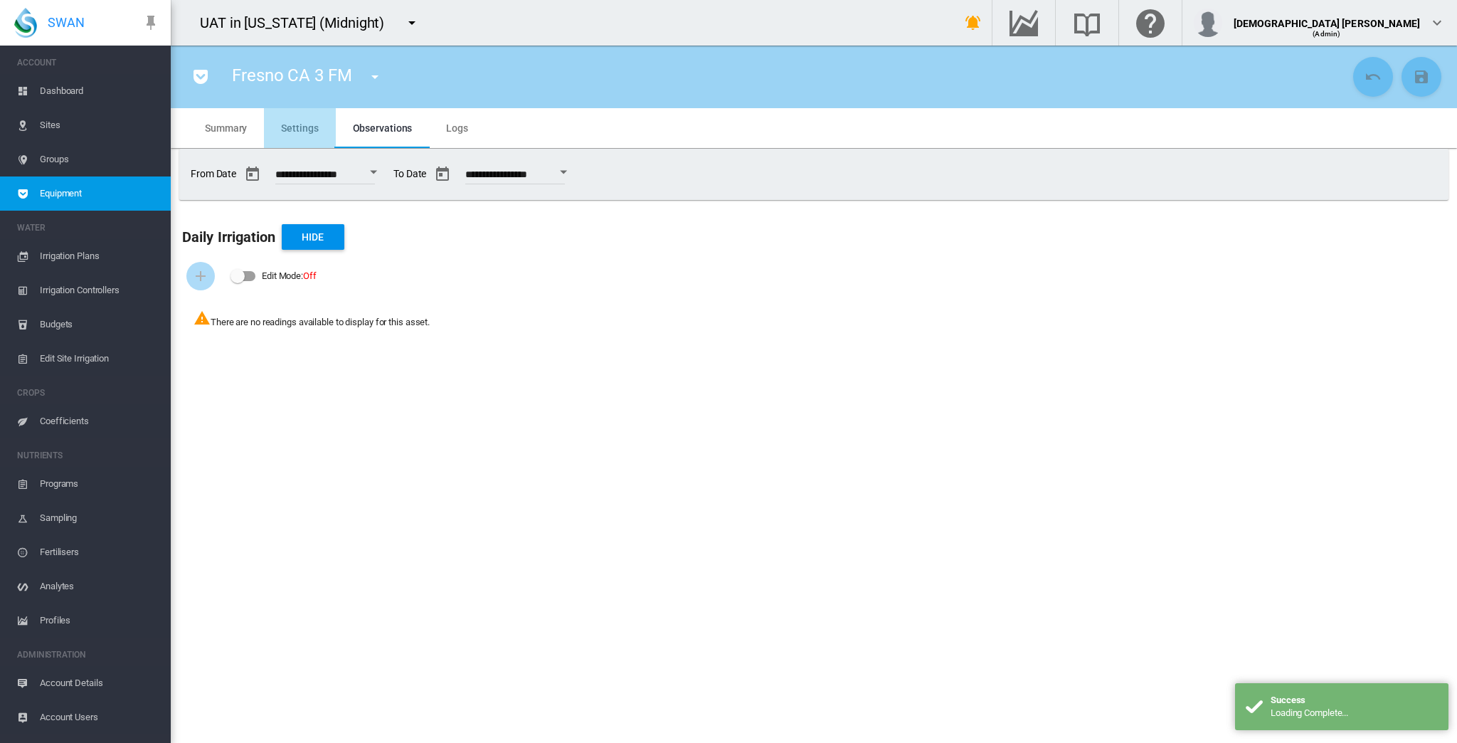
click at [286, 122] on span "Settings" at bounding box center [299, 127] width 37 height 11
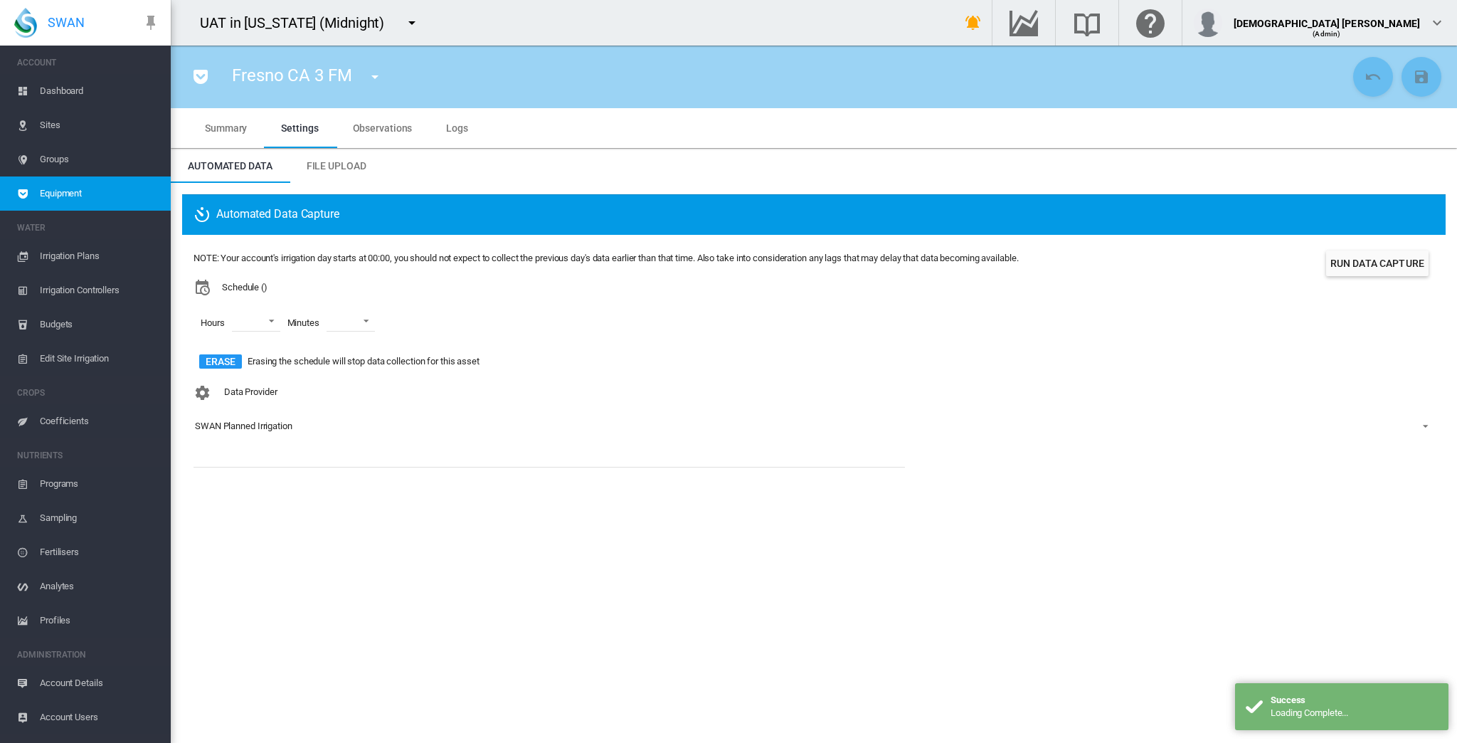
click at [287, 426] on div "SWAN Planned Irrigation" at bounding box center [243, 425] width 97 height 11
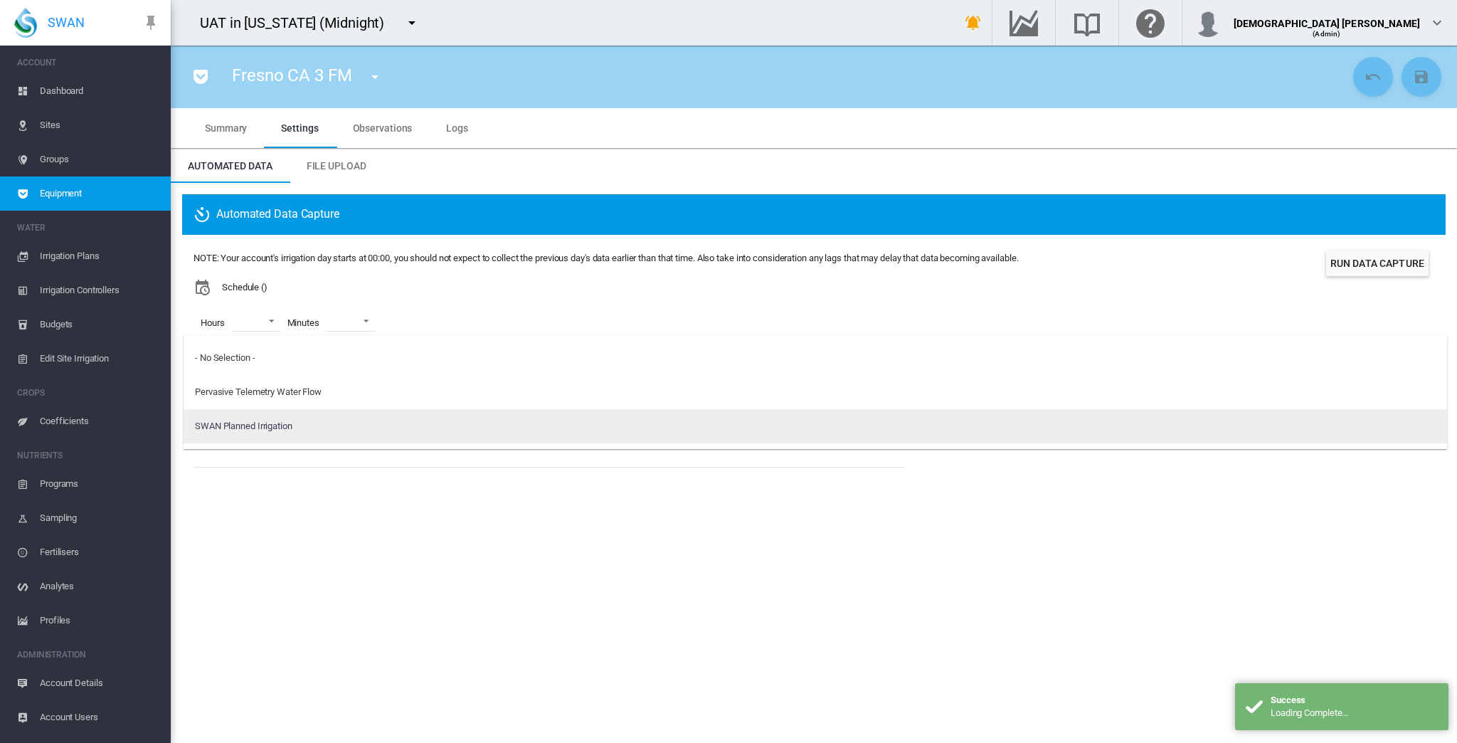
click at [289, 432] on div "SWAN Planned Irrigation" at bounding box center [243, 426] width 97 height 13
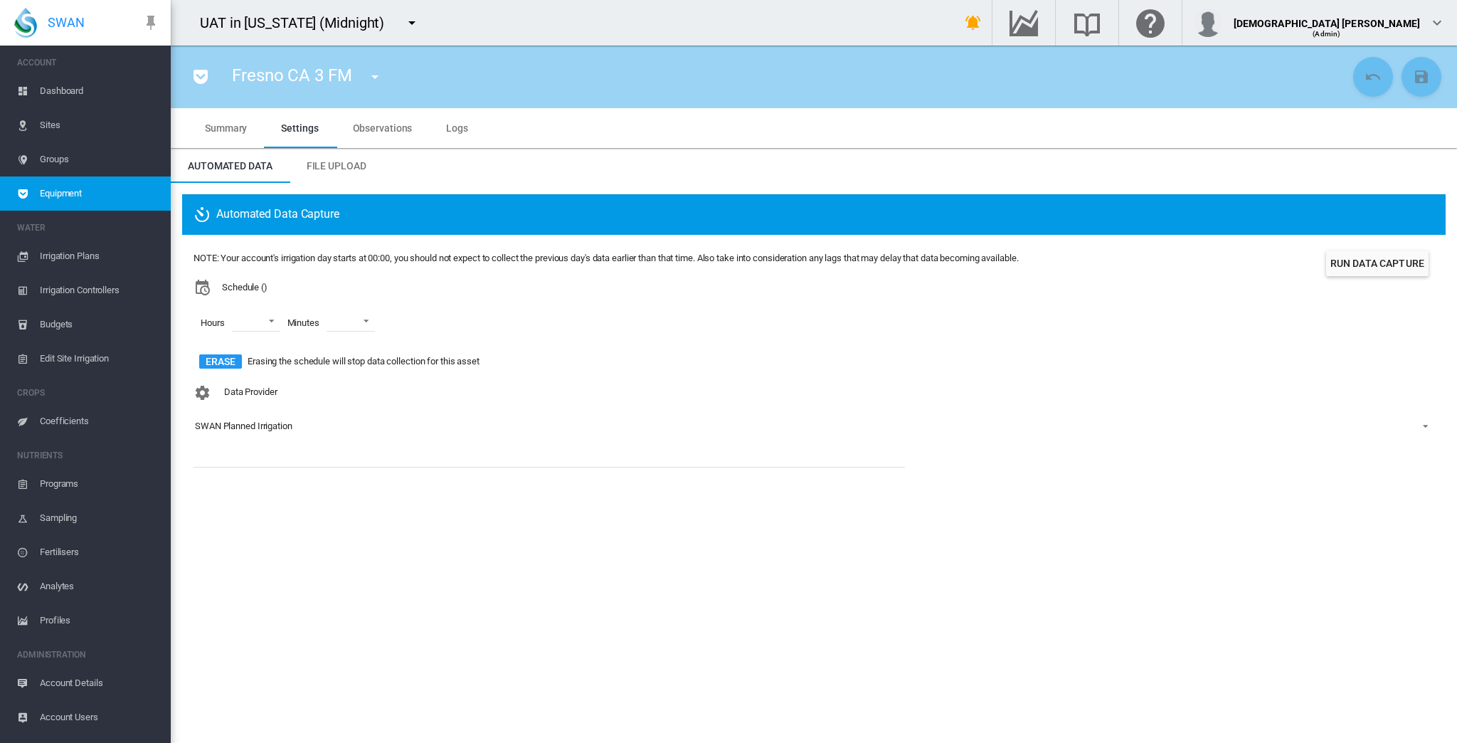
click at [285, 429] on div "SWAN Planned Irrigation" at bounding box center [243, 425] width 97 height 11
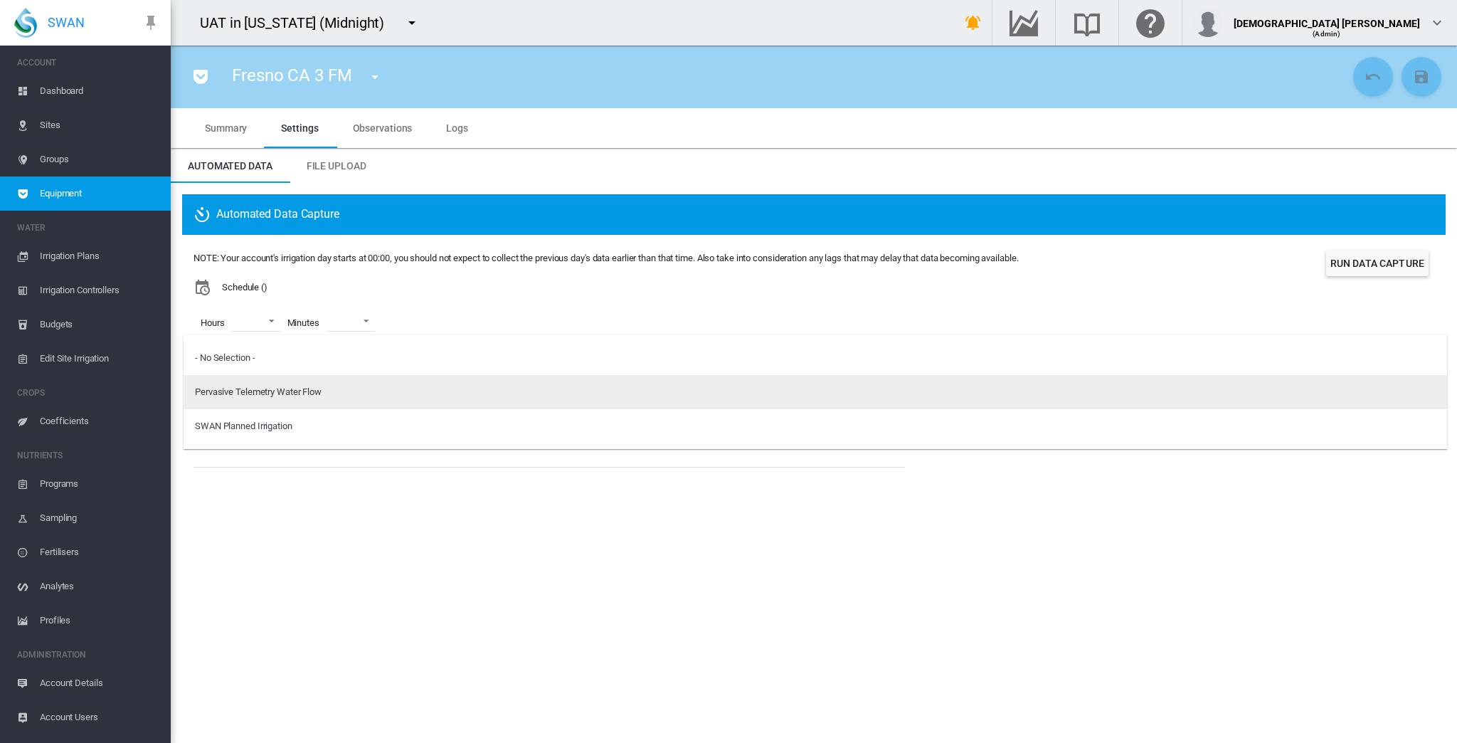
click at [279, 386] on div "Pervasive Telemetry Water Flow" at bounding box center [258, 392] width 127 height 13
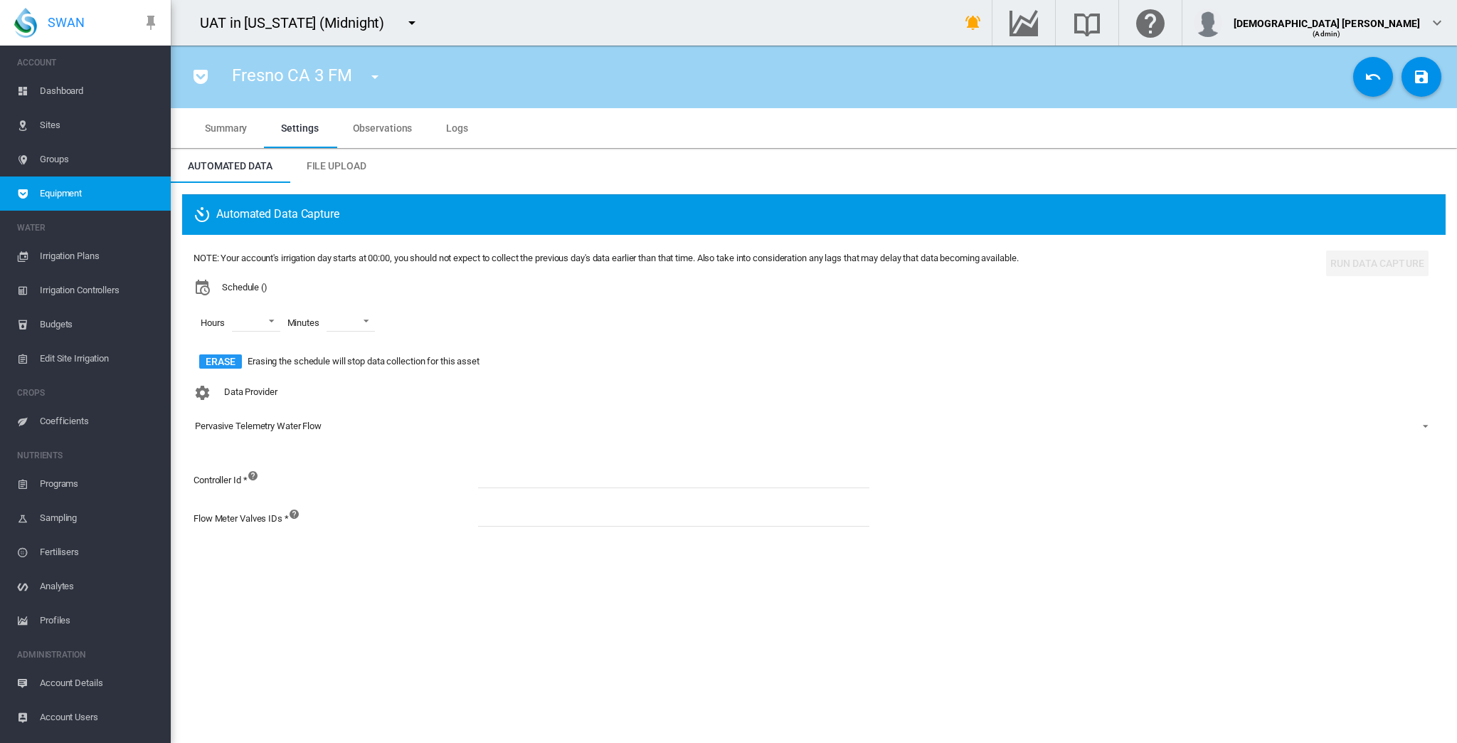
click at [253, 428] on div "Pervasive Telemetry Water Flow" at bounding box center [258, 425] width 127 height 11
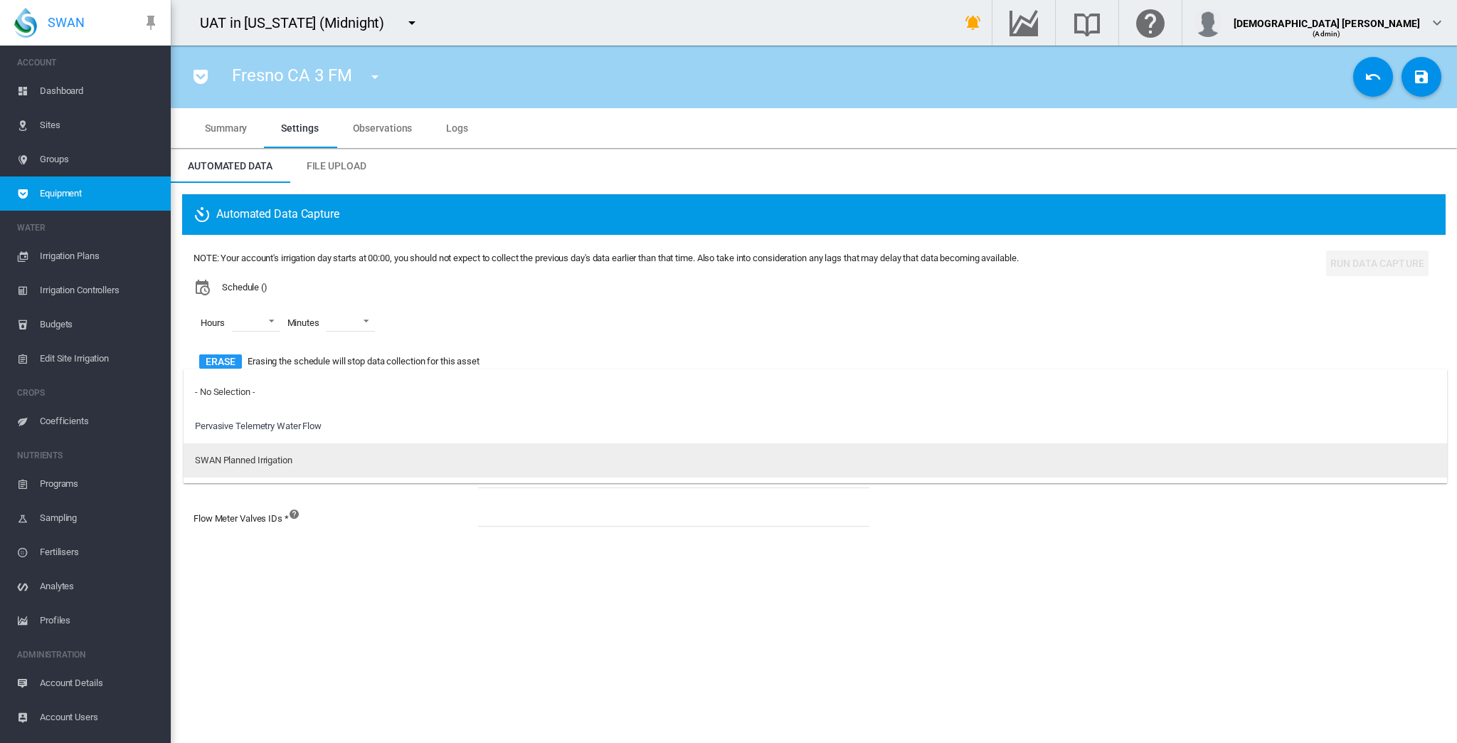
click at [254, 470] on md-option "SWAN Planned Irrigation" at bounding box center [815, 460] width 1263 height 34
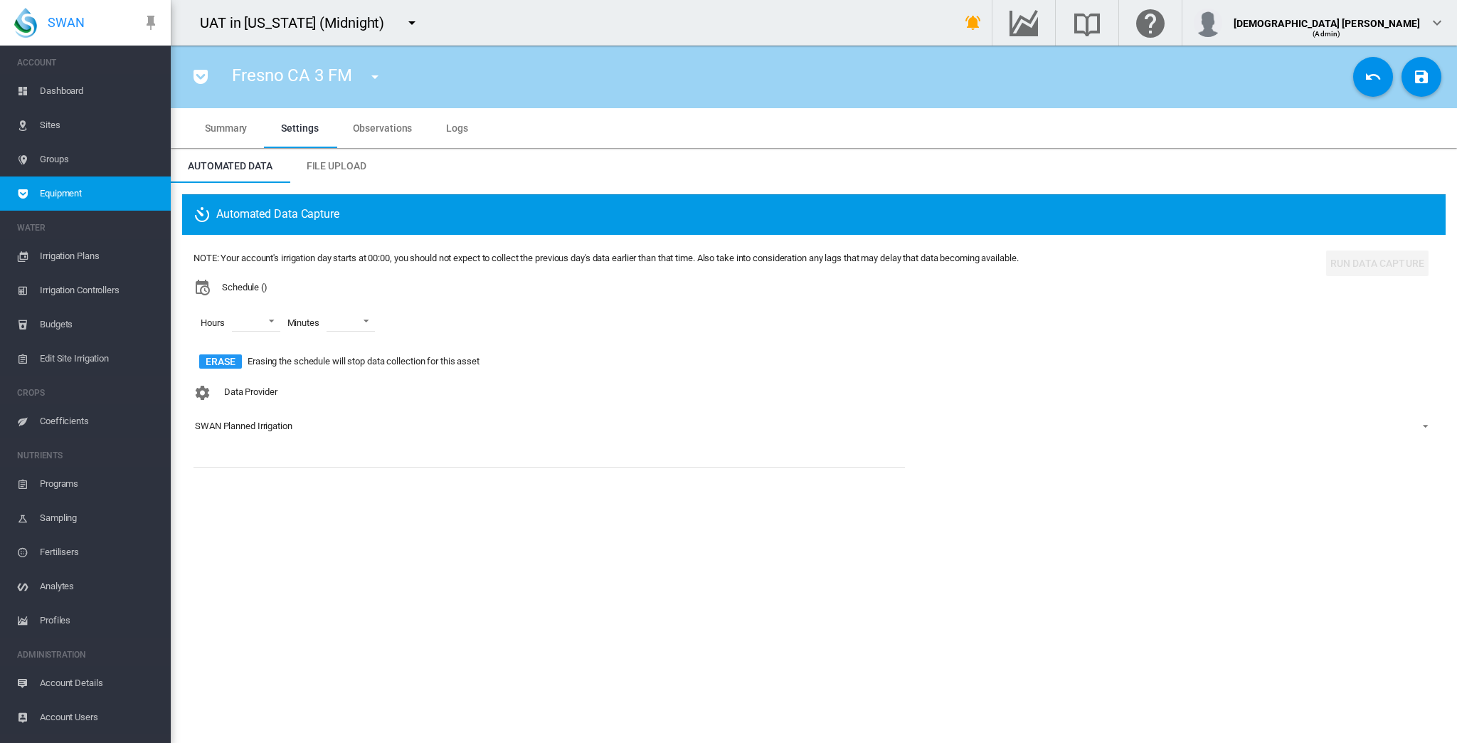
click at [524, 350] on div "Erase Erasing the schedule will stop data collection for this asset" at bounding box center [606, 361] width 825 height 23
click at [220, 127] on span "Summary" at bounding box center [226, 127] width 42 height 11
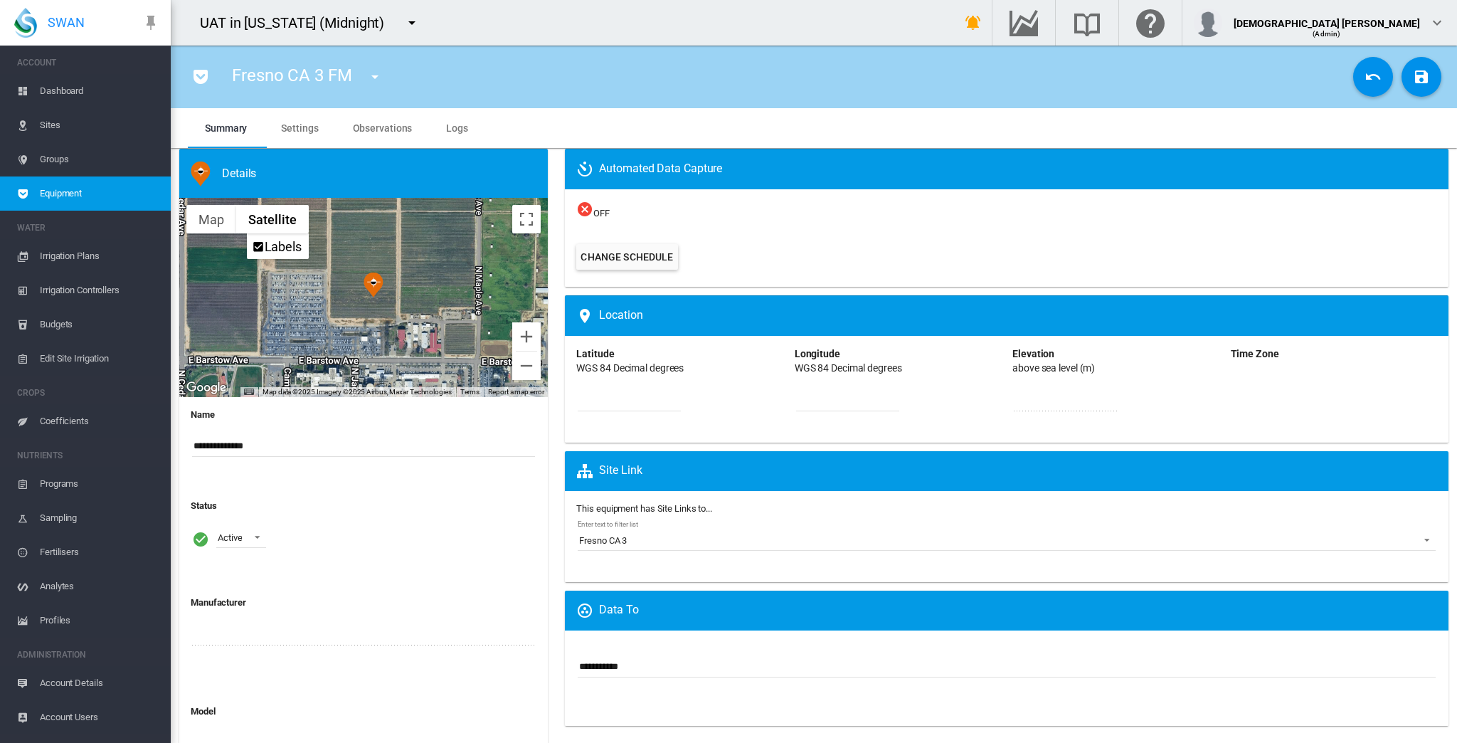
click at [105, 120] on span "Sites" at bounding box center [100, 125] width 120 height 34
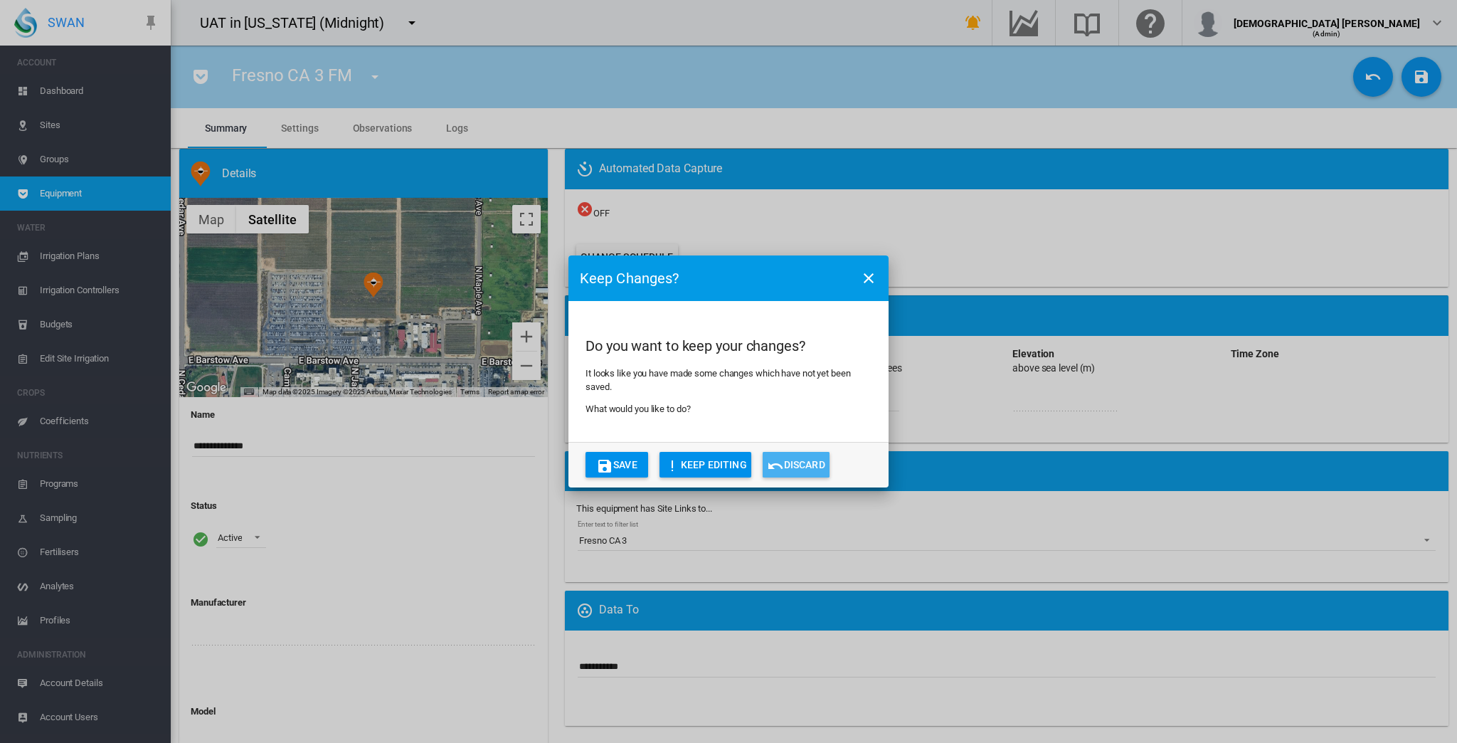
click at [798, 457] on button "Discard" at bounding box center [796, 465] width 67 height 26
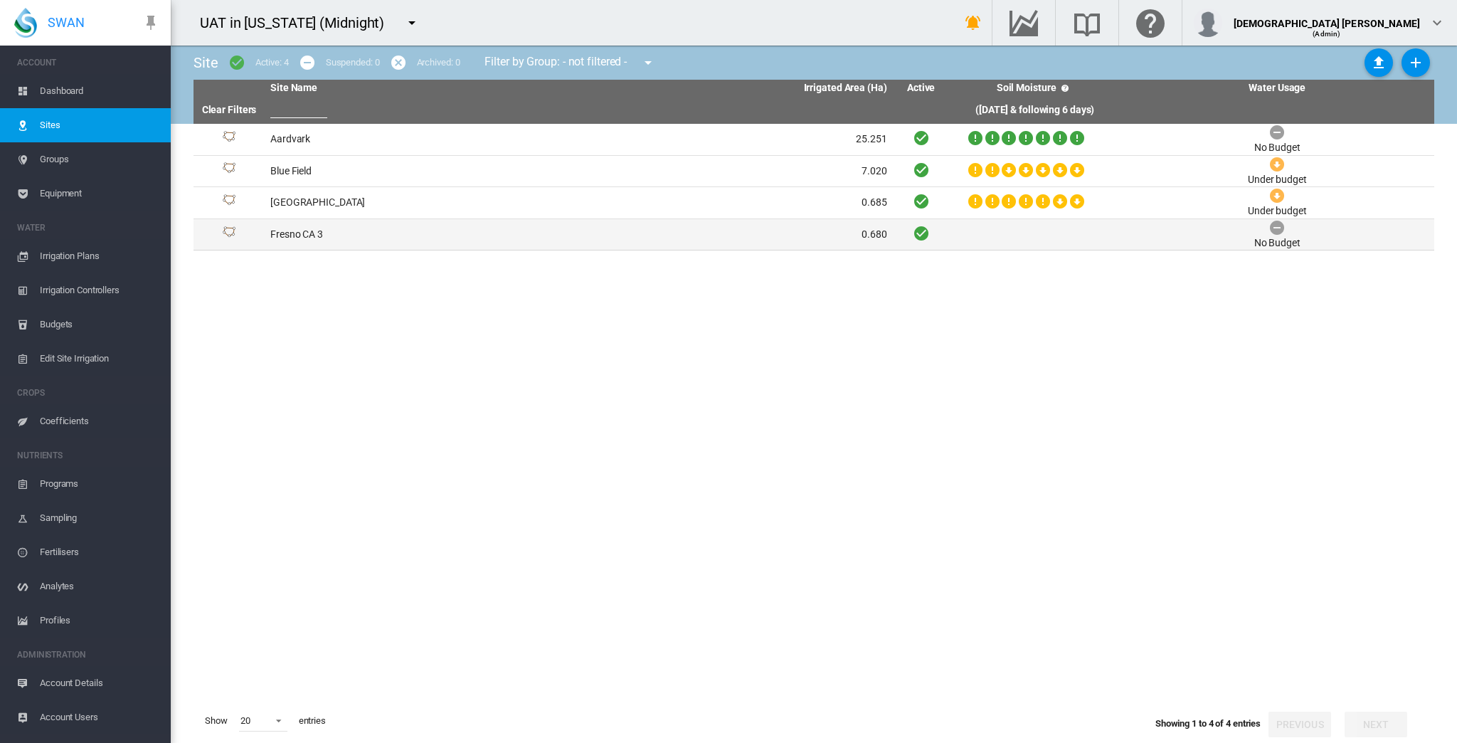
click at [406, 239] on td "Fresno CA 3" at bounding box center [422, 234] width 314 height 31
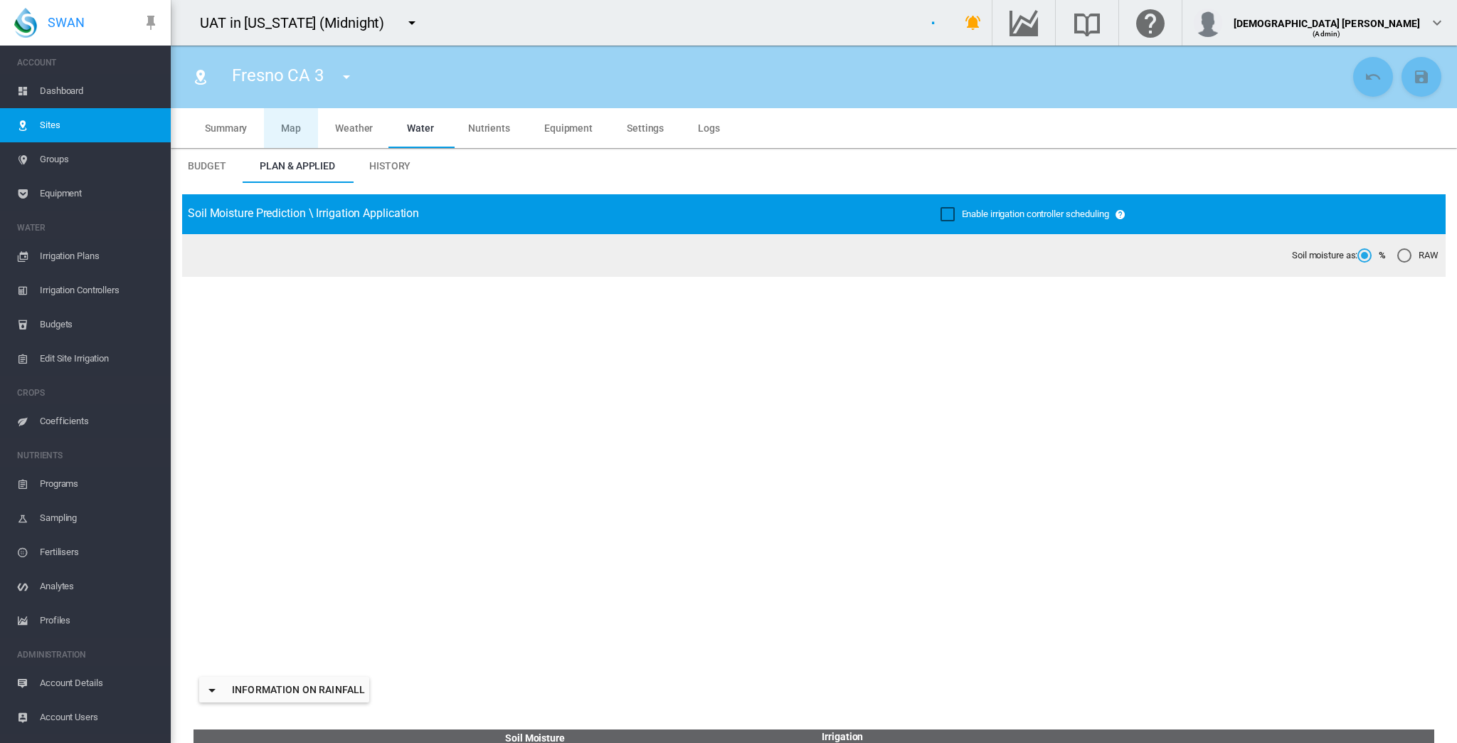
click at [304, 132] on md-tab-item "Map" at bounding box center [291, 128] width 54 height 40
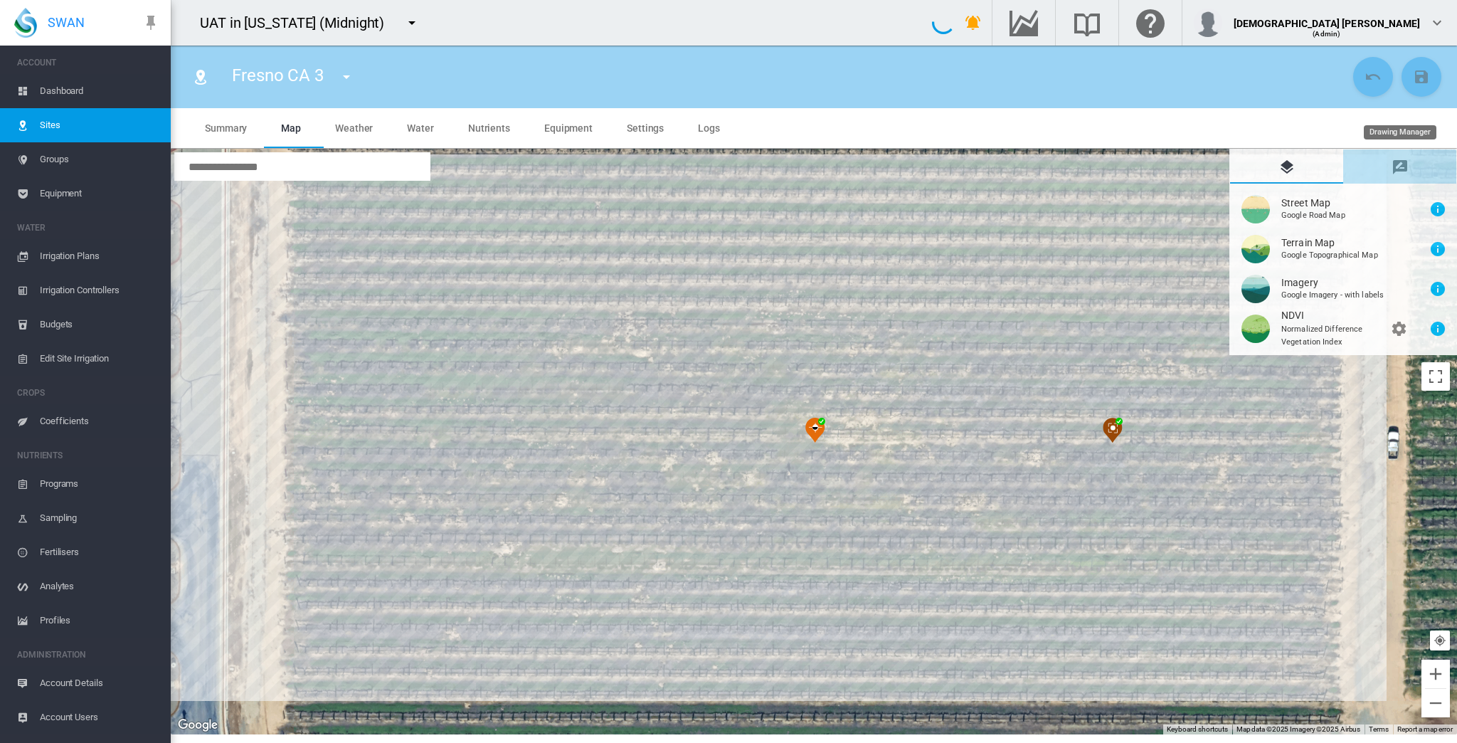
click at [908, 155] on md-tab-item "Drawing Manager" at bounding box center [1399, 166] width 113 height 34
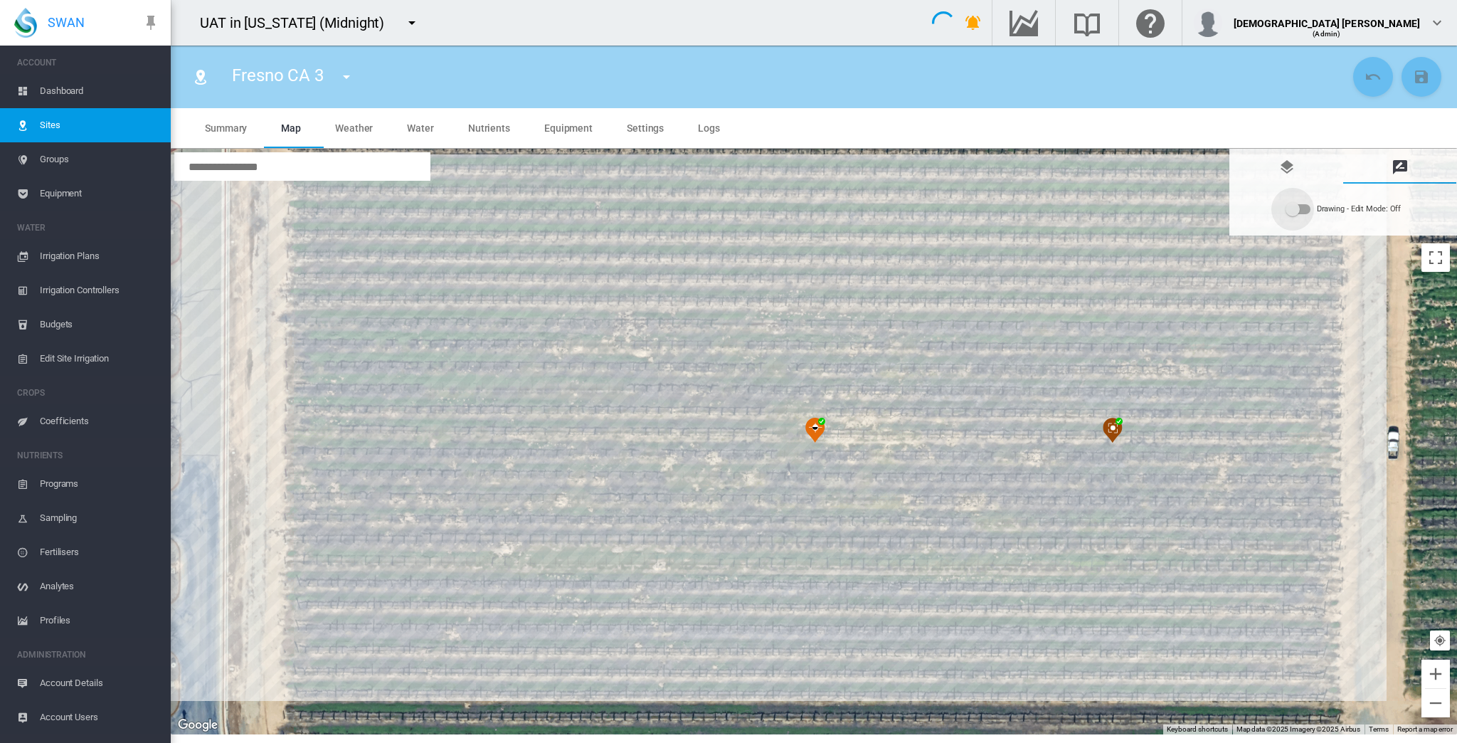
click at [908, 211] on div "Drawing - Edit Mode:\a Off" at bounding box center [1292, 209] width 14 height 14
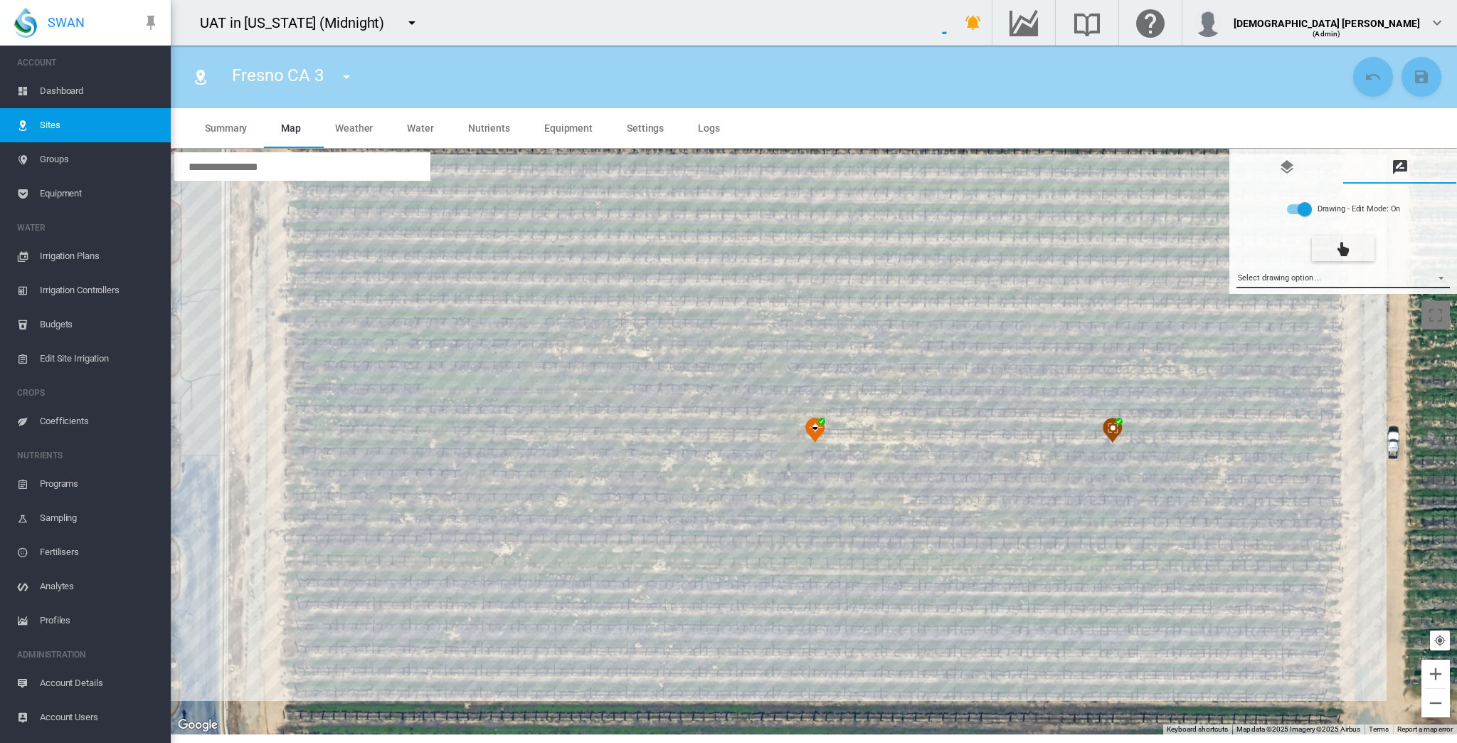
click at [908, 276] on md-select "Select drawing option ... None Site (IMU) Site Health Area Flow Meter Weather S…" at bounding box center [1343, 277] width 214 height 21
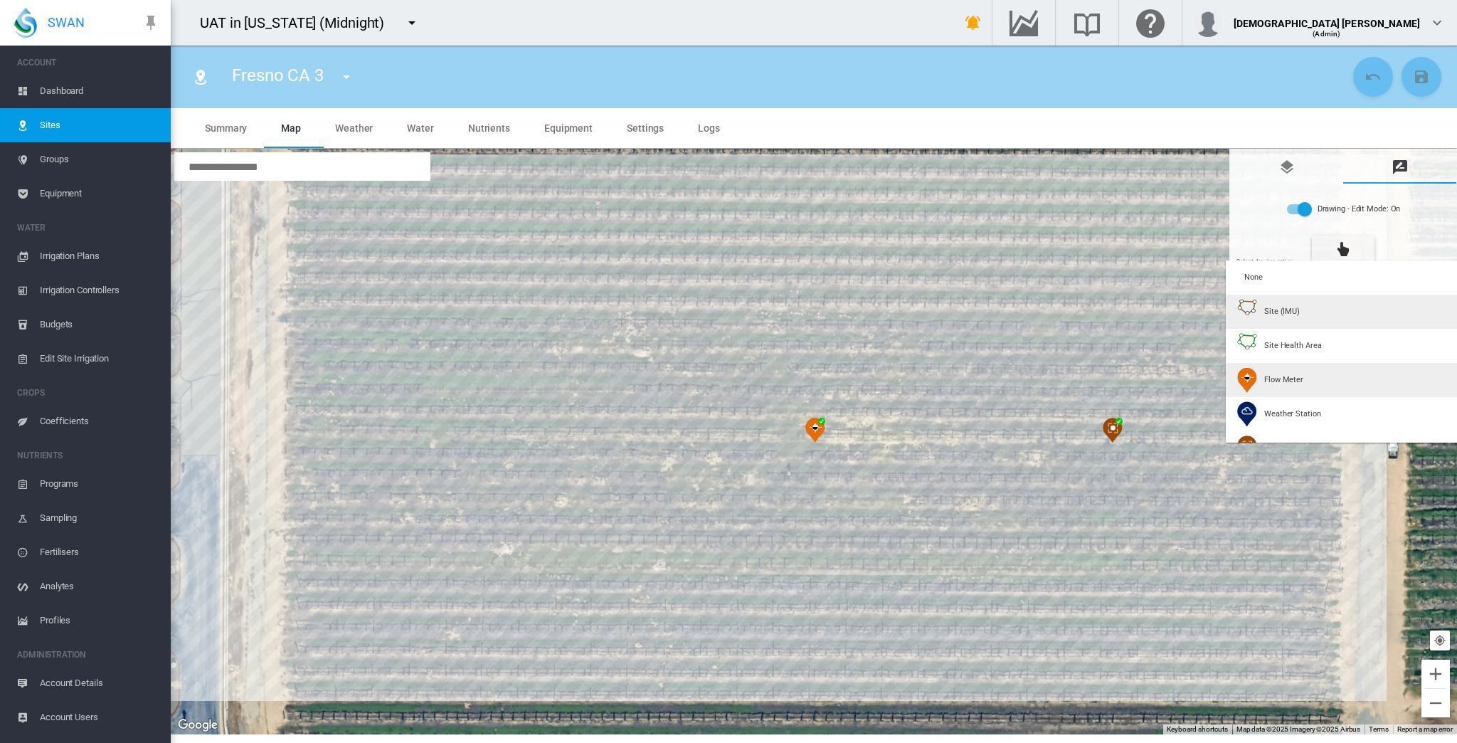
click at [908, 371] on img at bounding box center [1247, 380] width 20 height 26
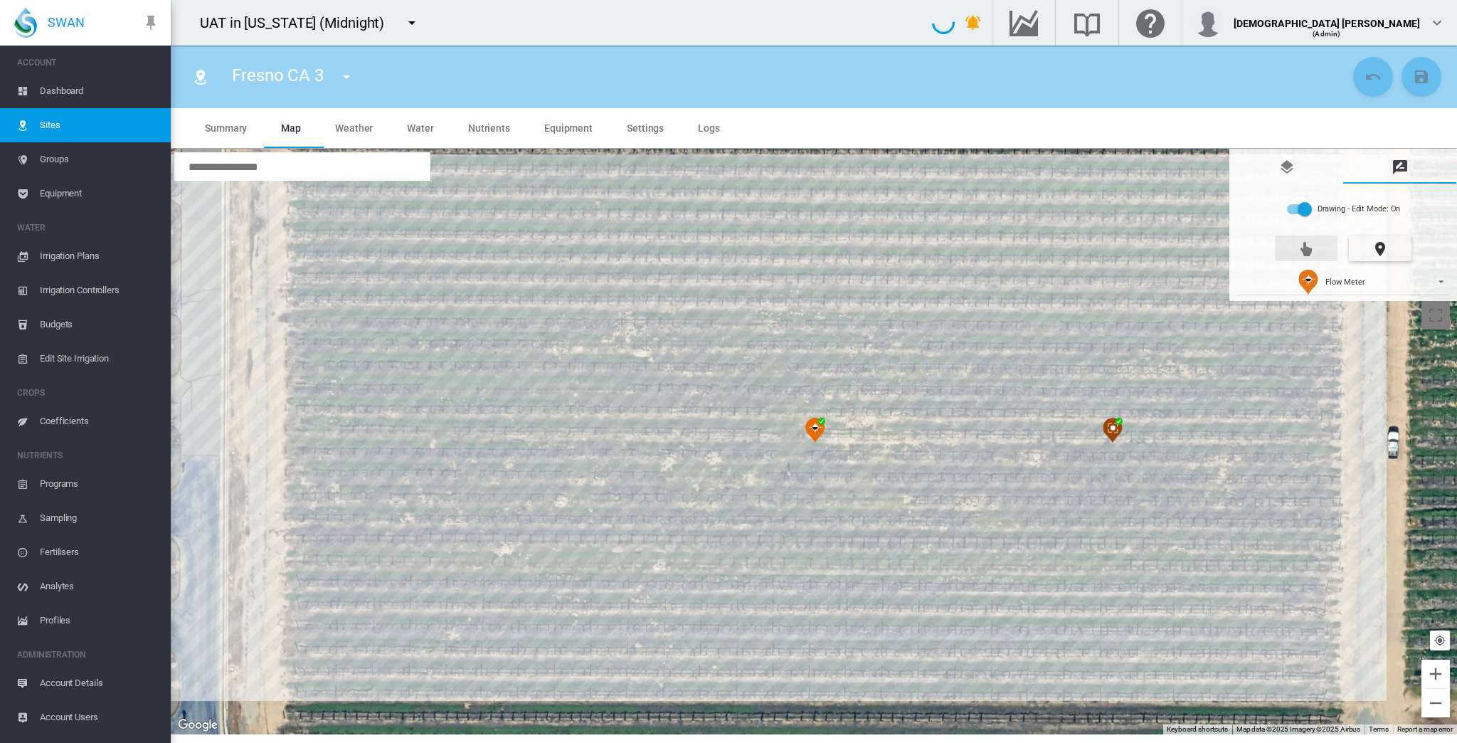
click at [908, 245] on button "Panning" at bounding box center [1306, 248] width 63 height 26
type input "*"
type input "**"
type input "****"
type input "***"
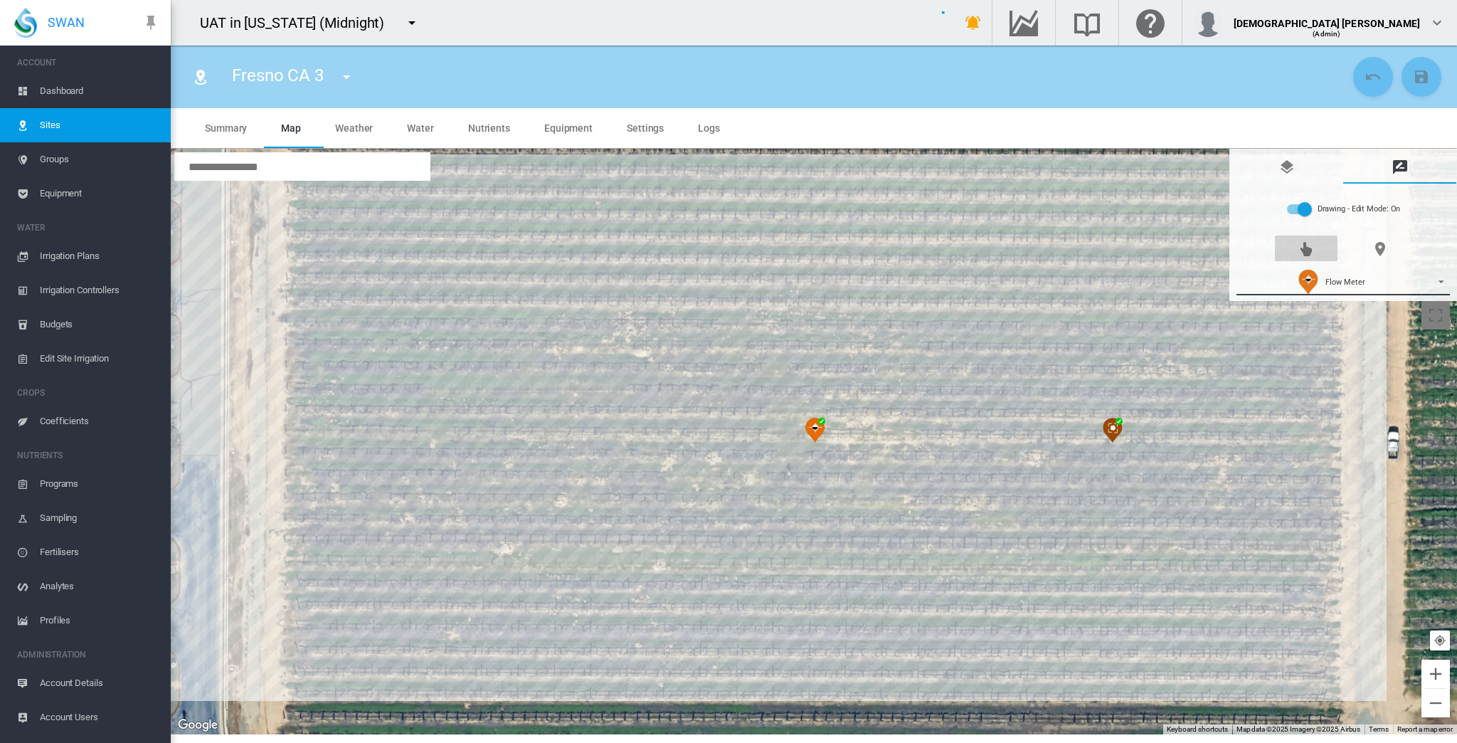
type input "****"
drag, startPoint x: 813, startPoint y: 425, endPoint x: 507, endPoint y: 416, distance: 306.0
click at [507, 416] on div "To navigate, press the arrow keys." at bounding box center [814, 441] width 1286 height 585
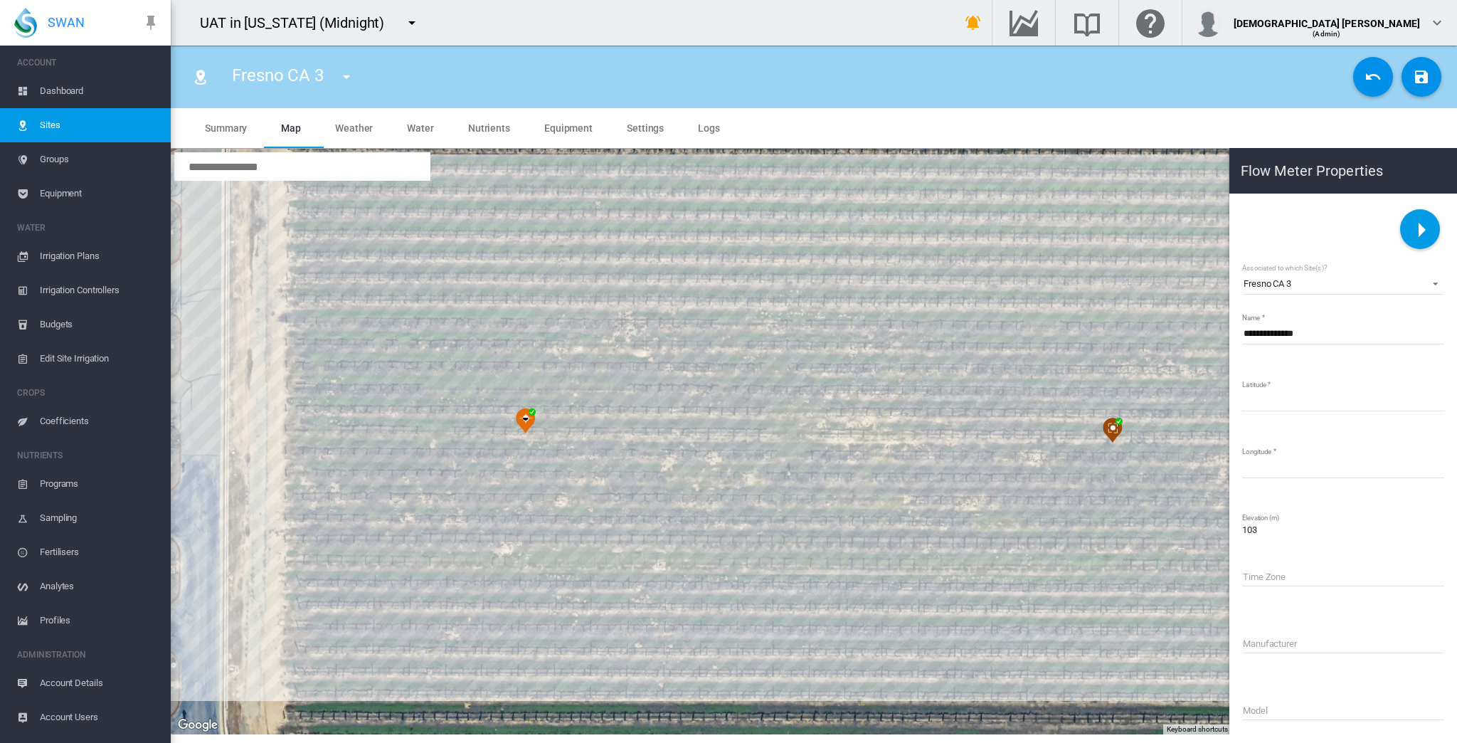
click at [908, 73] on md-icon "icon-content-save" at bounding box center [1421, 76] width 17 height 17
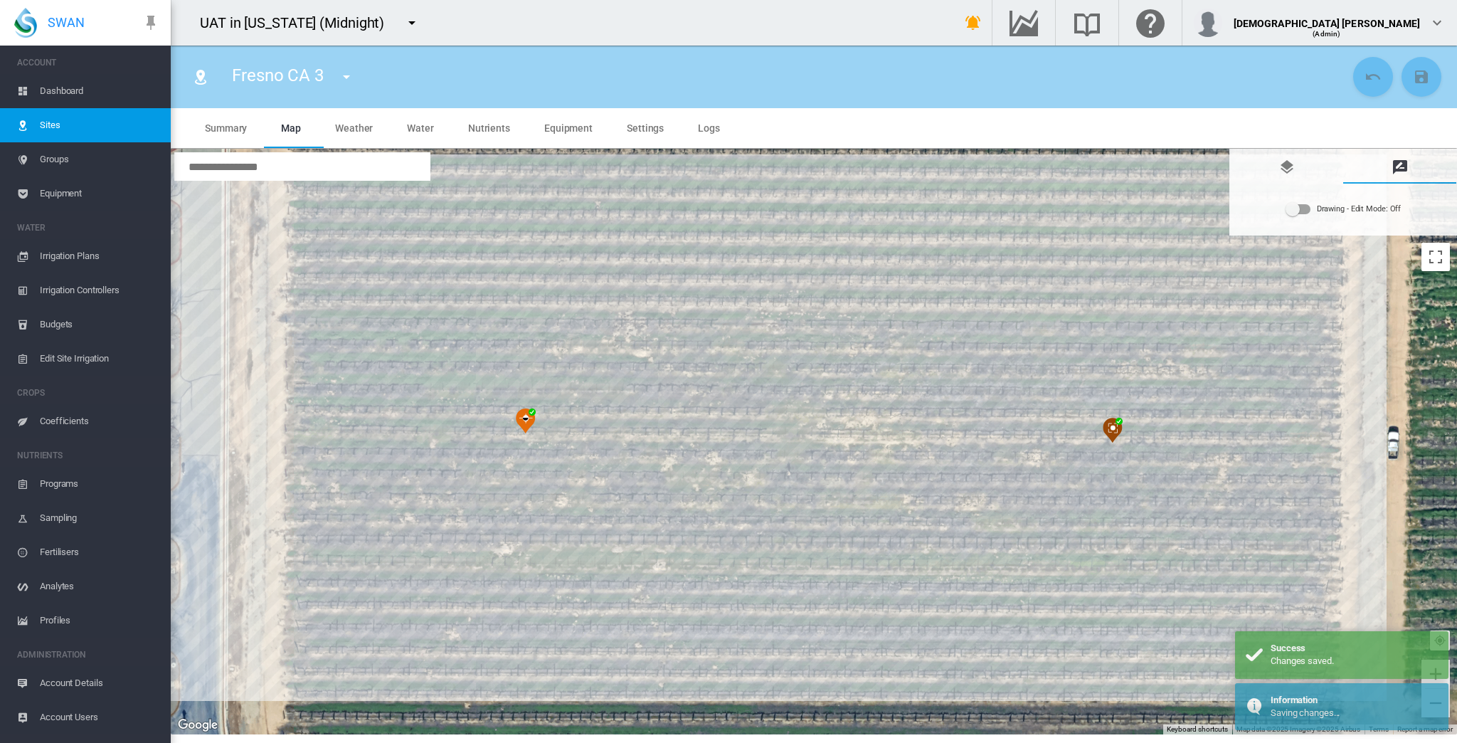
click at [556, 123] on span "Equipment" at bounding box center [568, 127] width 48 height 11
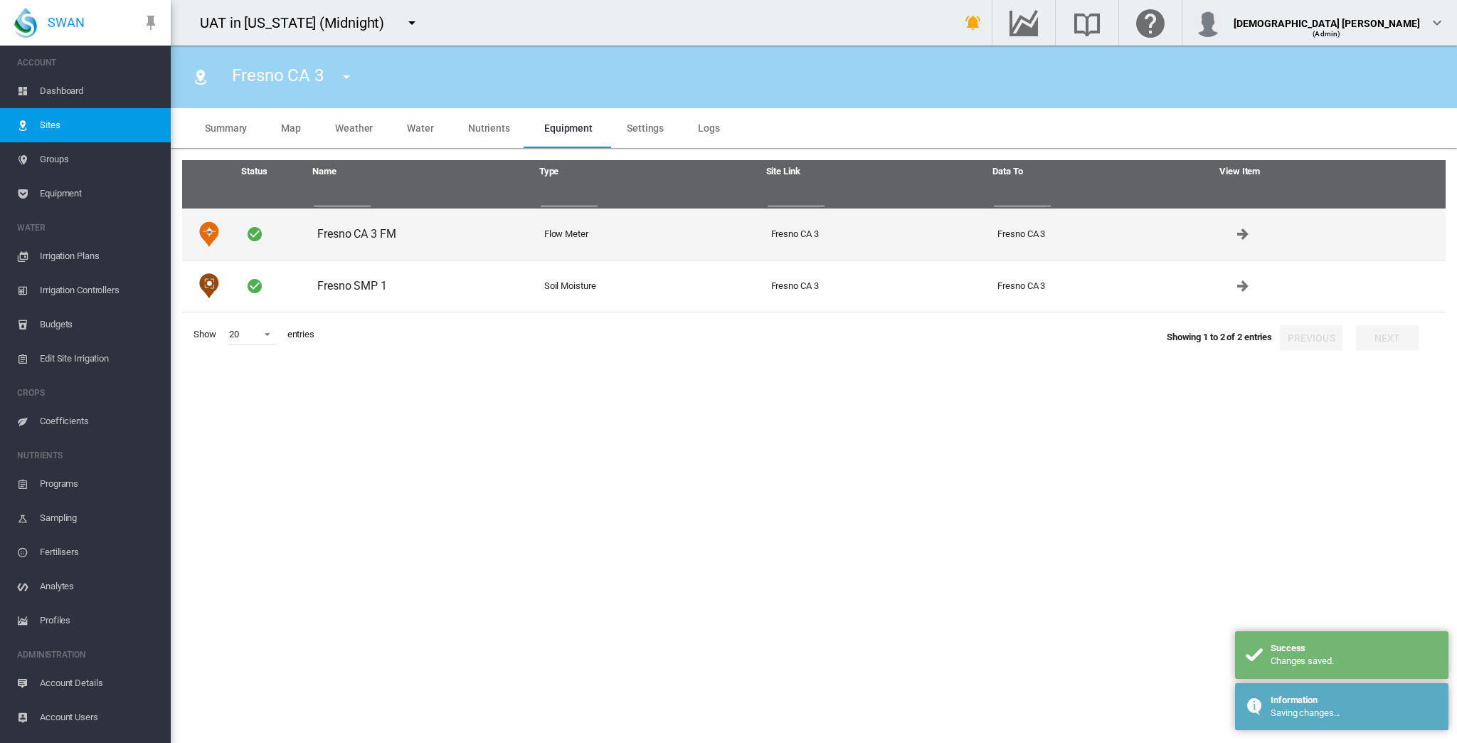
click at [336, 238] on td "Fresno CA 3 FM" at bounding box center [425, 233] width 227 height 51
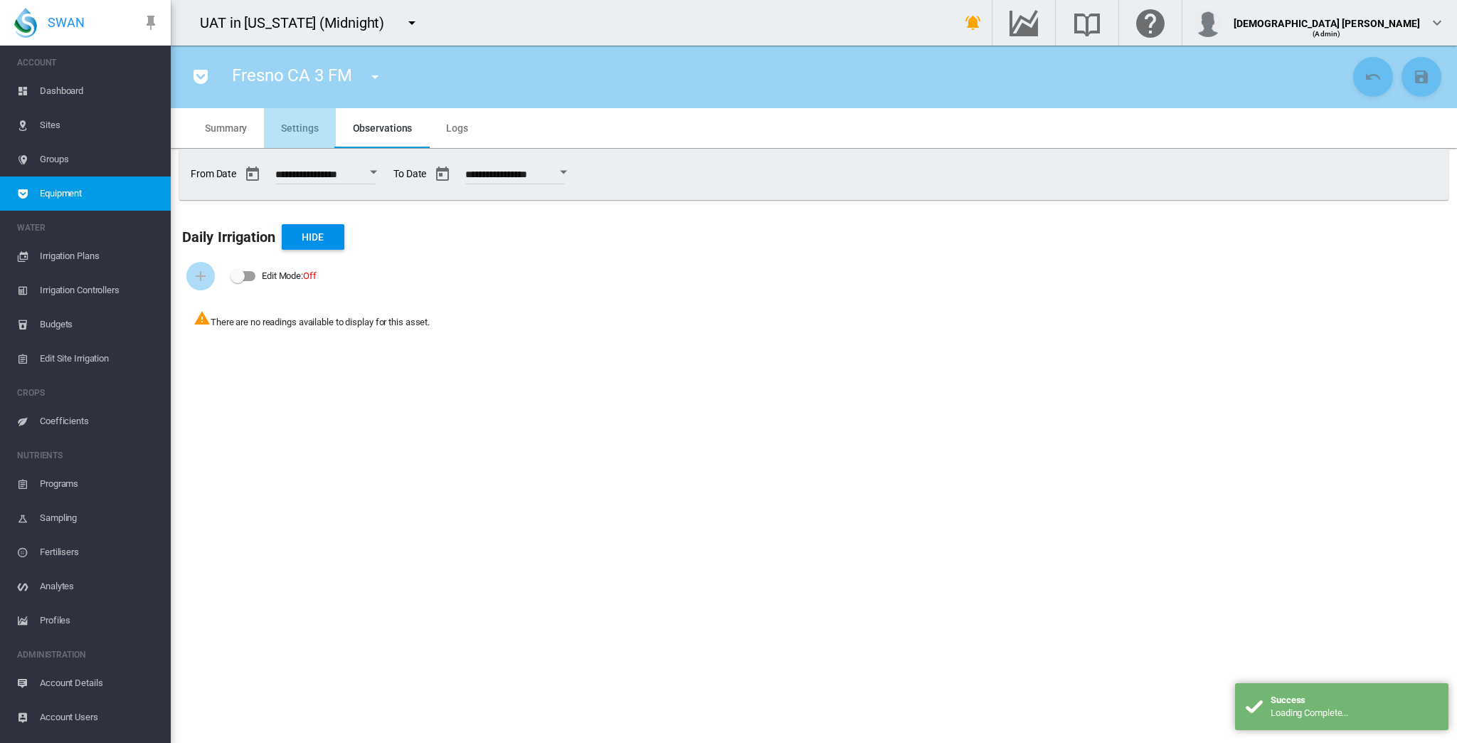
click at [295, 117] on md-tab-item "Settings" at bounding box center [299, 128] width 71 height 40
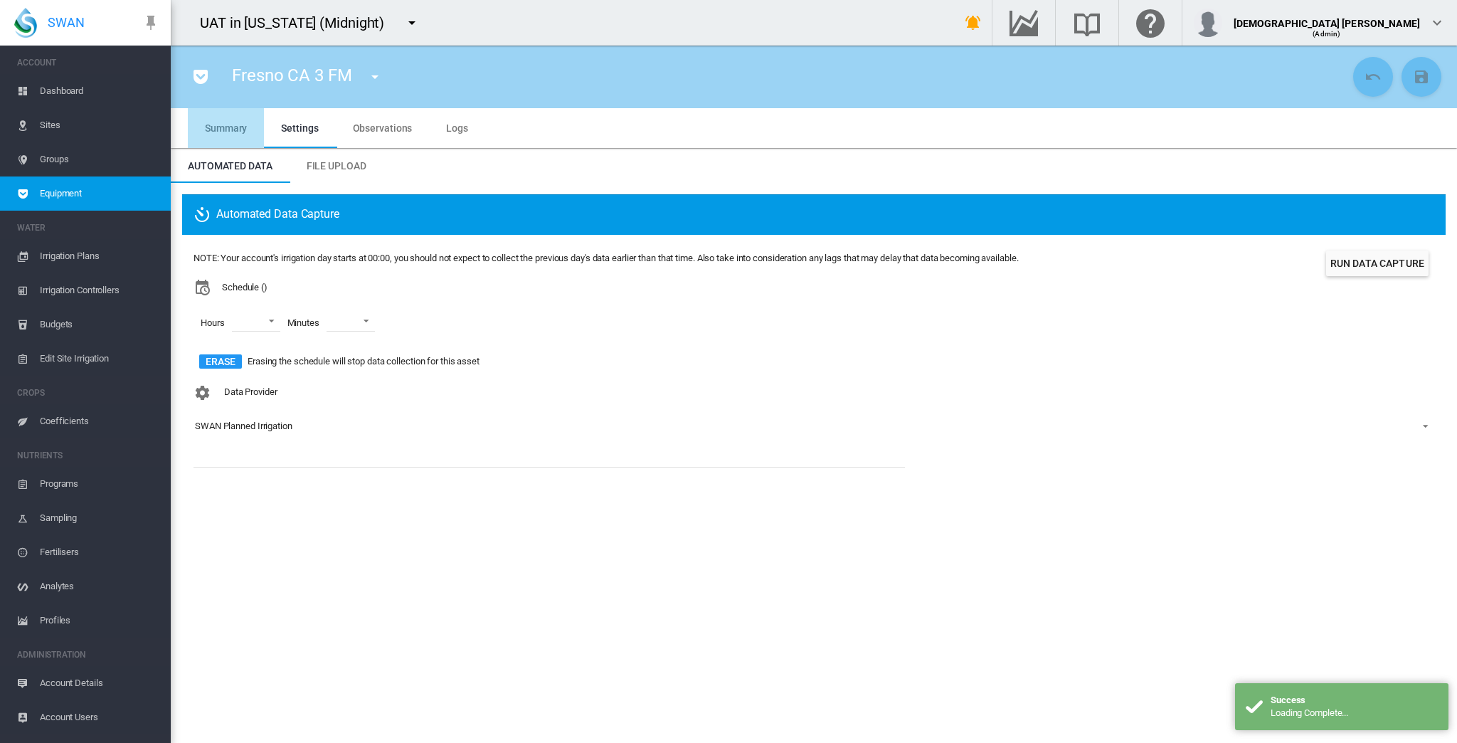
click at [212, 125] on span "Summary" at bounding box center [226, 127] width 42 height 11
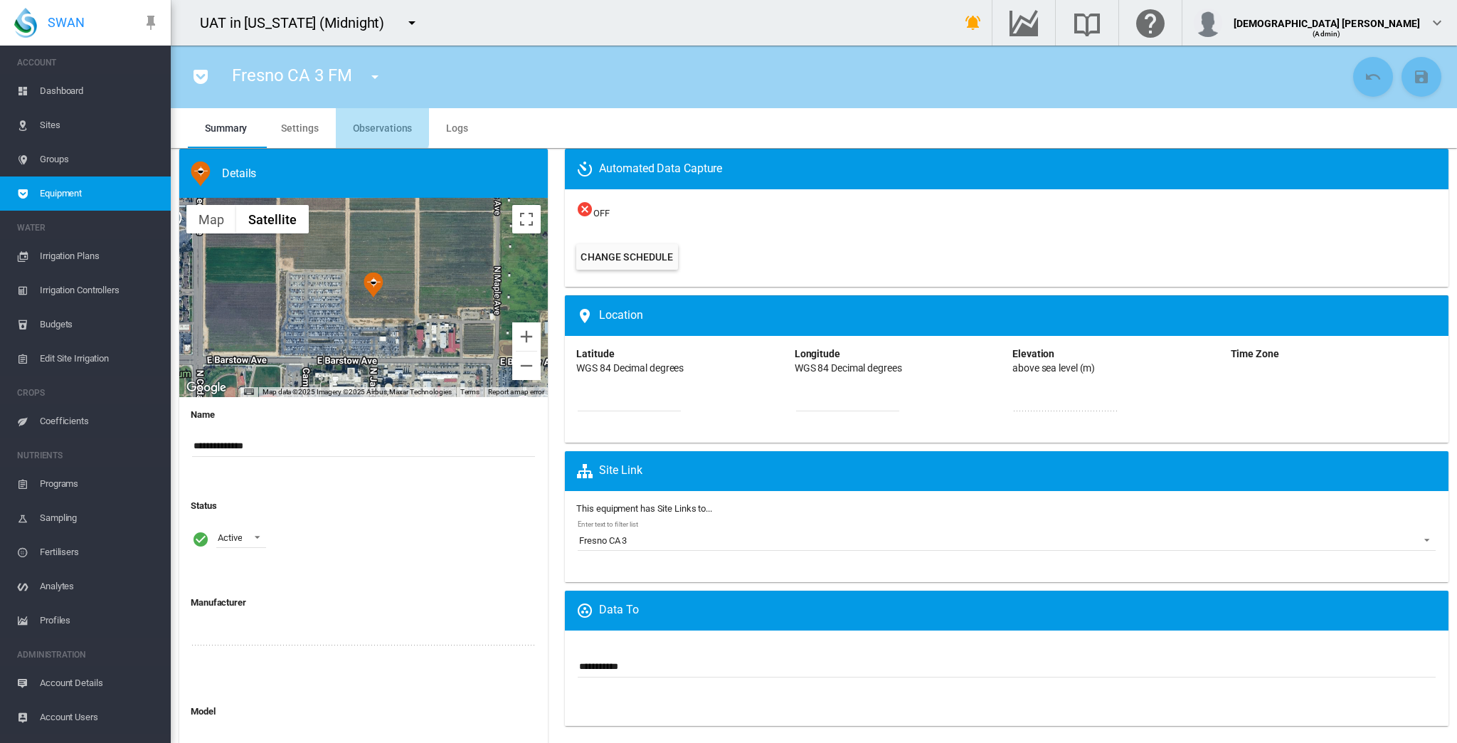
click at [373, 123] on span "Observations" at bounding box center [383, 127] width 60 height 11
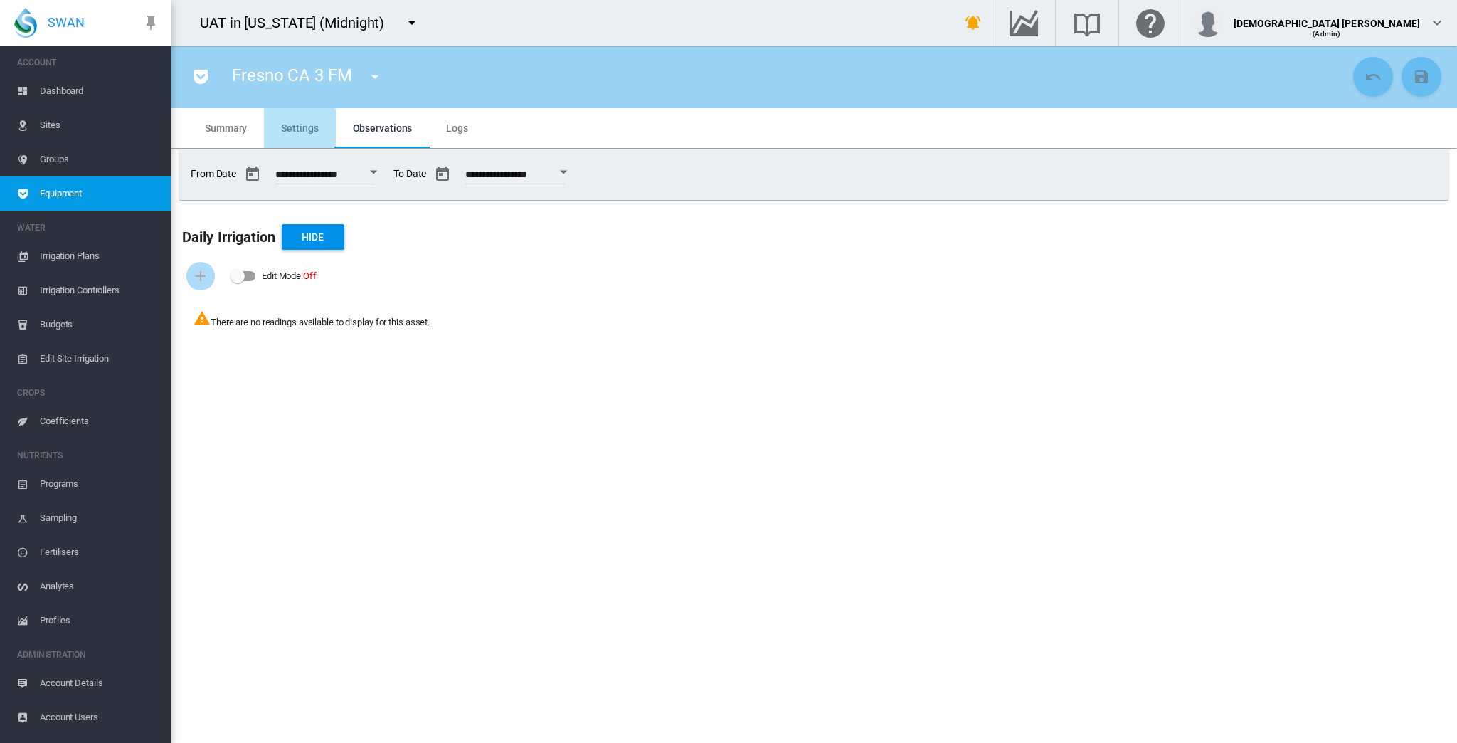
click at [288, 131] on span "Settings" at bounding box center [299, 127] width 37 height 11
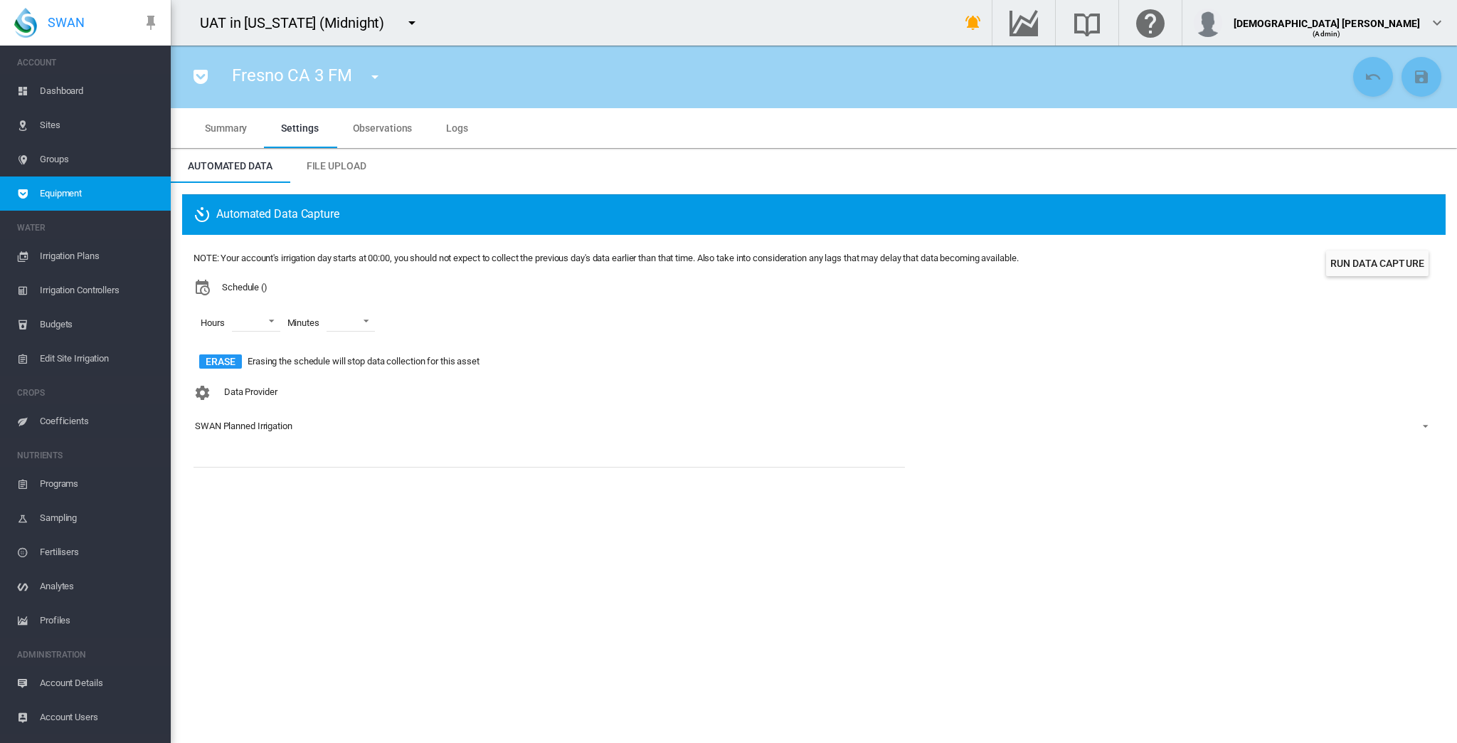
click at [70, 127] on span "Sites" at bounding box center [100, 125] width 120 height 34
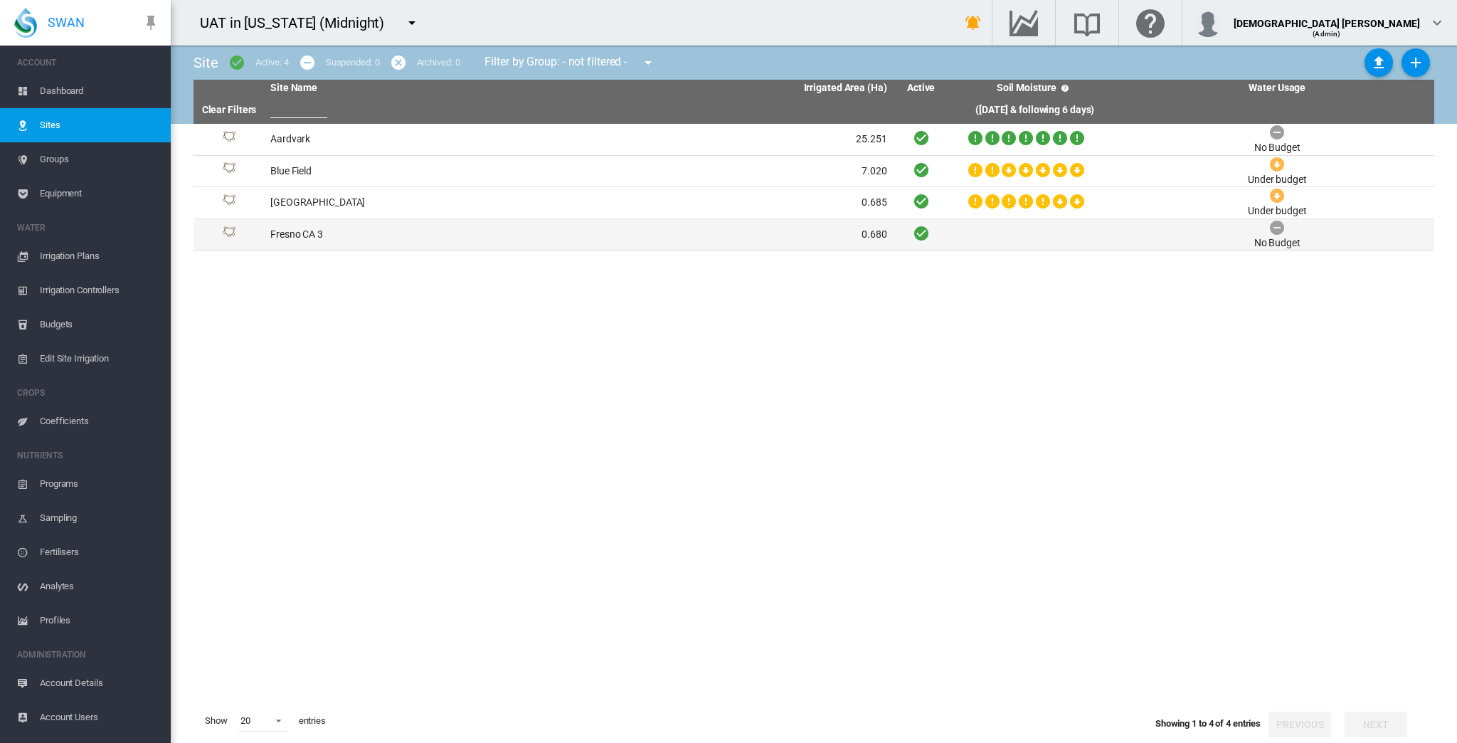
click at [419, 238] on td "Fresno CA 3" at bounding box center [422, 234] width 314 height 31
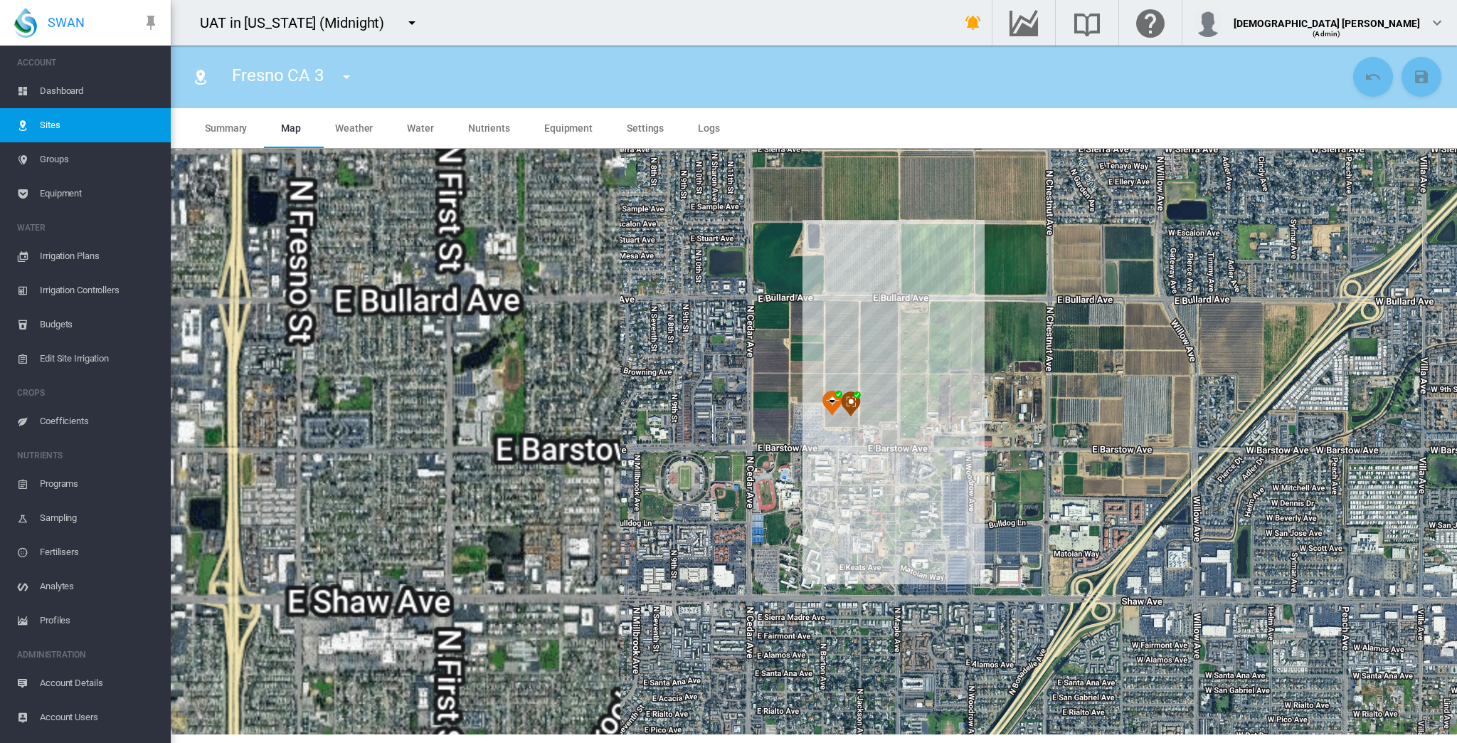
drag, startPoint x: 672, startPoint y: 420, endPoint x: 827, endPoint y: 401, distance: 155.6
click at [827, 401] on img at bounding box center [832, 404] width 20 height 26
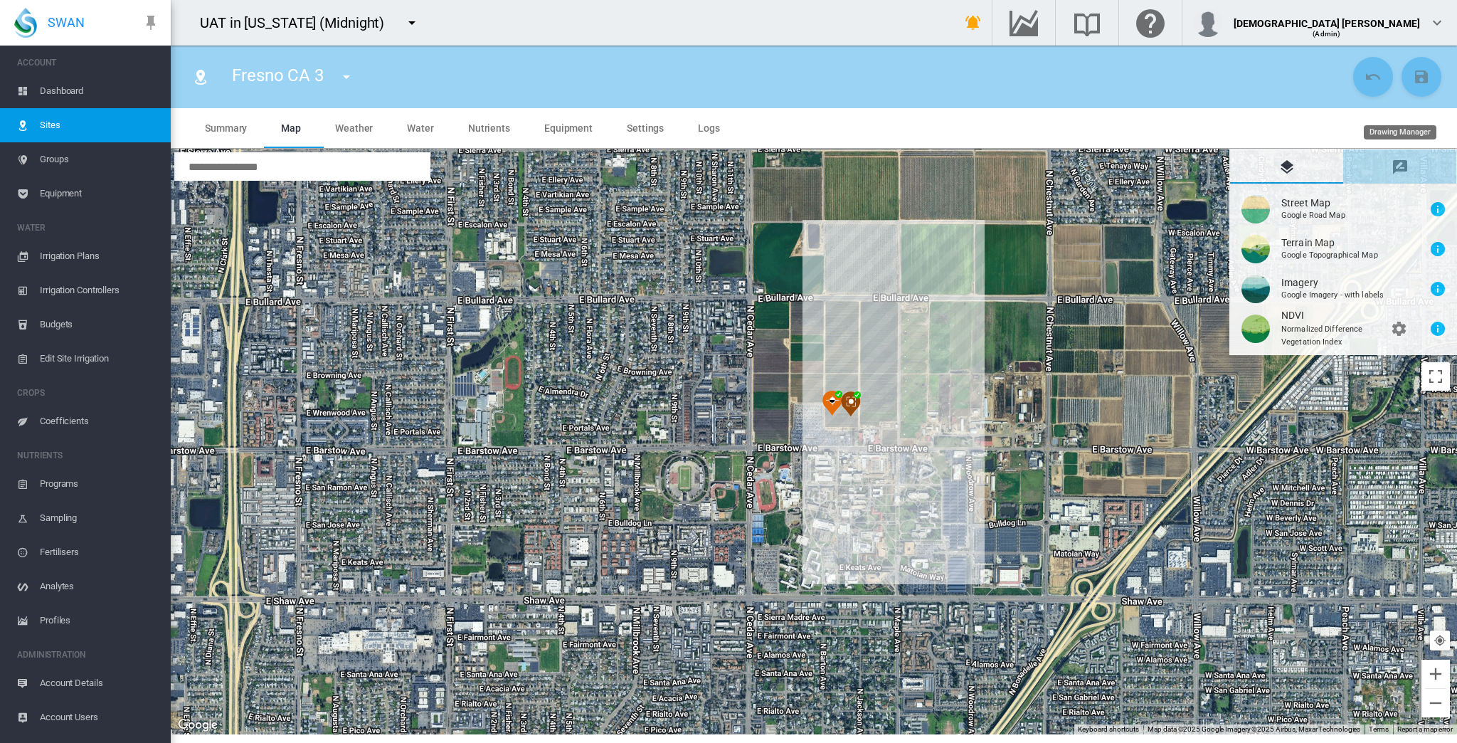
click at [908, 168] on md-icon "icon-message-draw" at bounding box center [1399, 167] width 17 height 17
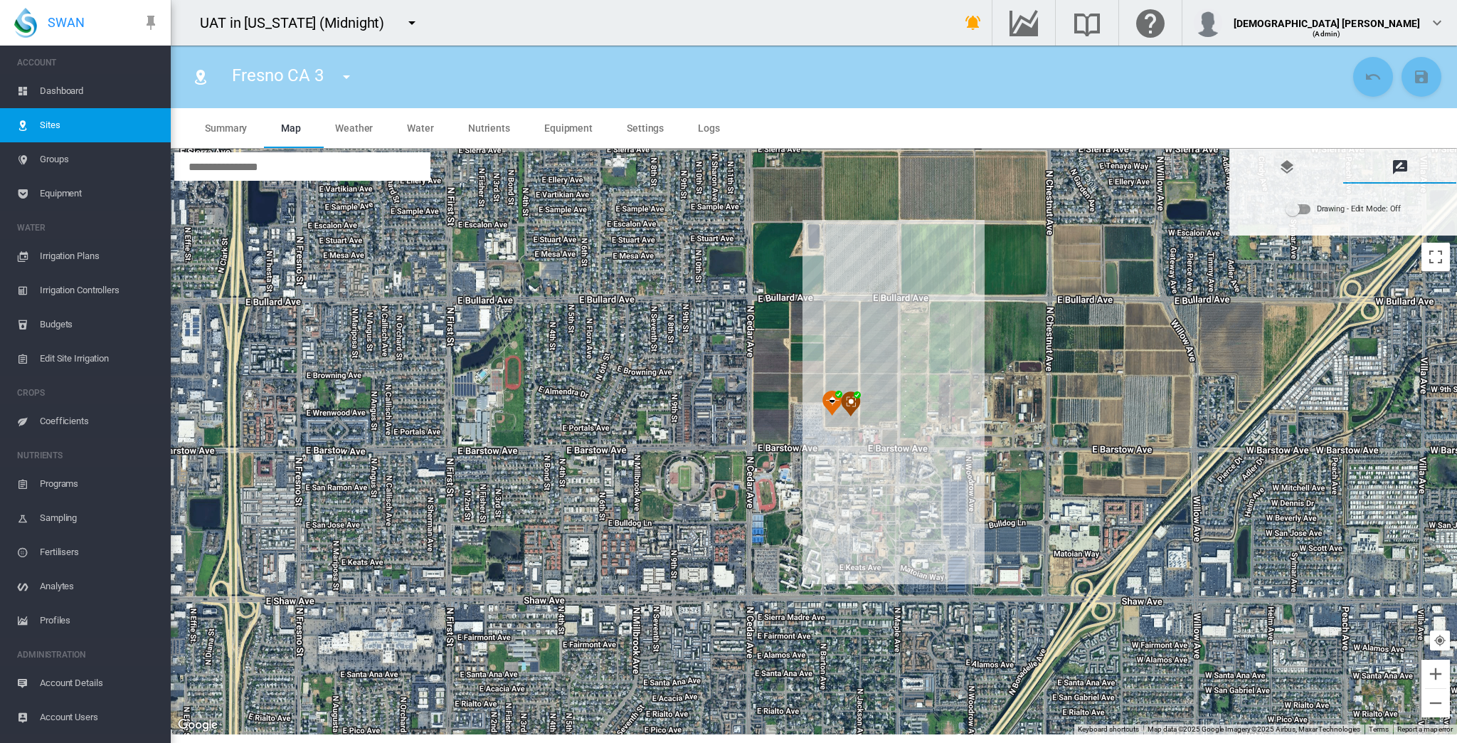
click at [908, 208] on div "Drawing - Edit Mode:\a Off" at bounding box center [1298, 209] width 24 height 10
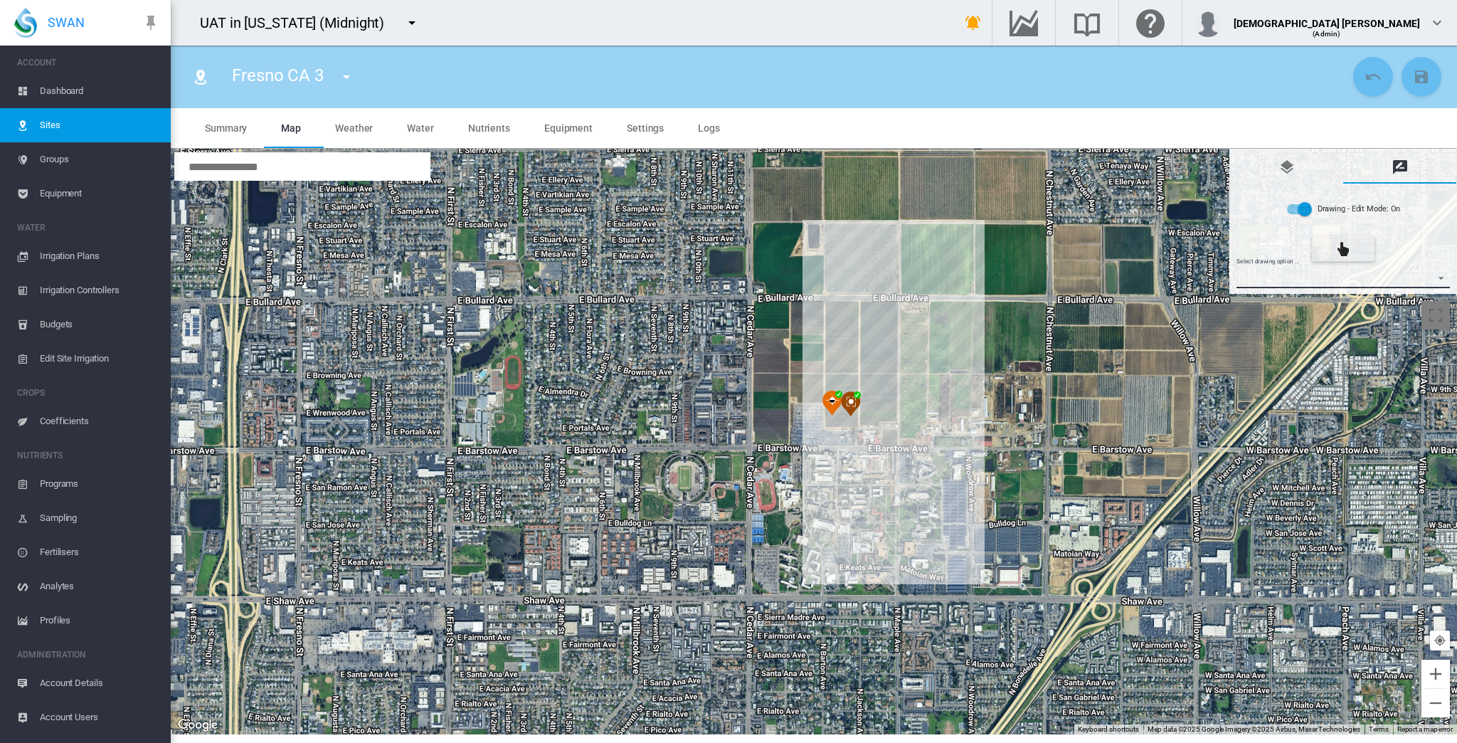
click at [908, 275] on md-select "Select drawing option ... None Site (IMU) Site Health Area Flow Meter Weather S…" at bounding box center [1343, 277] width 214 height 21
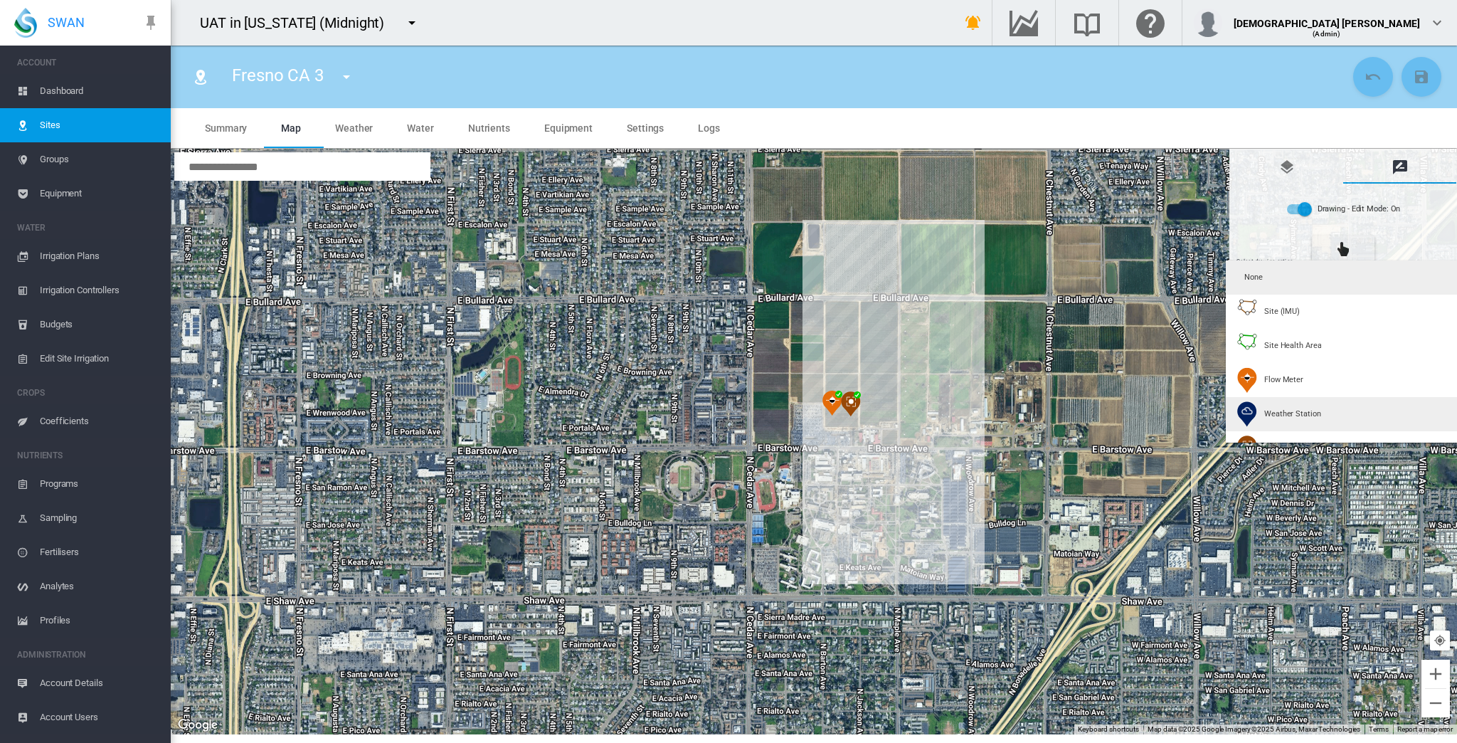
type input "*"
type input "**"
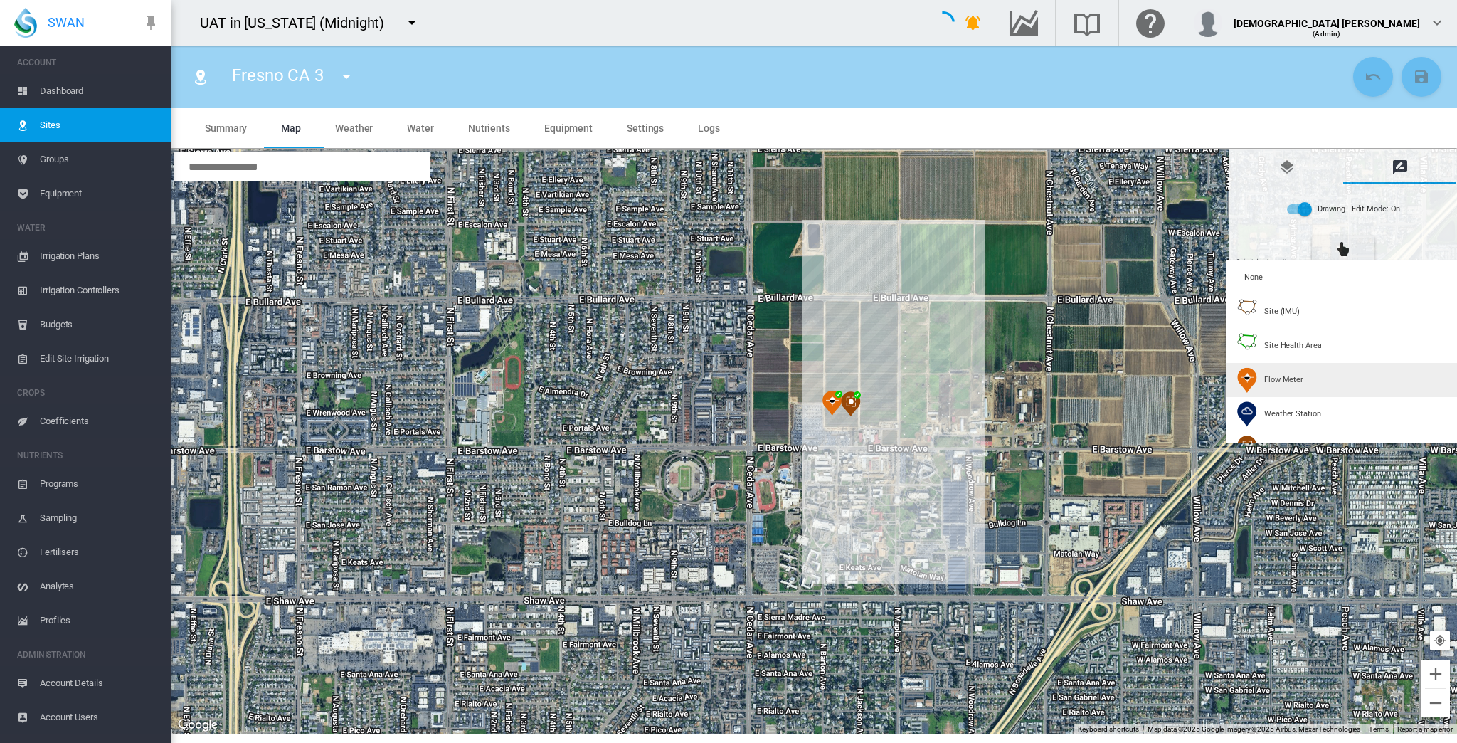
click at [908, 376] on div "Flow Meter" at bounding box center [1270, 380] width 66 height 26
click at [908, 249] on md-icon "icon-cursor-pointer" at bounding box center [1306, 248] width 17 height 17
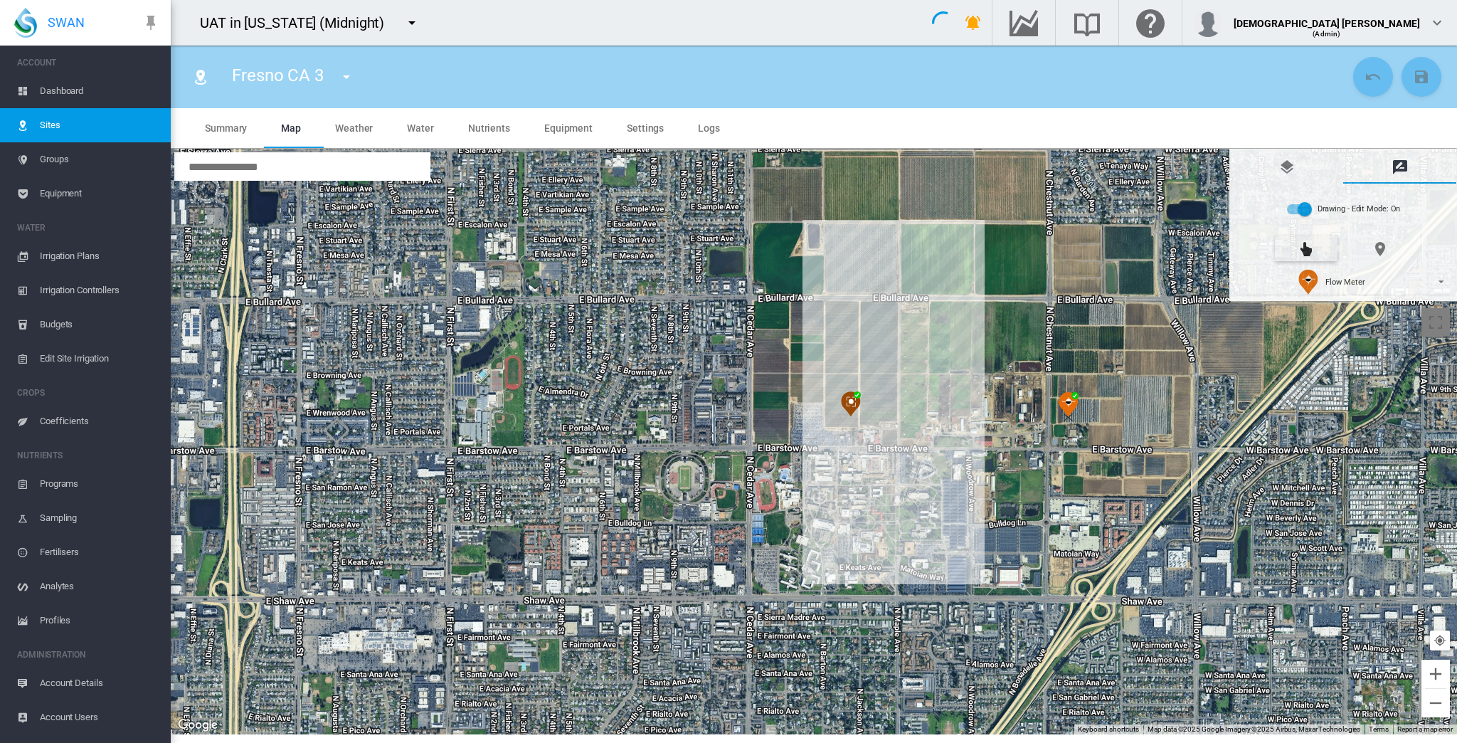
drag, startPoint x: 832, startPoint y: 397, endPoint x: 1235, endPoint y: 366, distance: 404.5
click at [908, 366] on div at bounding box center [814, 441] width 1286 height 585
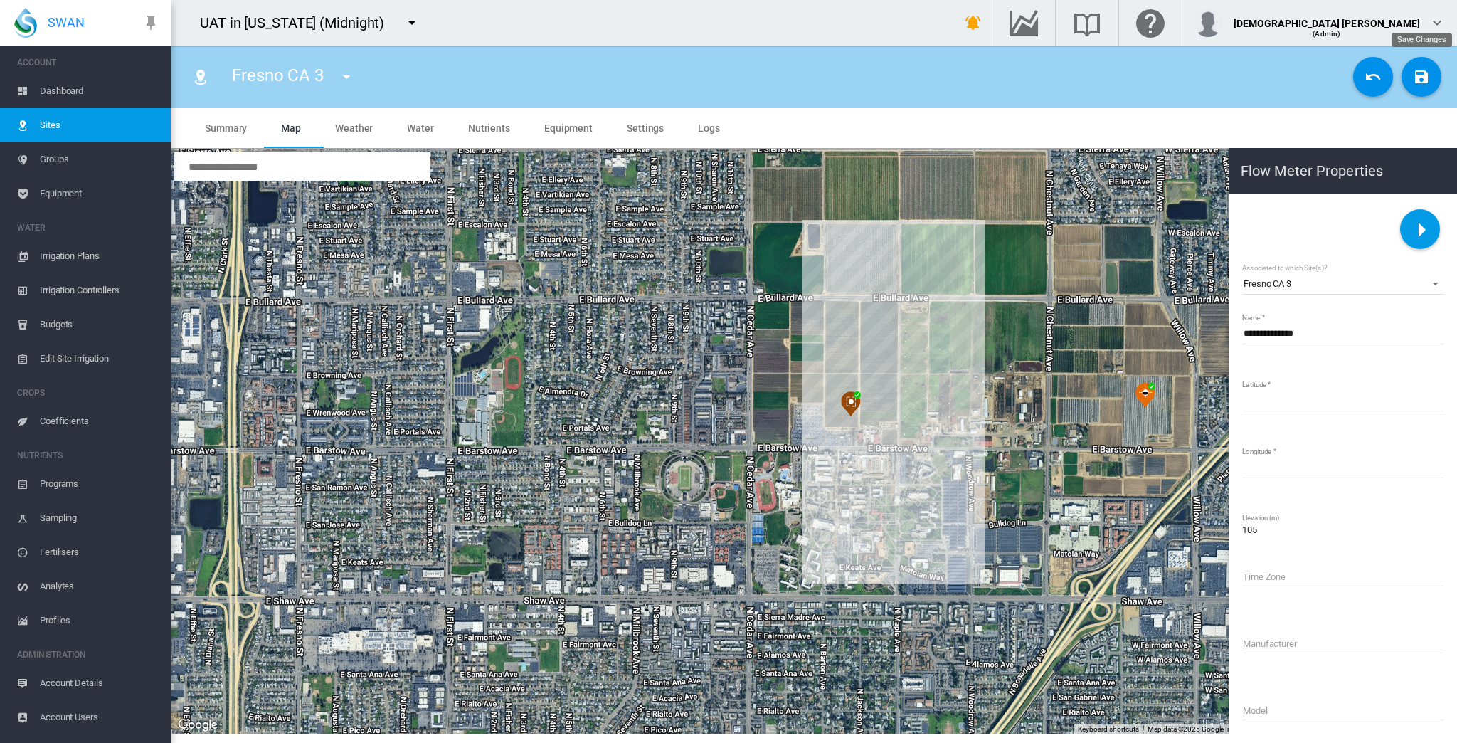
click at [1418, 78] on md-icon "icon-content-save" at bounding box center [1421, 76] width 17 height 17
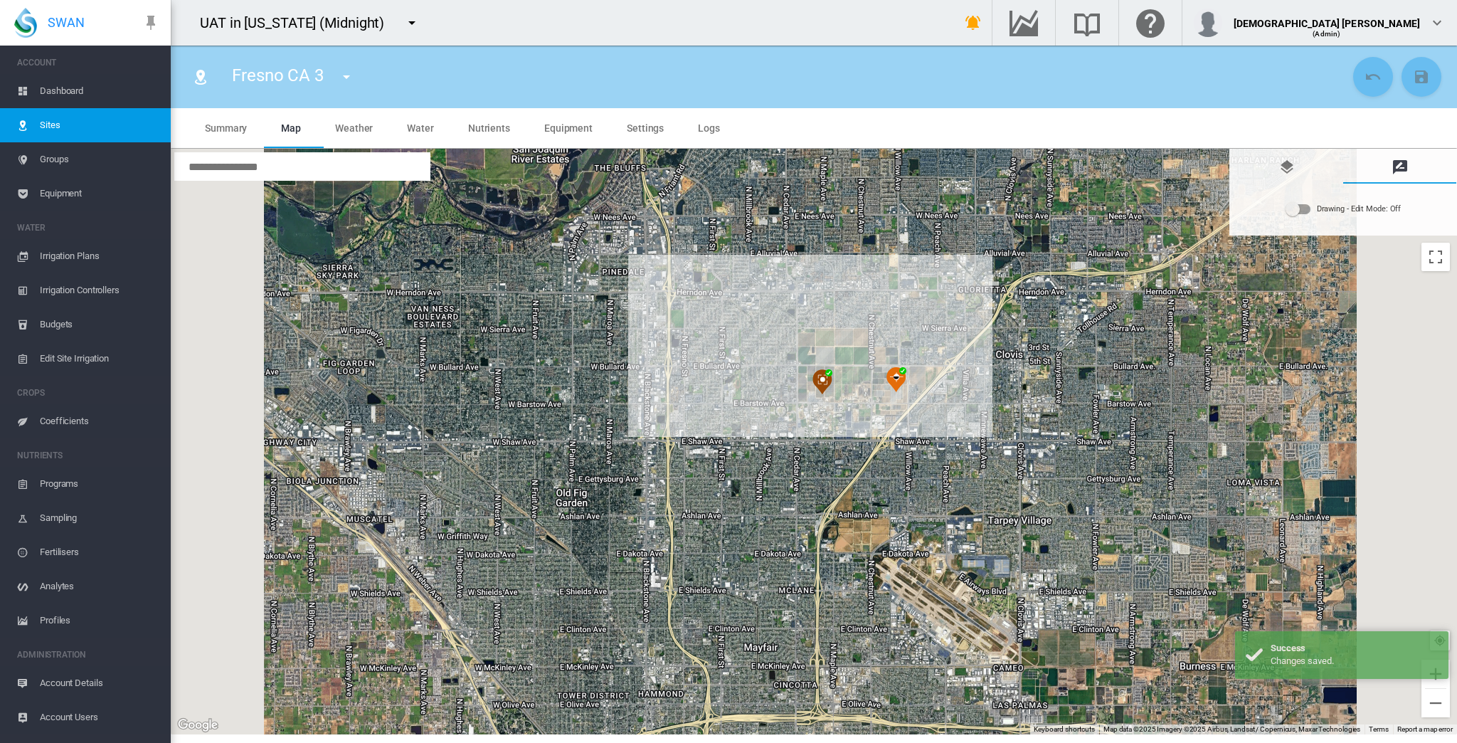
drag, startPoint x: 1230, startPoint y: 392, endPoint x: 931, endPoint y: 400, distance: 299.6
click at [926, 403] on div at bounding box center [814, 441] width 1286 height 585
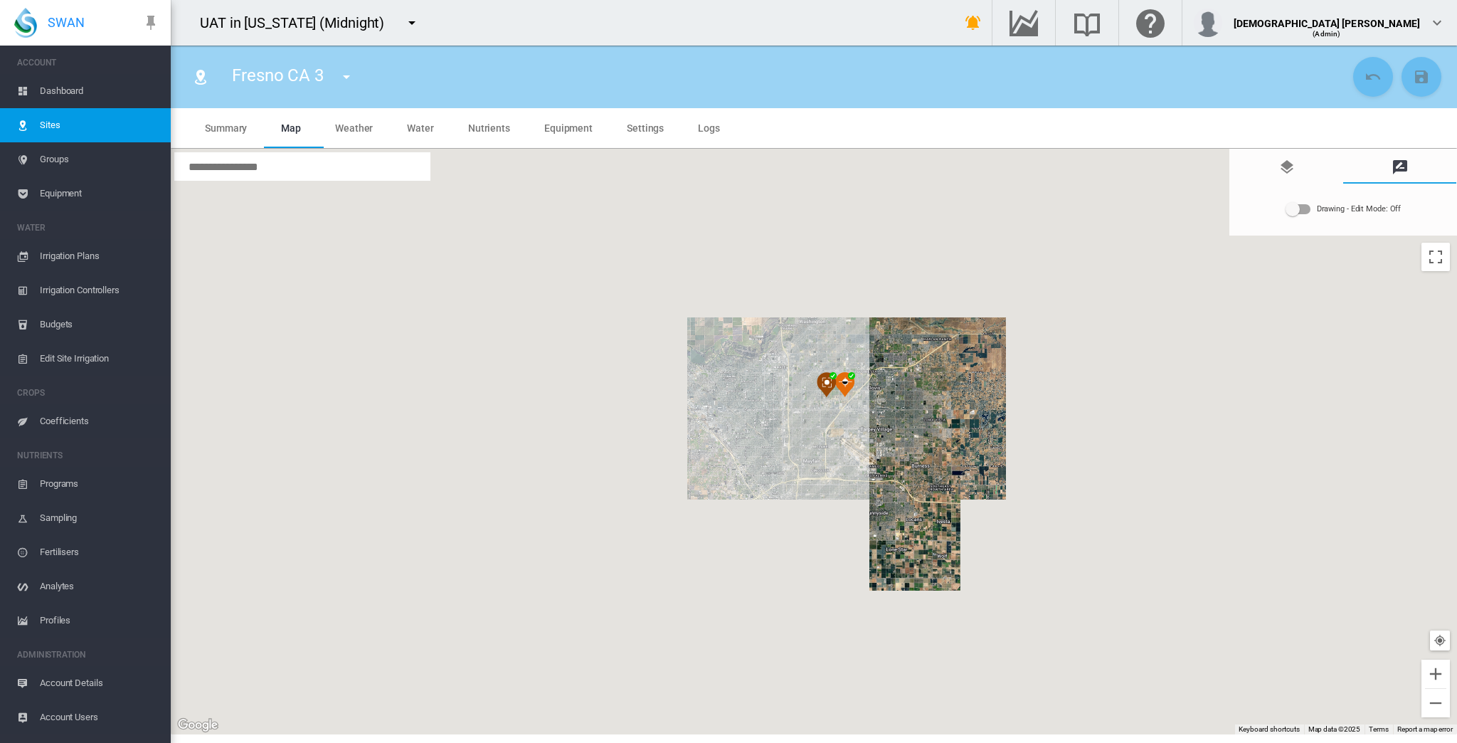
drag, startPoint x: 928, startPoint y: 379, endPoint x: 884, endPoint y: 379, distance: 43.4
click at [851, 378] on img at bounding box center [845, 385] width 20 height 26
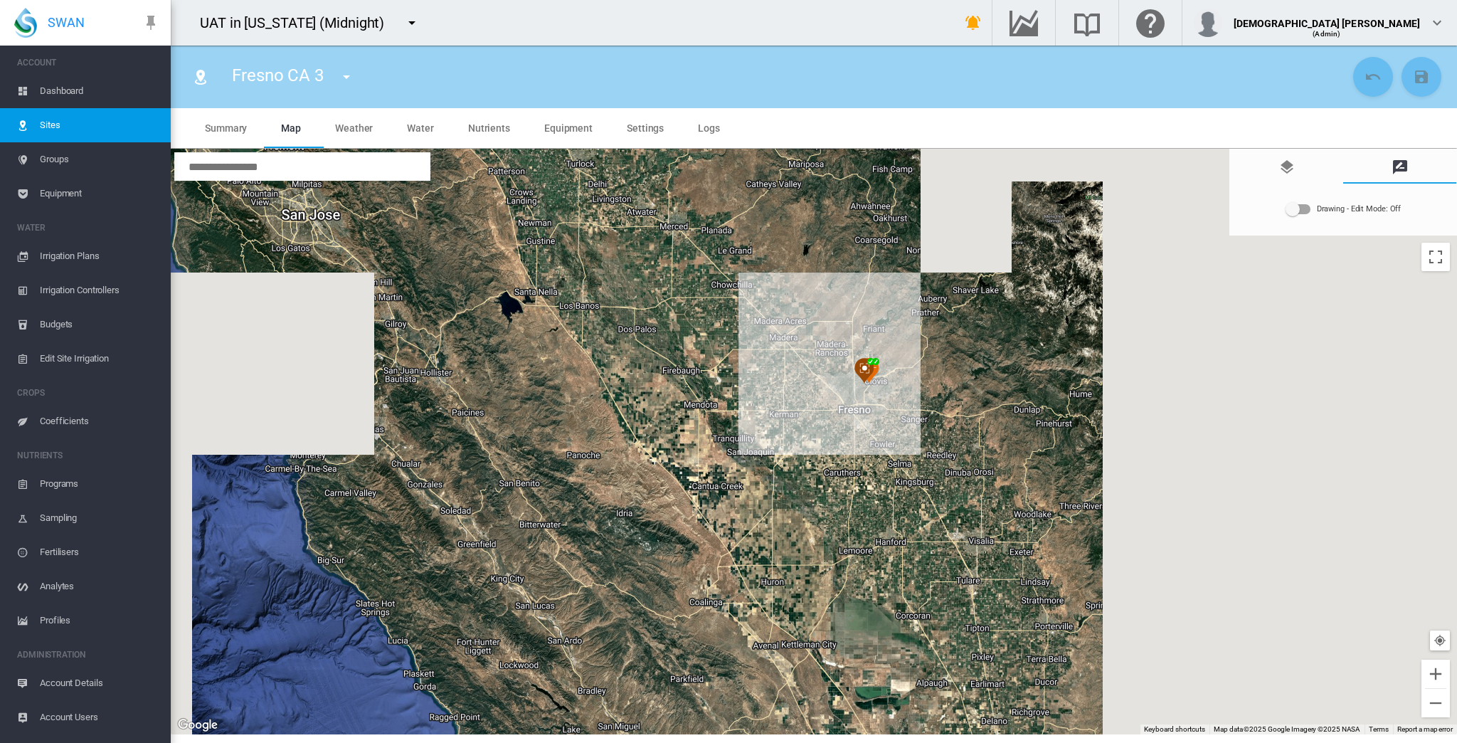
click at [1302, 208] on div "Drawing - Edit Mode:\a Off" at bounding box center [1298, 209] width 24 height 10
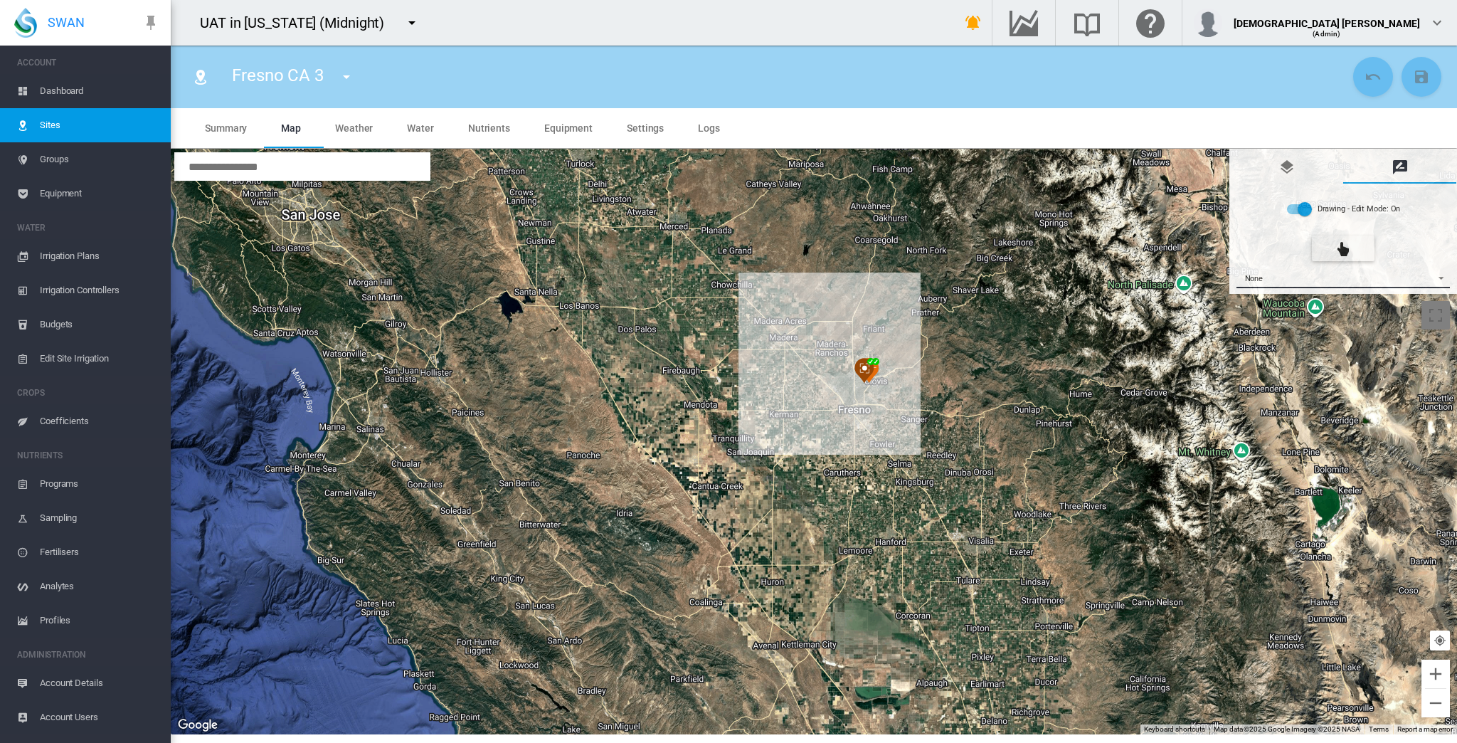
click at [1290, 279] on span "None" at bounding box center [1332, 278] width 189 height 9
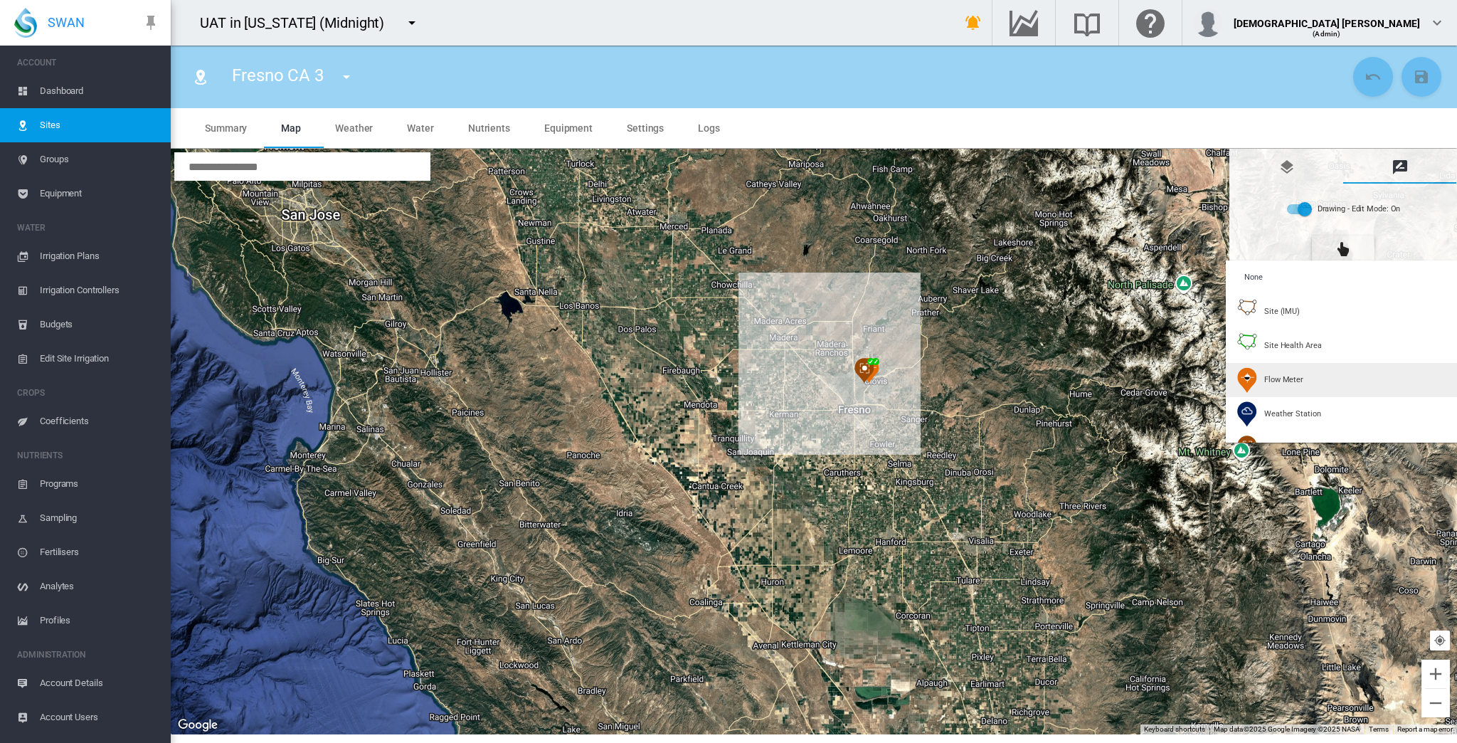
click at [1281, 375] on span "Flow Meter" at bounding box center [1283, 379] width 39 height 11
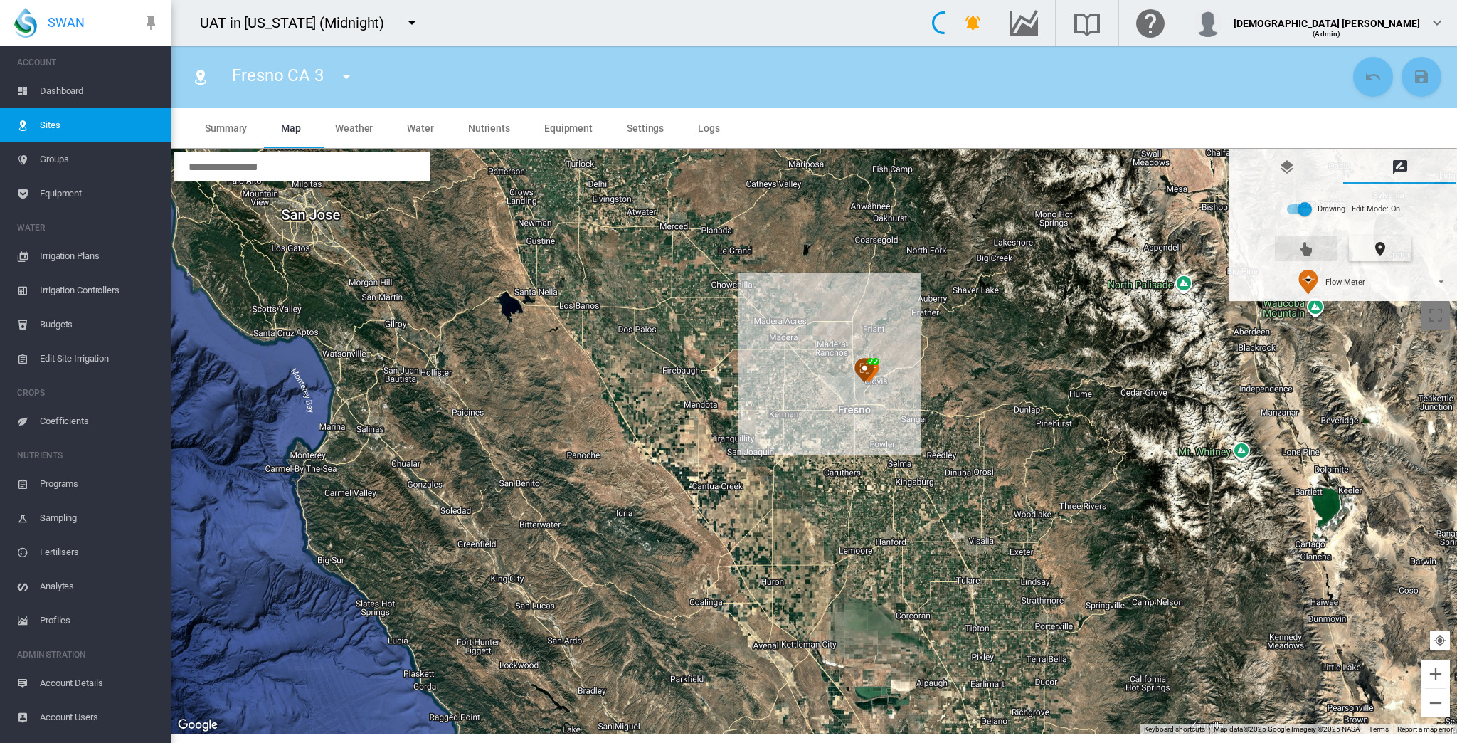
click at [1310, 249] on md-icon "icon-cursor-pointer" at bounding box center [1306, 248] width 17 height 17
drag, startPoint x: 876, startPoint y: 369, endPoint x: 1409, endPoint y: 403, distance: 533.2
click at [1409, 403] on div "To navigate, press the arrow keys." at bounding box center [814, 441] width 1286 height 585
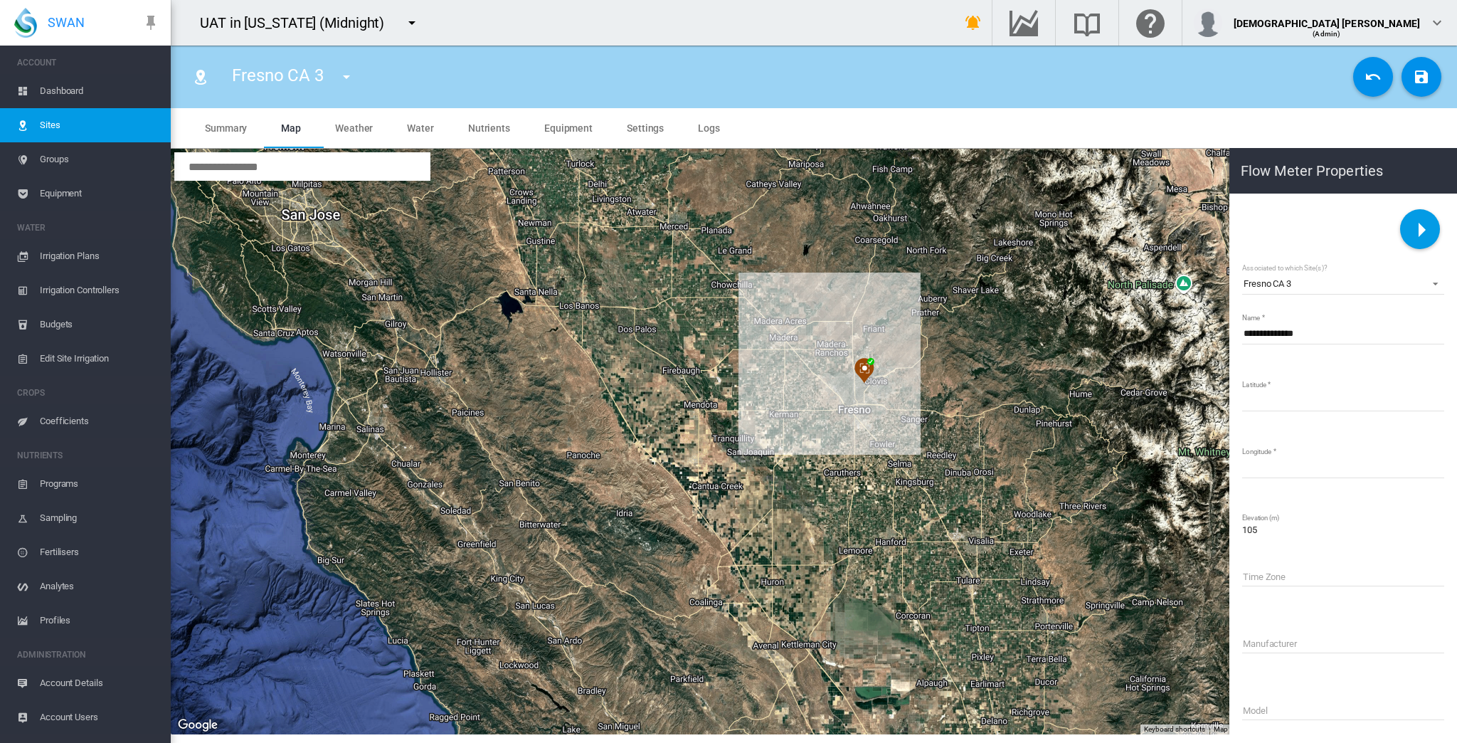
drag, startPoint x: 1249, startPoint y: 400, endPoint x: 1071, endPoint y: 376, distance: 179.5
click at [1222, 403] on div "To navigate, press the arrow keys." at bounding box center [814, 441] width 1286 height 585
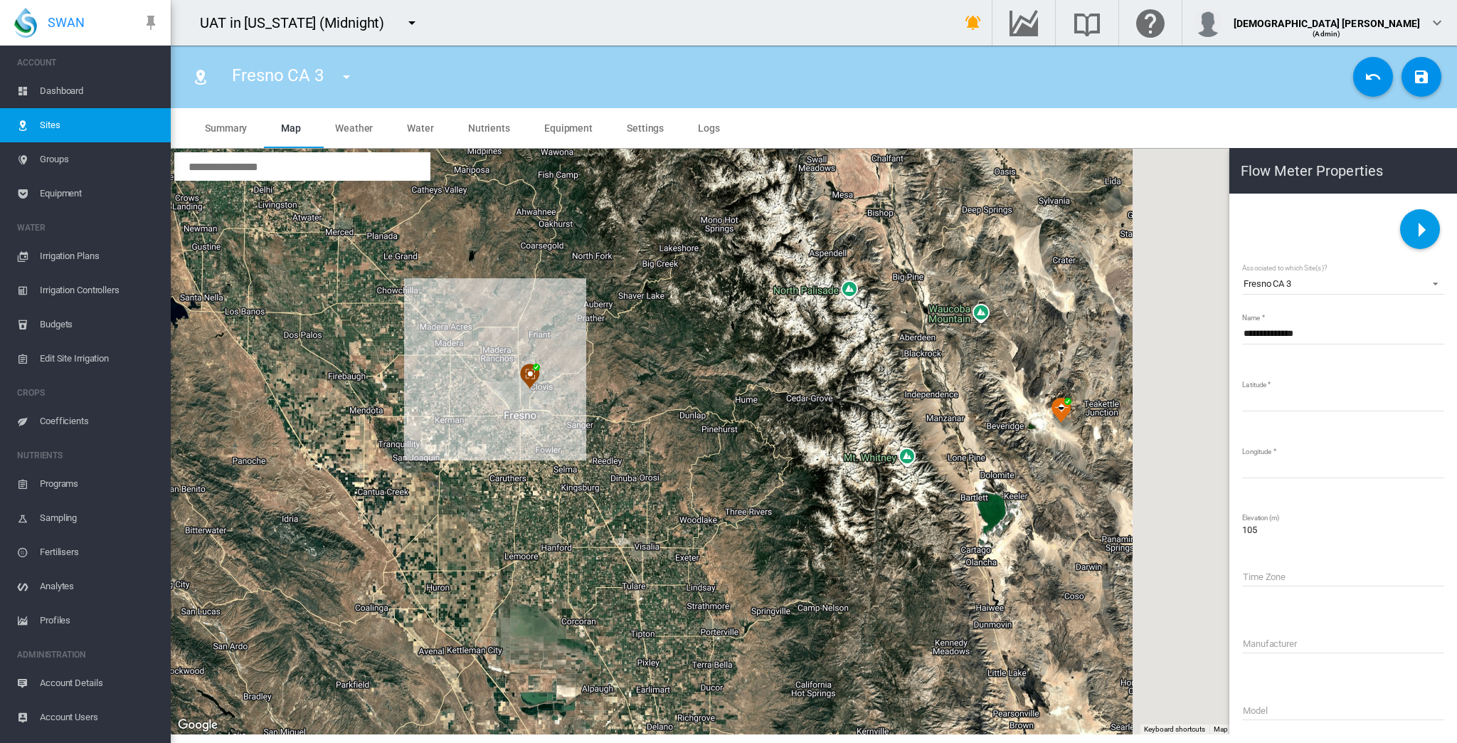
drag, startPoint x: 997, startPoint y: 379, endPoint x: 551, endPoint y: 375, distance: 446.1
click at [551, 375] on div at bounding box center [814, 441] width 1286 height 585
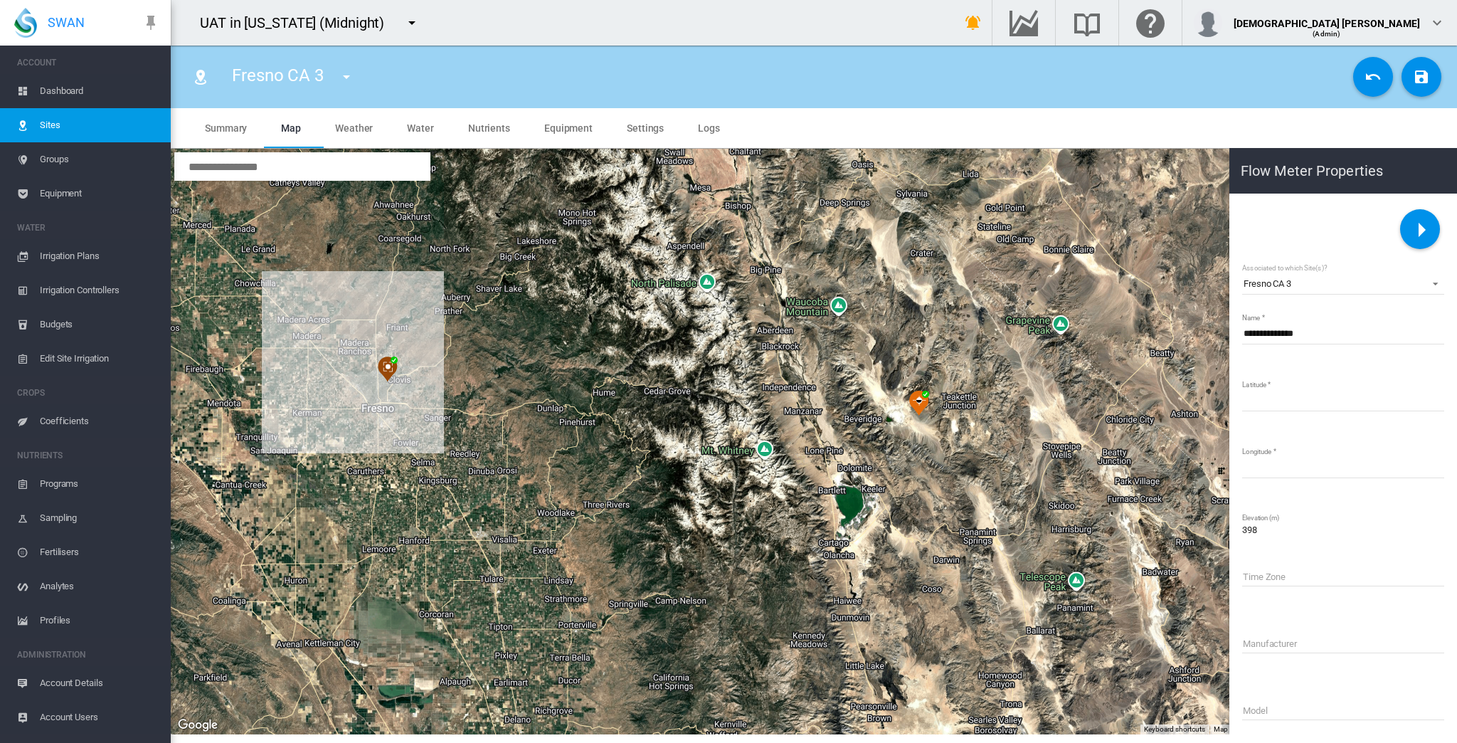
click at [1424, 238] on md-icon "icon-menu-right" at bounding box center [1421, 229] width 34 height 34
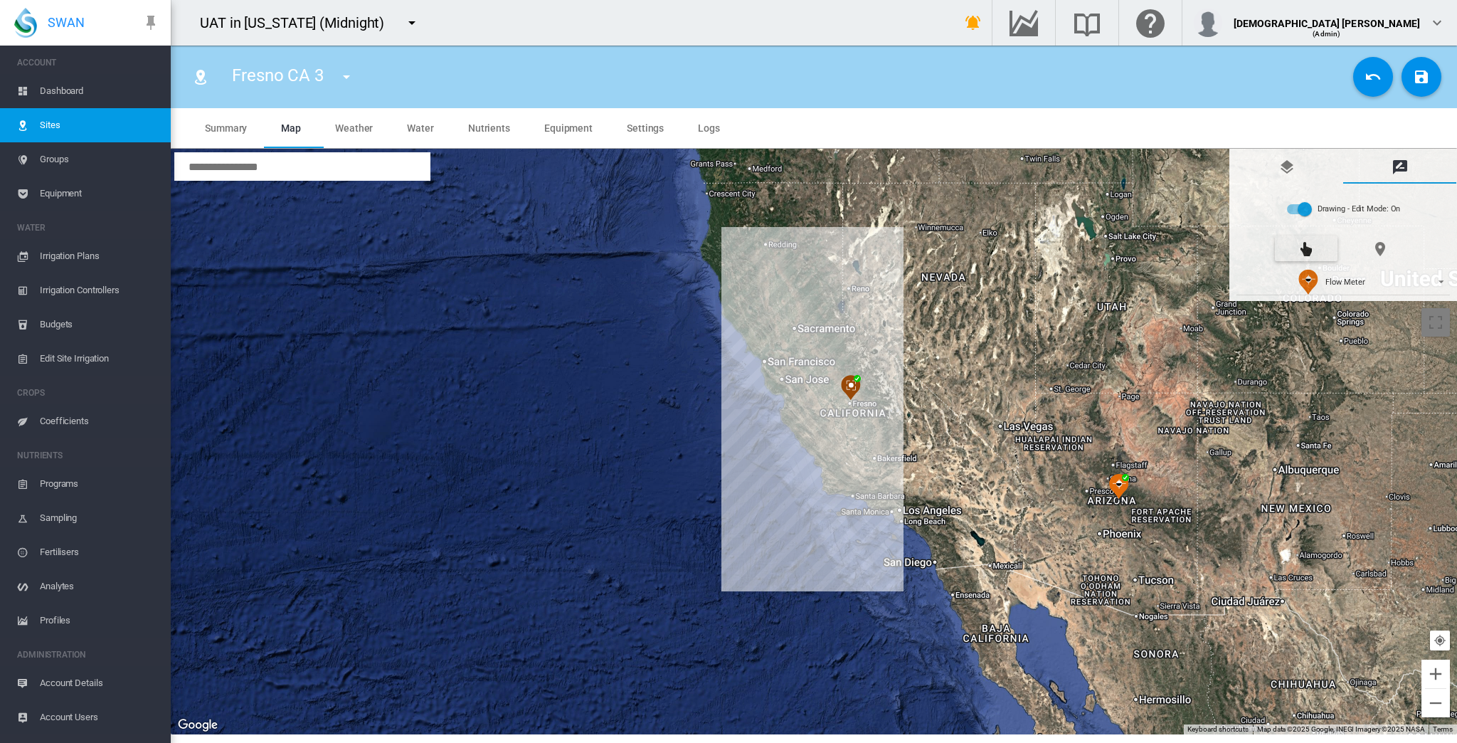
drag, startPoint x: 917, startPoint y: 387, endPoint x: 1128, endPoint y: 522, distance: 250.2
click at [1123, 482] on img at bounding box center [1119, 487] width 20 height 26
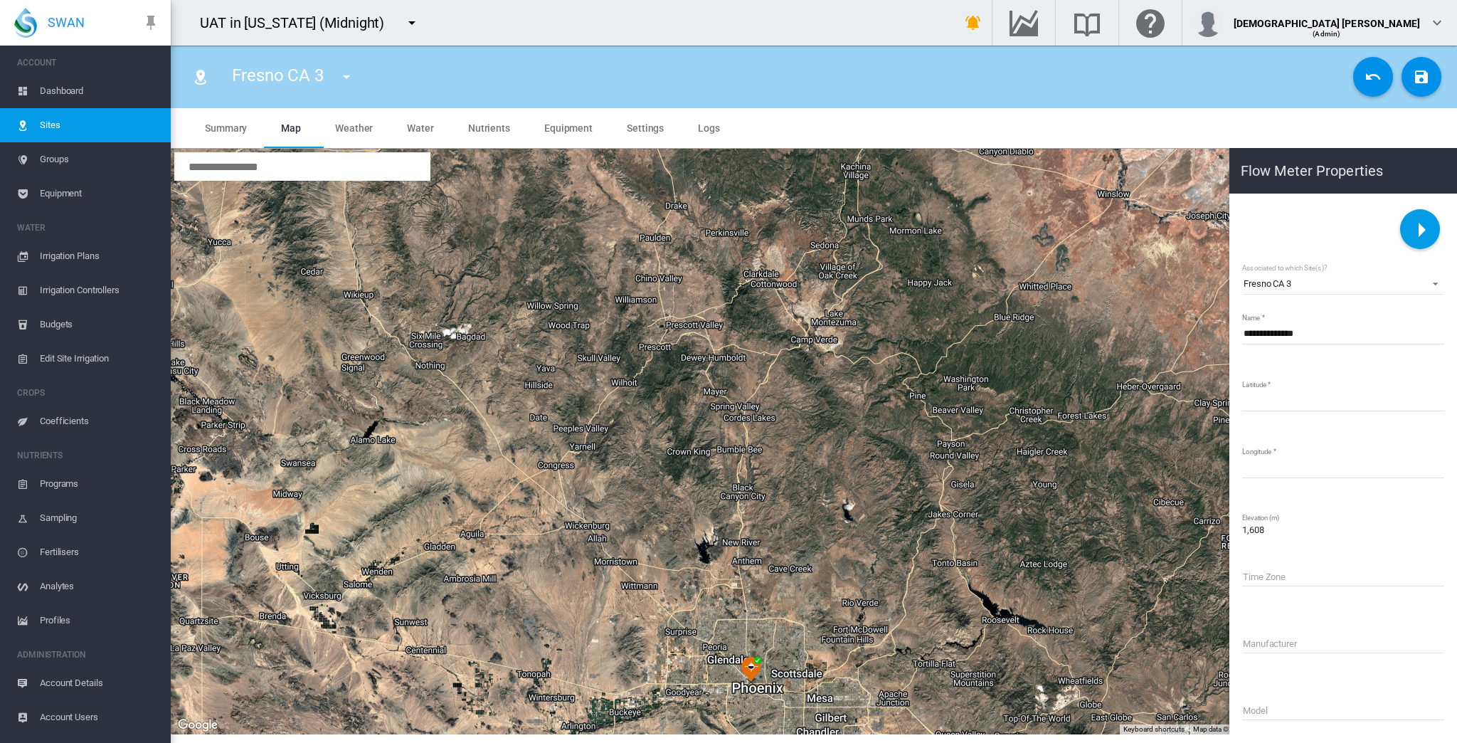
drag, startPoint x: 920, startPoint y: 395, endPoint x: 756, endPoint y: 665, distance: 316.4
click at [756, 665] on img at bounding box center [751, 670] width 20 height 26
type input "********"
type input "**********"
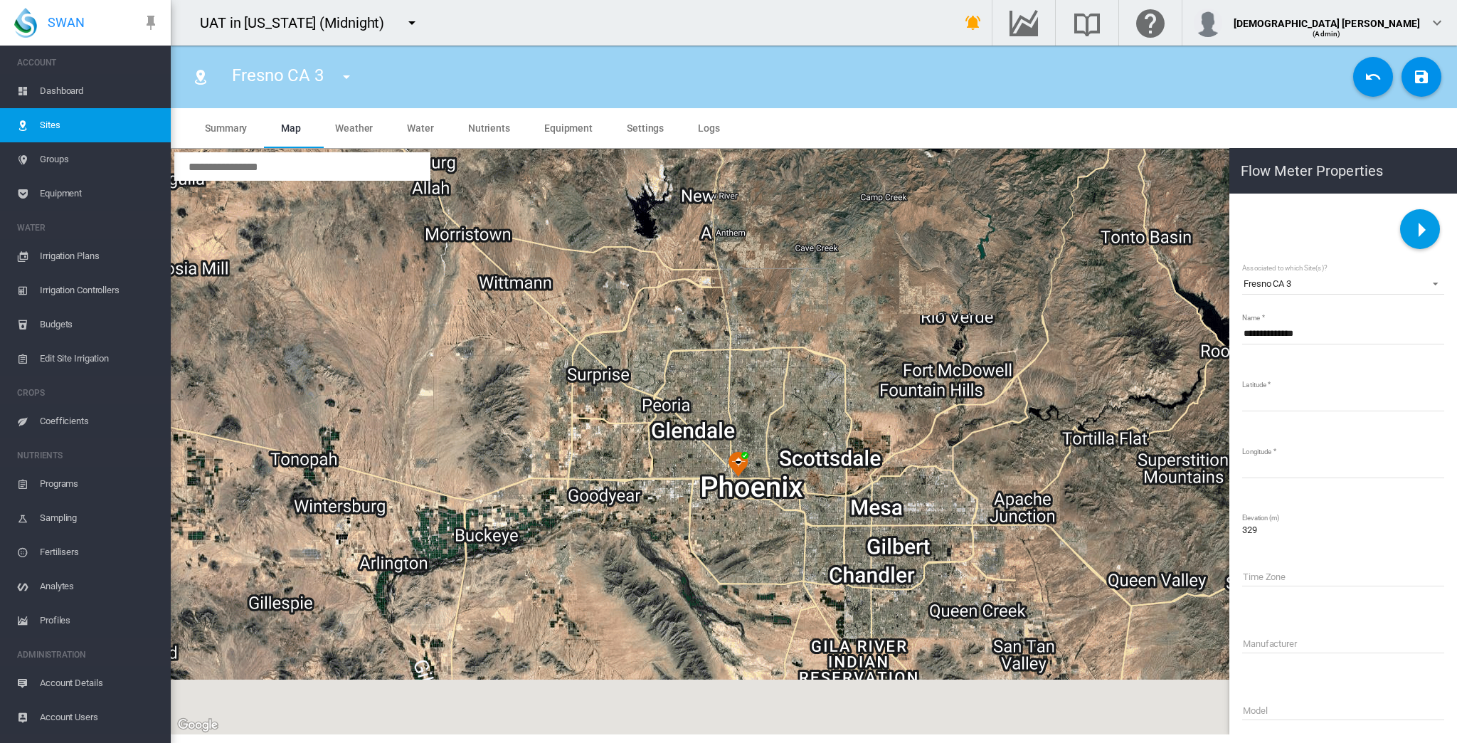
drag, startPoint x: 774, startPoint y: 652, endPoint x: 810, endPoint y: 282, distance: 371.7
click at [810, 290] on div "To navigate, press the arrow keys." at bounding box center [814, 441] width 1286 height 585
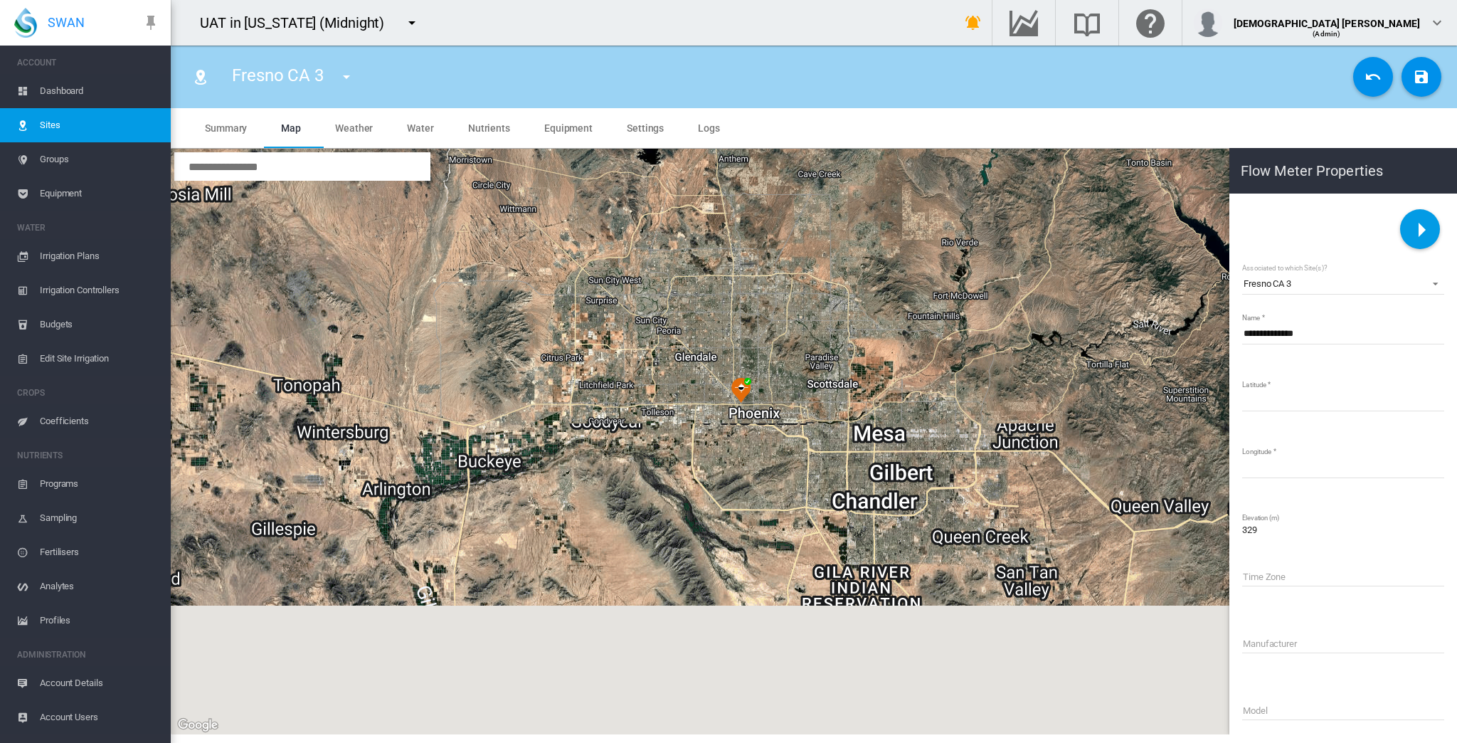
drag, startPoint x: 807, startPoint y: 500, endPoint x: 751, endPoint y: 408, distance: 108.6
click at [810, 441] on div "To navigate, press the arrow keys." at bounding box center [814, 441] width 1286 height 585
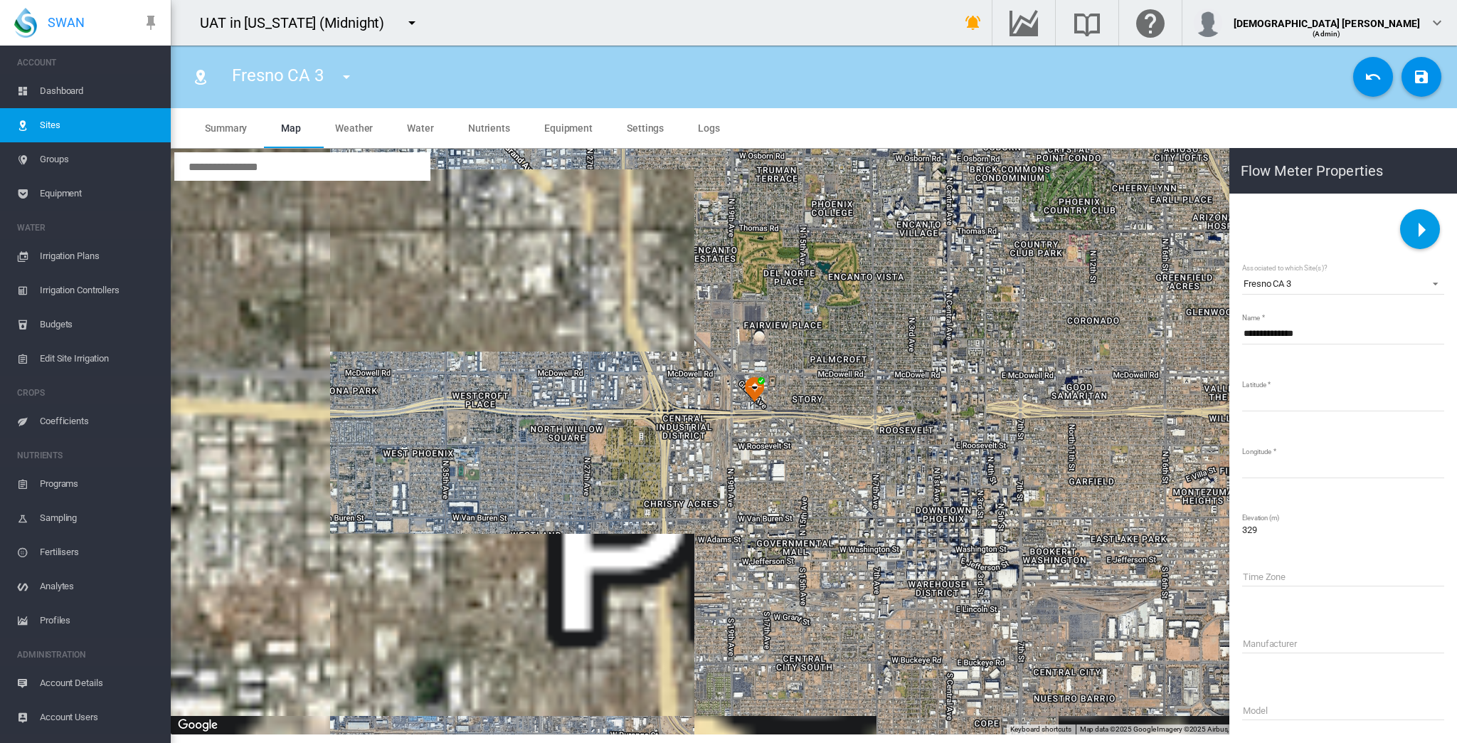
drag, startPoint x: 755, startPoint y: 388, endPoint x: 780, endPoint y: 414, distance: 36.7
click at [780, 414] on div "To navigate, press the arrow keys." at bounding box center [814, 441] width 1286 height 585
type input "********"
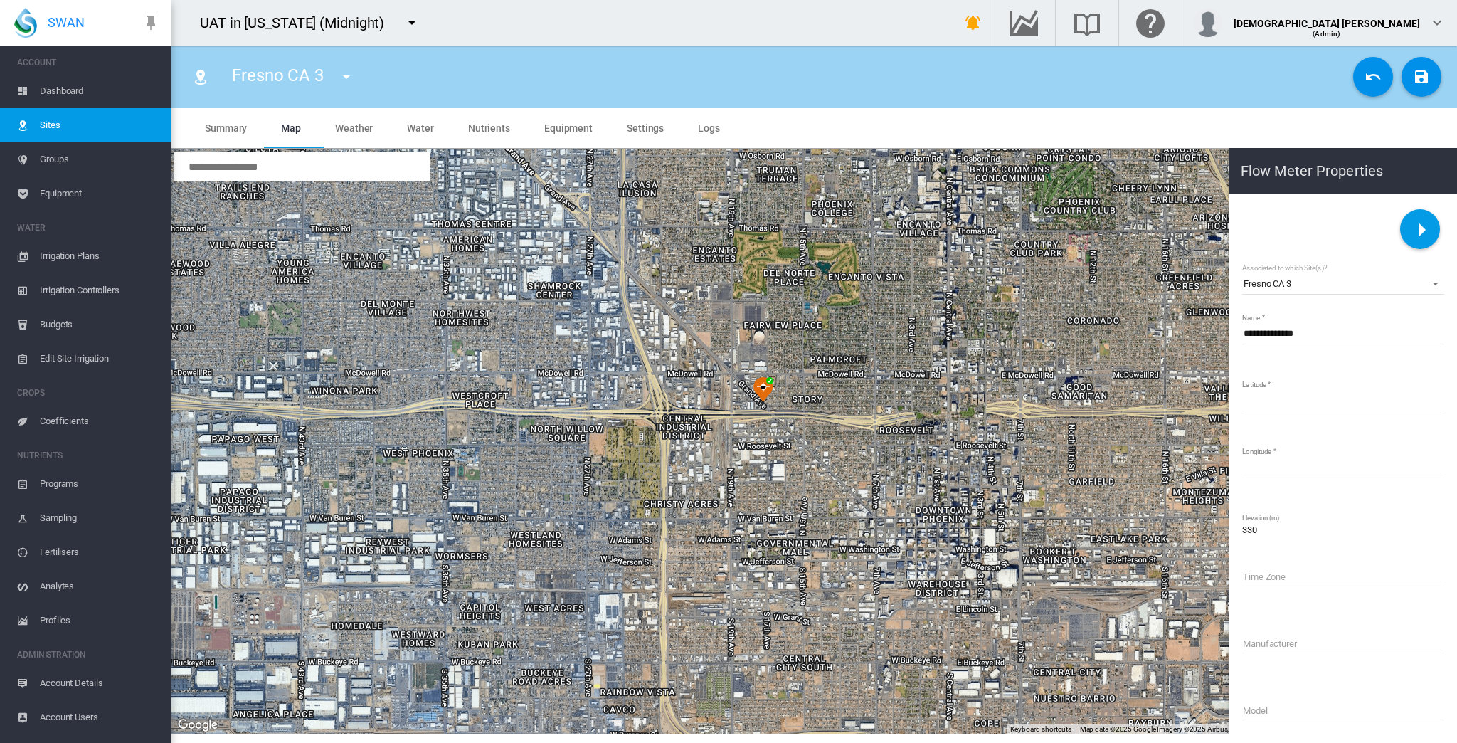
drag, startPoint x: 756, startPoint y: 393, endPoint x: 765, endPoint y: 393, distance: 10.0
click at [765, 393] on img at bounding box center [763, 390] width 20 height 26
type input "**********"
click at [1425, 75] on md-icon "icon-content-save" at bounding box center [1421, 76] width 17 height 17
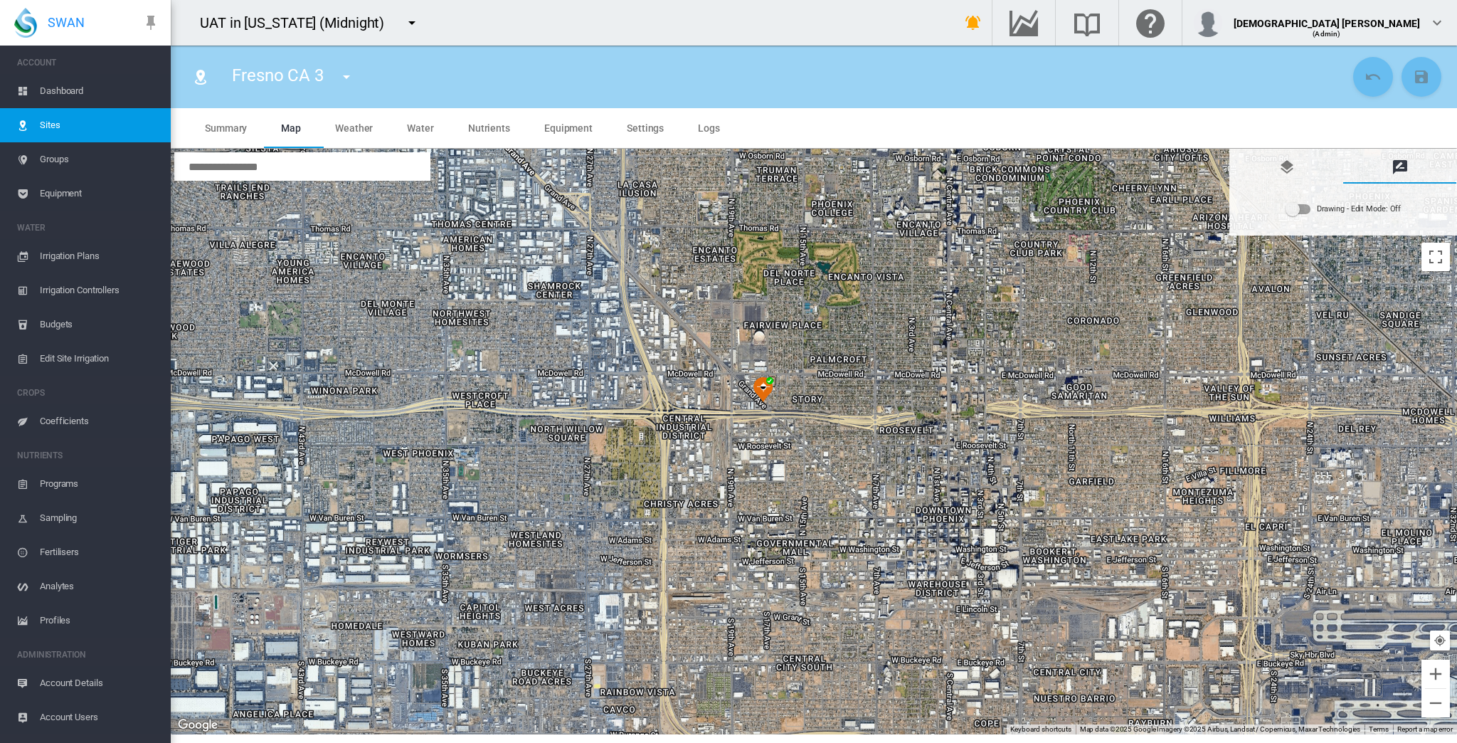
click at [76, 120] on span "Sites" at bounding box center [100, 125] width 120 height 34
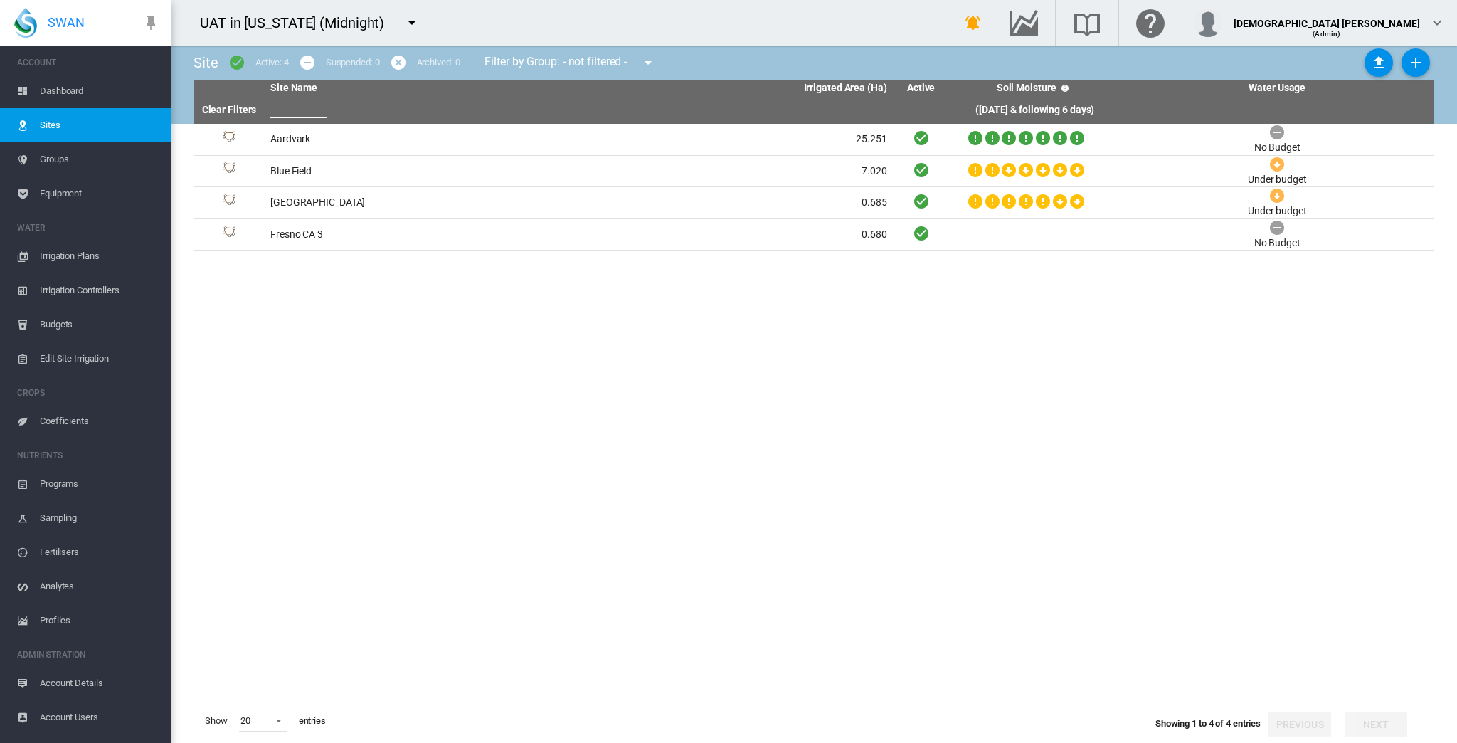
click at [78, 198] on span "Equipment" at bounding box center [100, 193] width 120 height 34
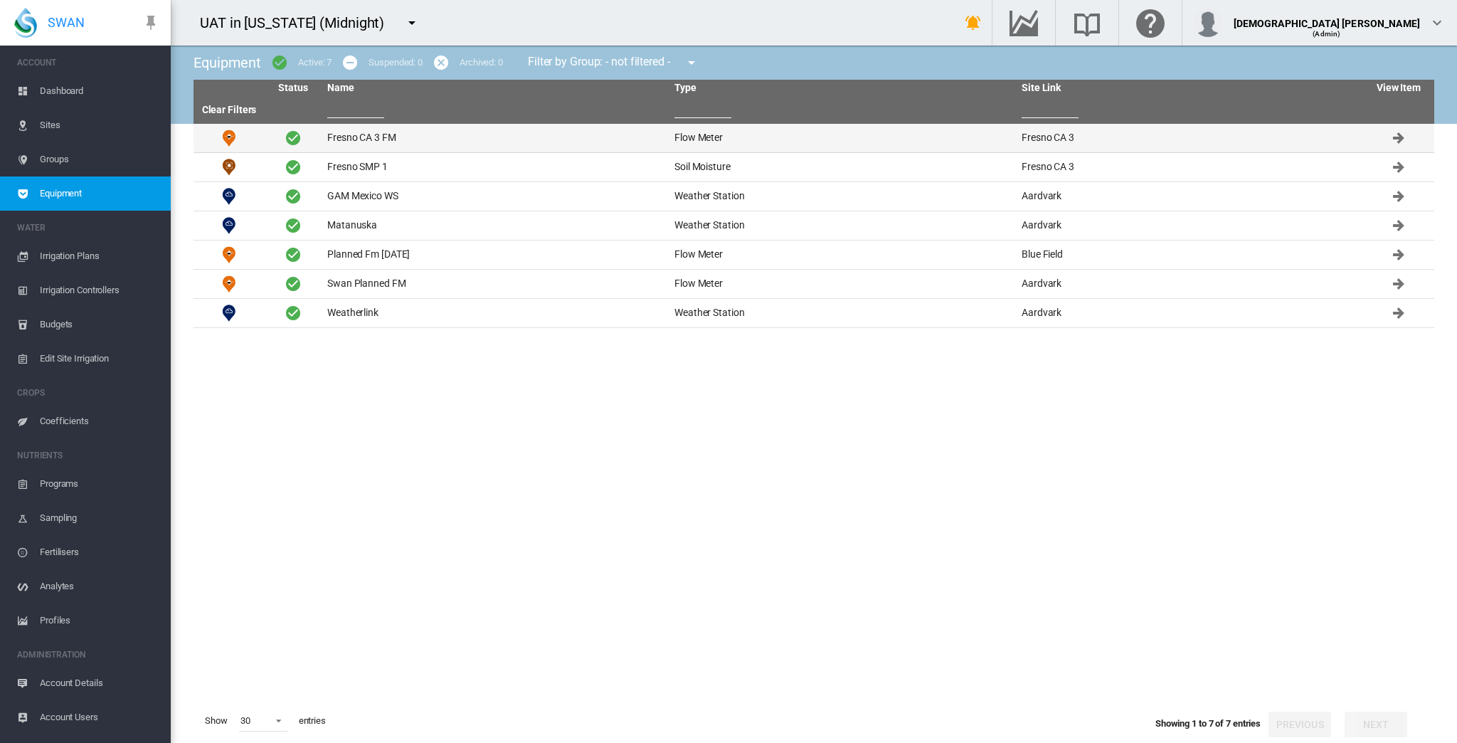
click at [371, 147] on td "Fresno CA 3 FM" at bounding box center [495, 138] width 347 height 28
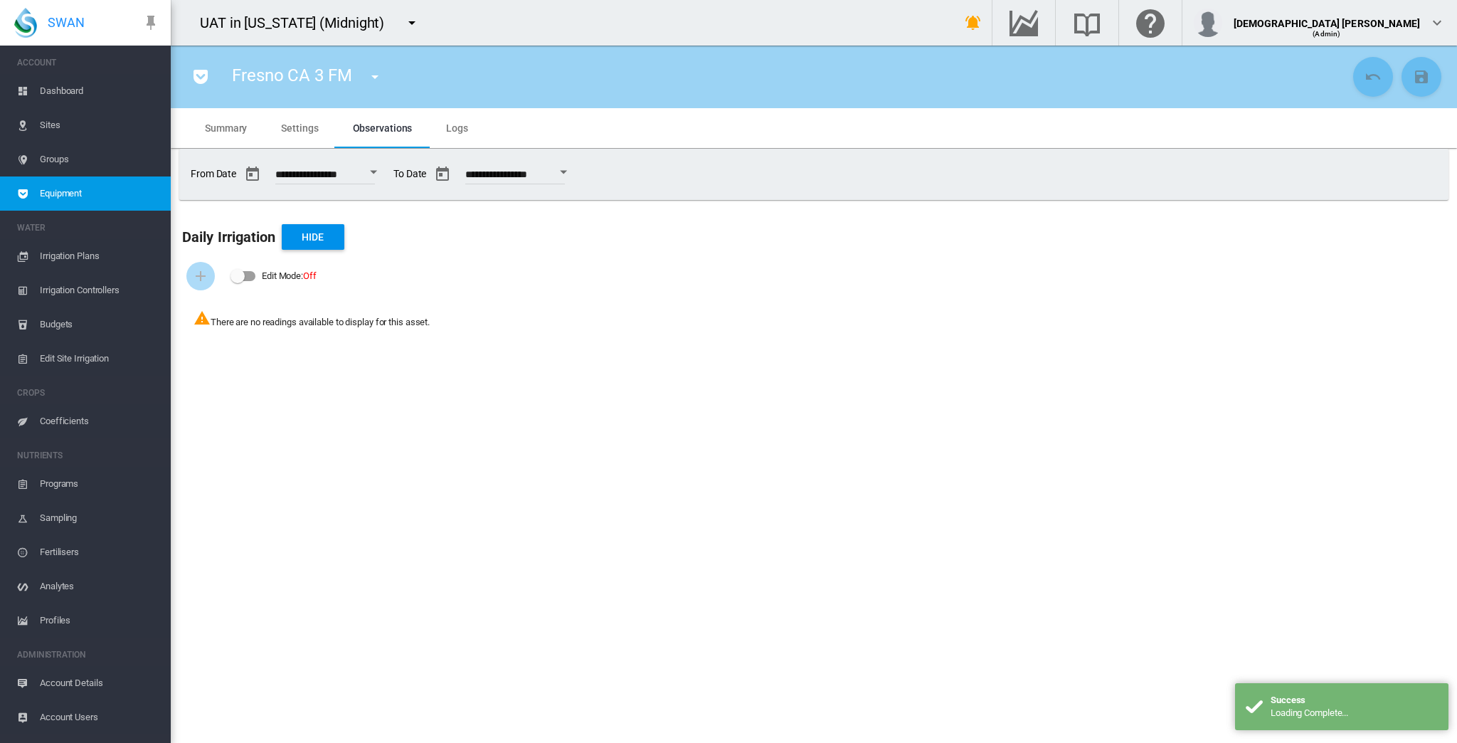
click at [297, 122] on span "Settings" at bounding box center [299, 127] width 37 height 11
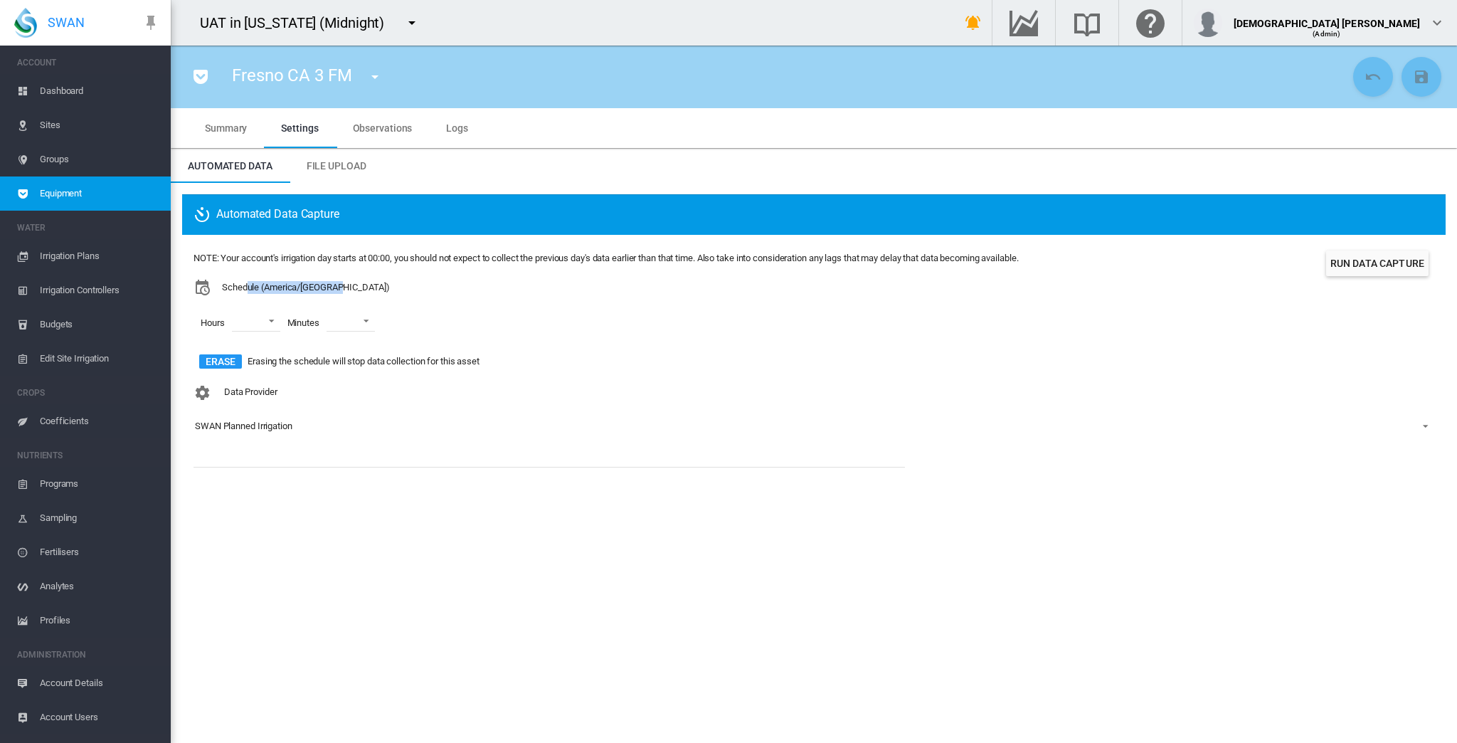
drag, startPoint x: 348, startPoint y: 290, endPoint x: 249, endPoint y: 290, distance: 98.9
click at [249, 290] on div "Schedule (America/Phoenix)" at bounding box center [606, 287] width 825 height 17
click at [437, 288] on div "Schedule (America/Phoenix)" at bounding box center [606, 287] width 825 height 17
click at [932, 602] on section "Fresno CA 3 FM Fresno CA 3 FM (Flow Meter) Fresno SMP 1 (Soil Moisture) GAM Mex…" at bounding box center [814, 394] width 1286 height 697
